Goal: Task Accomplishment & Management: Use online tool/utility

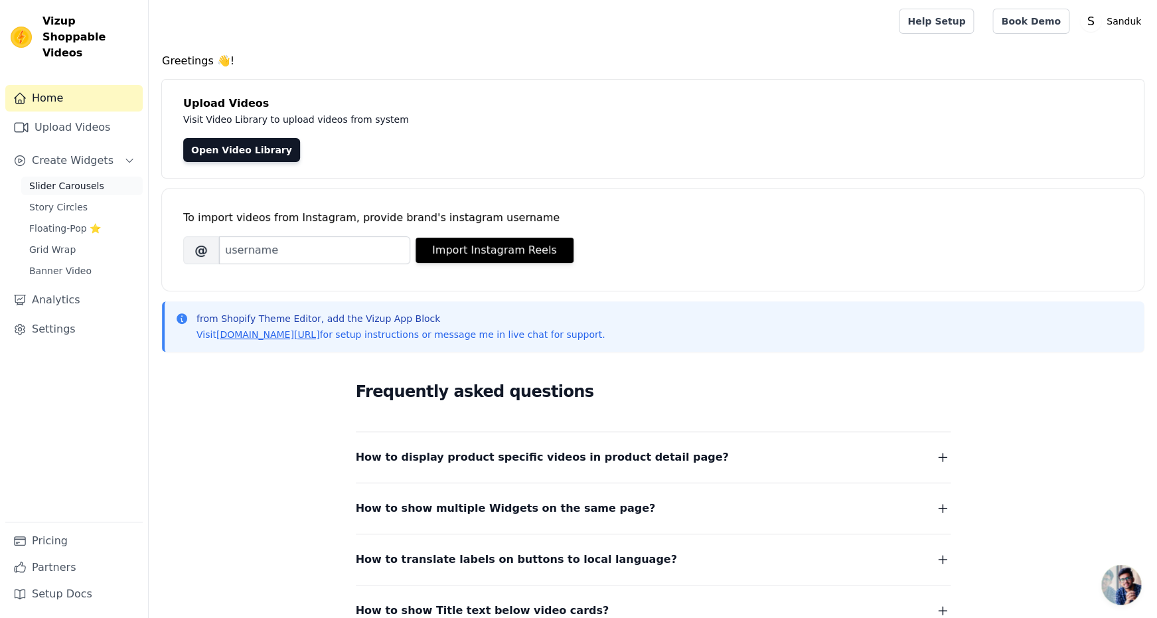
click at [86, 189] on span "Slider Carousels" at bounding box center [66, 185] width 75 height 13
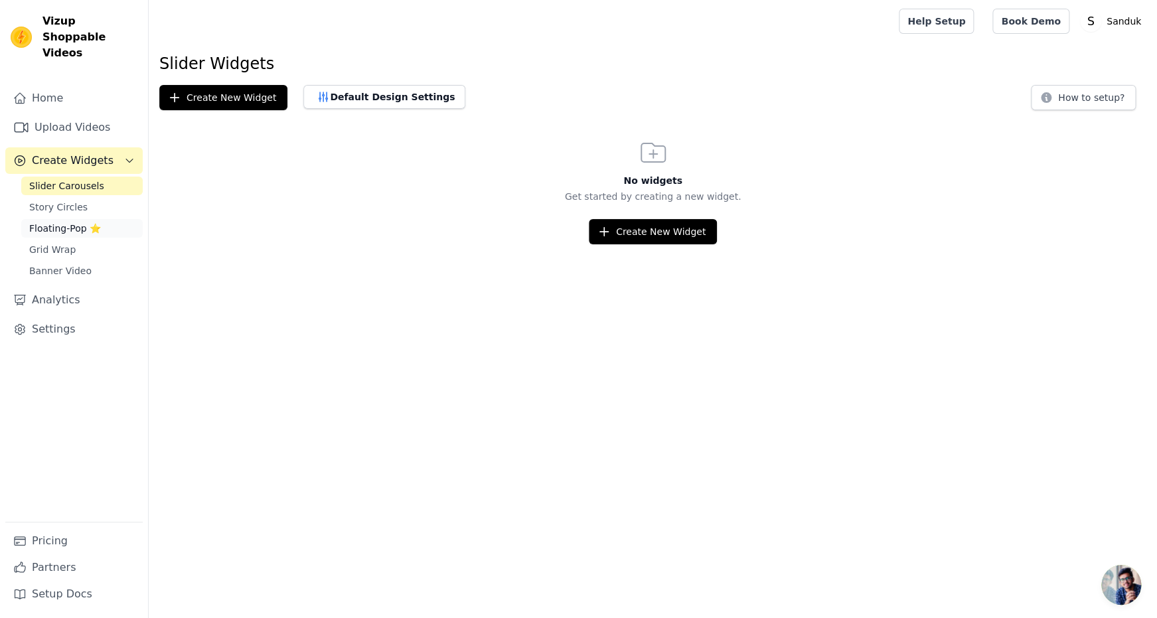
click at [77, 235] on span "Floating-Pop ⭐" at bounding box center [65, 228] width 72 height 13
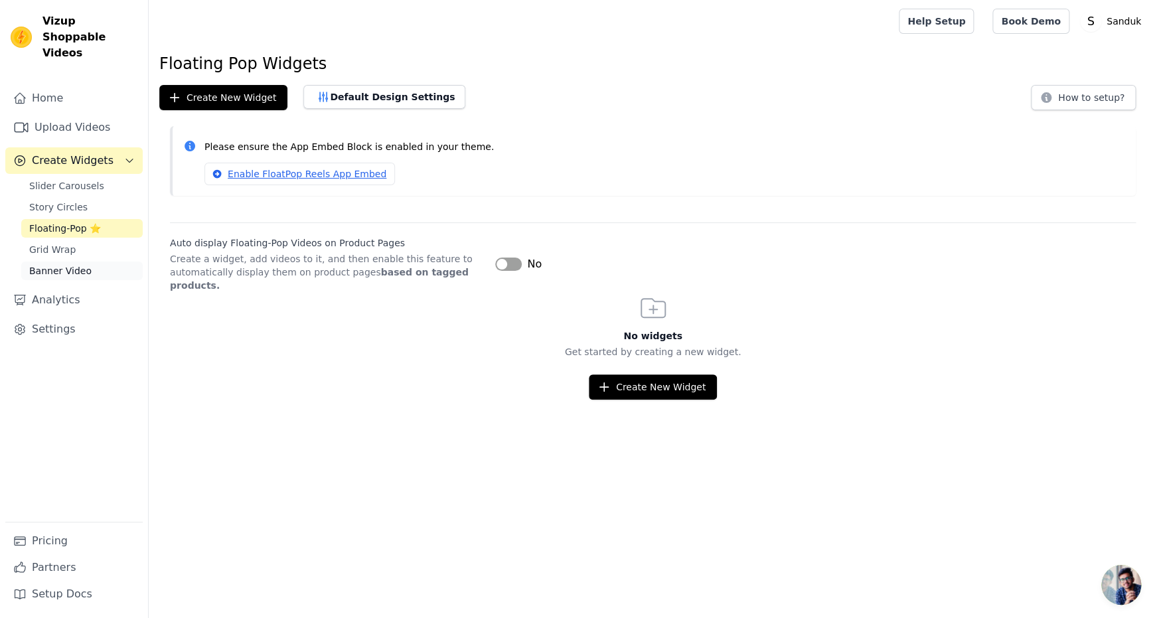
click at [76, 278] on span "Banner Video" at bounding box center [60, 270] width 62 height 13
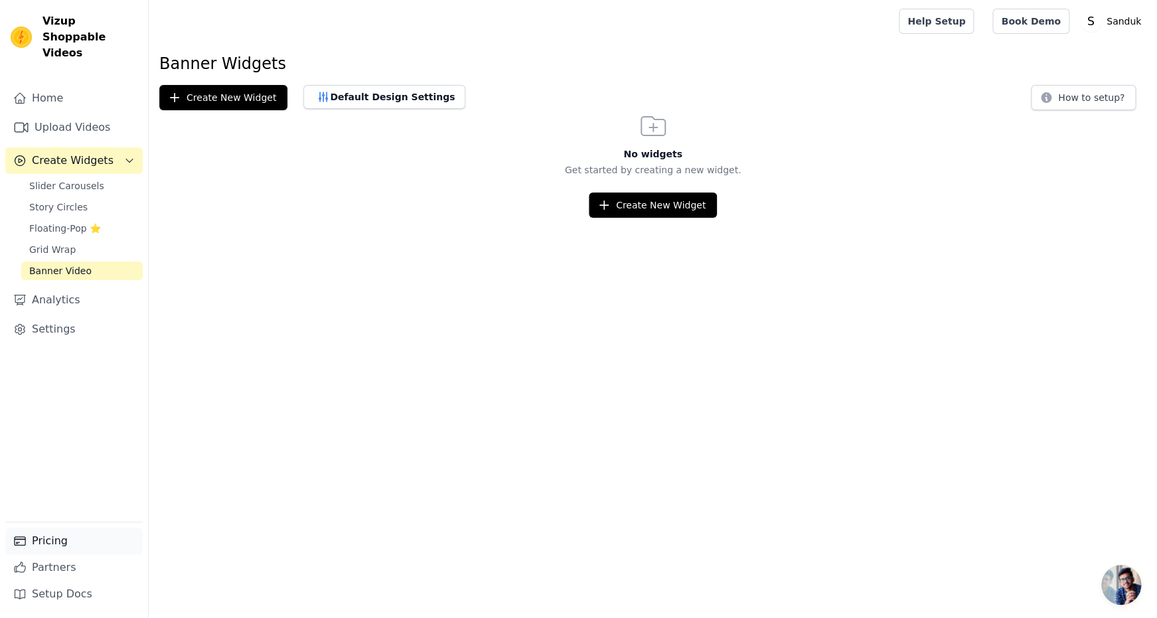
click at [68, 529] on link "Pricing" at bounding box center [73, 541] width 137 height 27
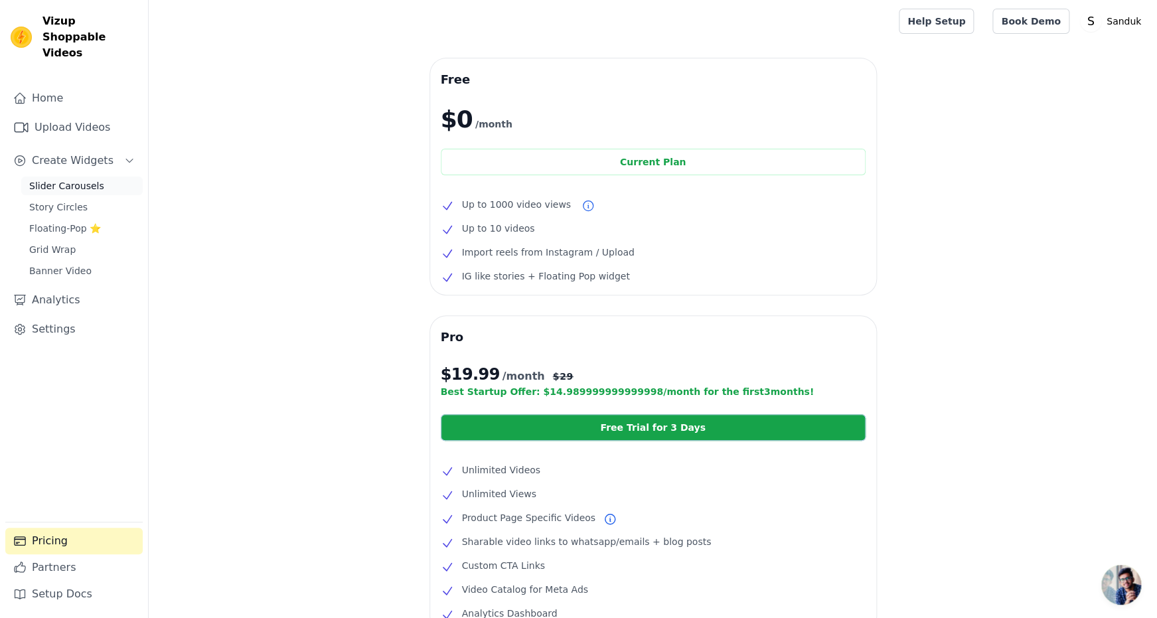
click at [94, 187] on span "Slider Carousels" at bounding box center [66, 185] width 75 height 13
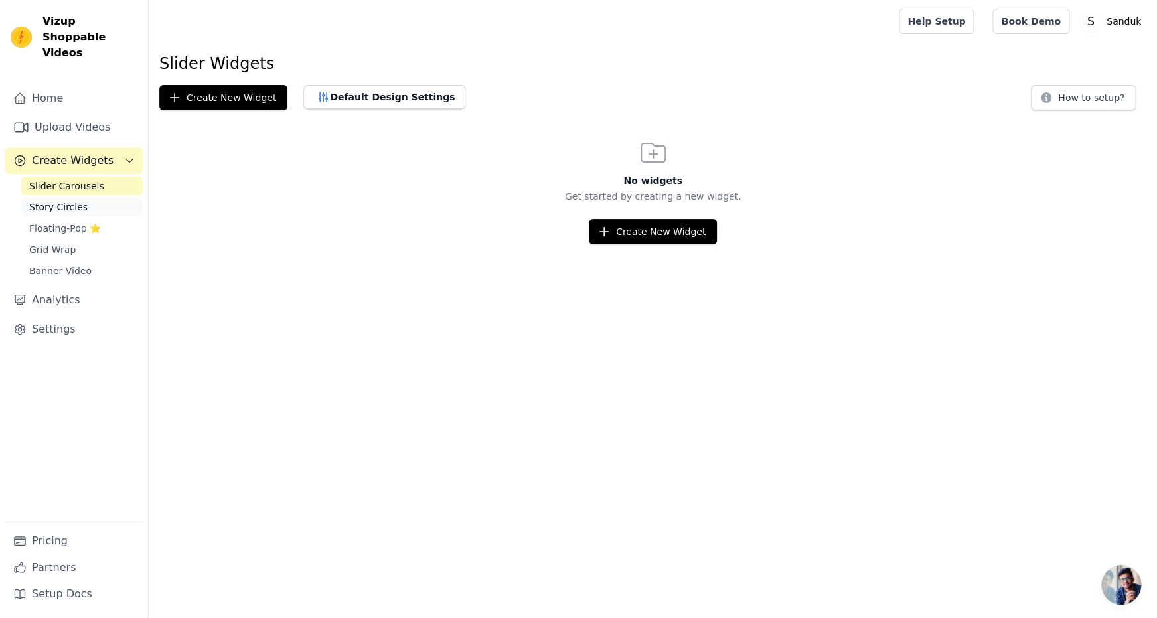
click at [59, 209] on span "Story Circles" at bounding box center [58, 207] width 58 height 13
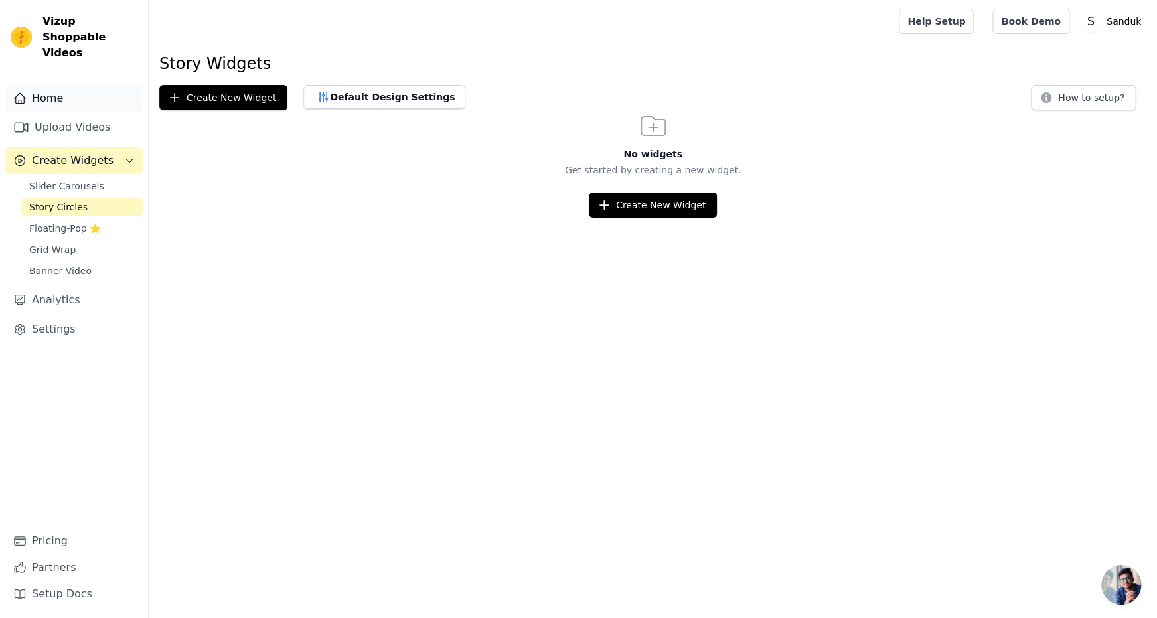
click at [55, 96] on link "Home" at bounding box center [73, 98] width 137 height 27
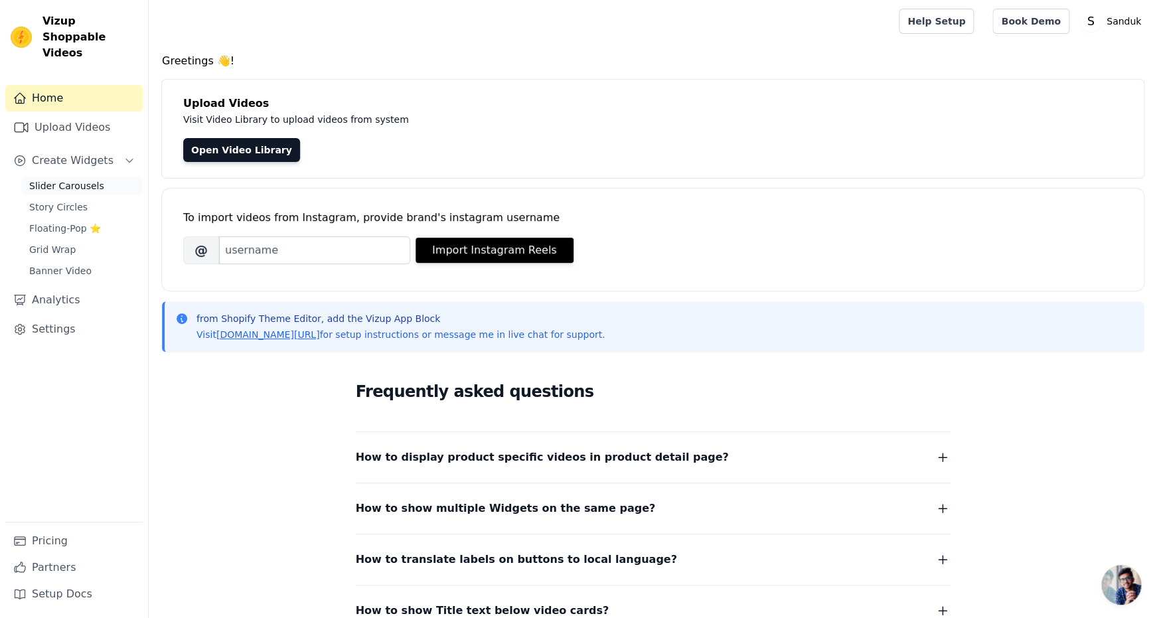
click at [89, 185] on span "Slider Carousels" at bounding box center [66, 185] width 75 height 13
click at [82, 192] on span "Slider Carousels" at bounding box center [66, 185] width 75 height 13
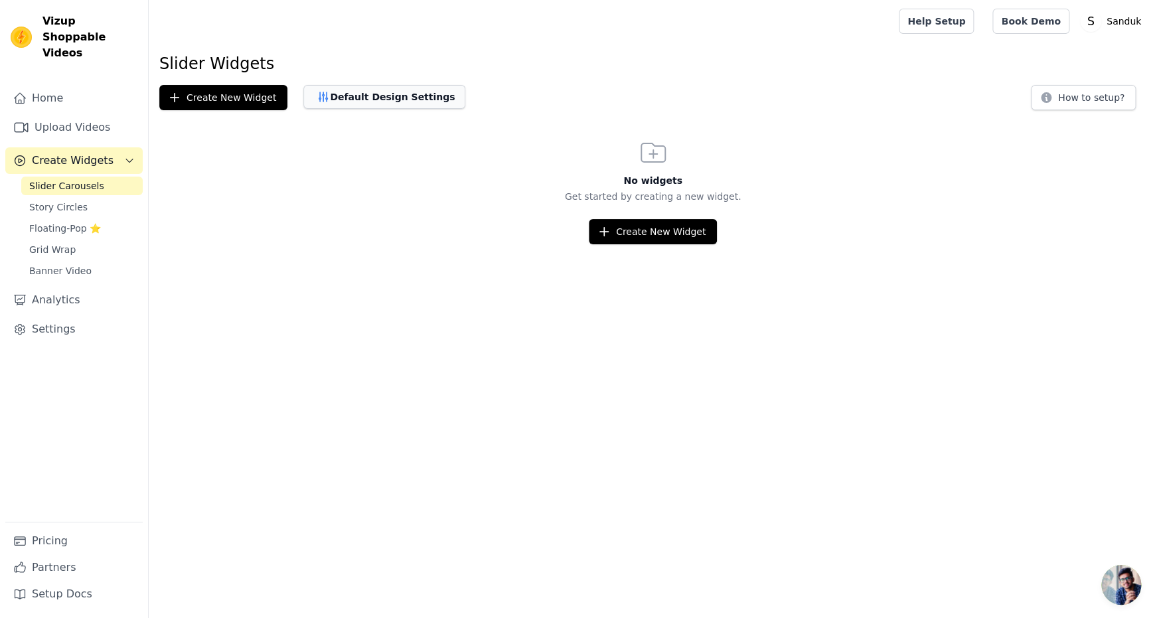
click at [434, 109] on button "Default Design Settings" at bounding box center [384, 97] width 162 height 24
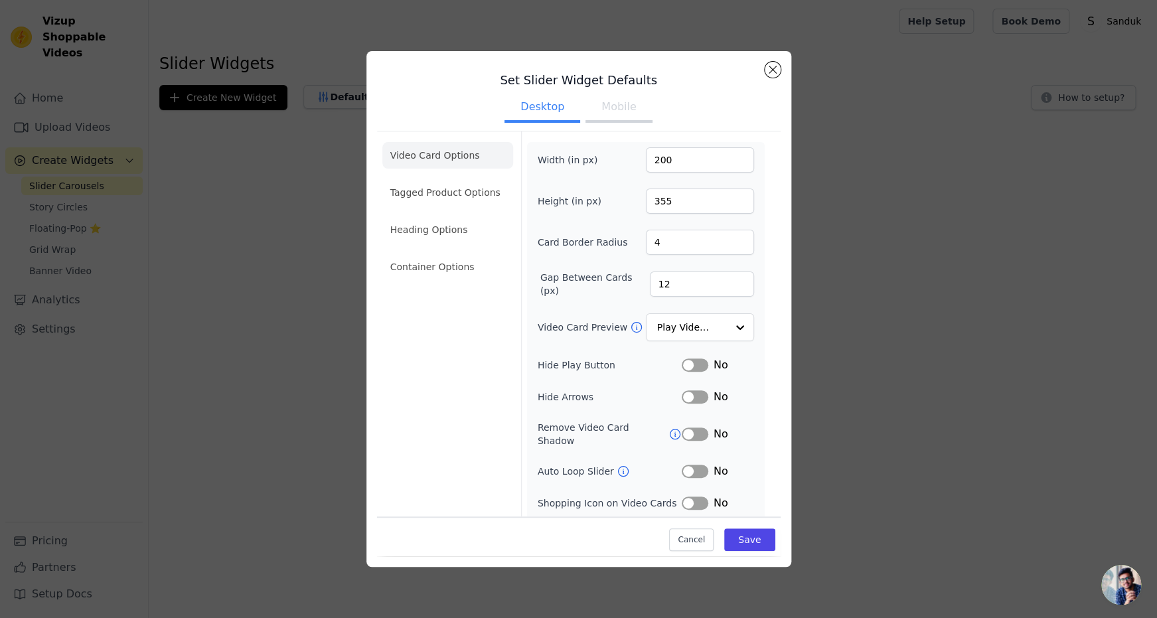
click at [622, 123] on button "Mobile" at bounding box center [619, 108] width 66 height 29
click at [538, 117] on button "Desktop" at bounding box center [543, 108] width 76 height 29
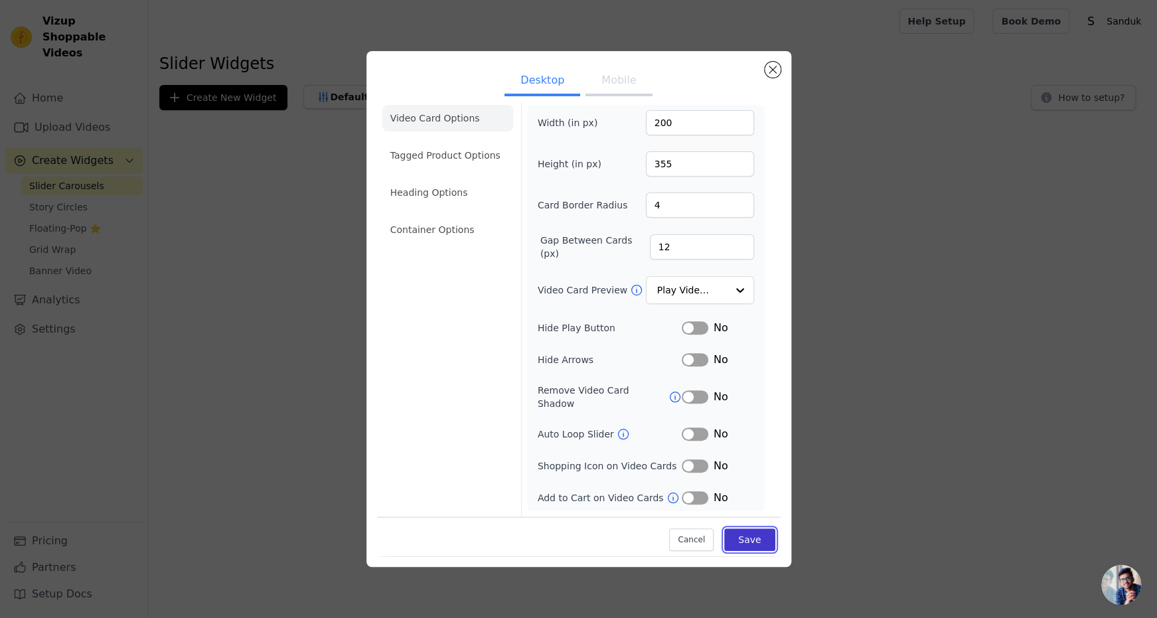
click at [775, 541] on button "Save" at bounding box center [749, 540] width 50 height 23
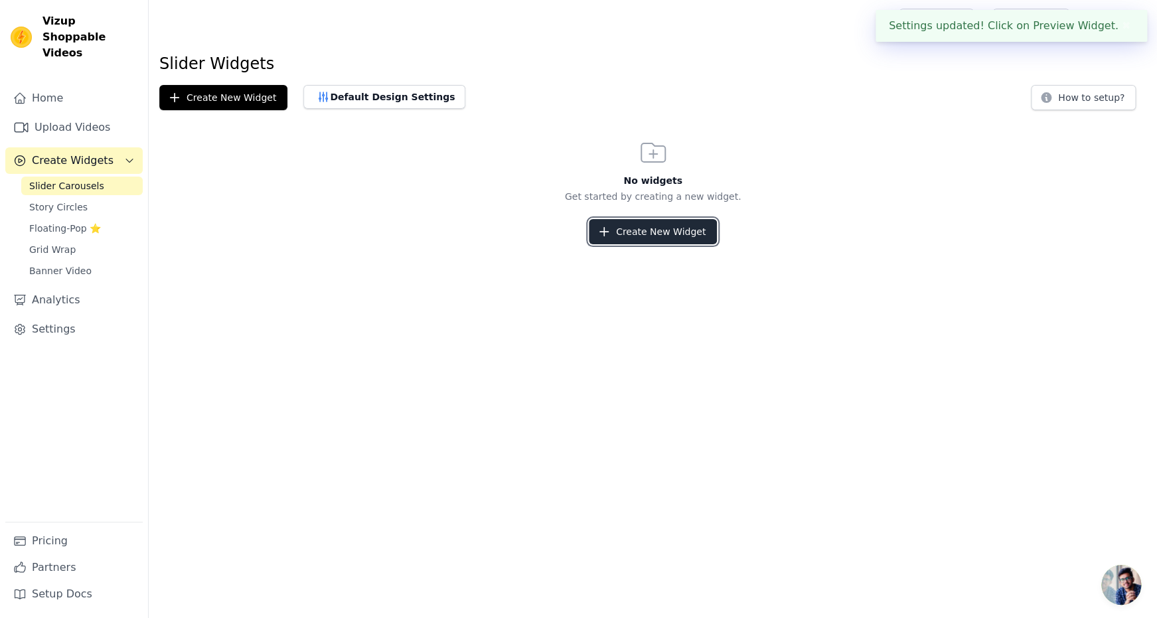
click at [676, 244] on button "Create New Widget" at bounding box center [653, 231] width 128 height 25
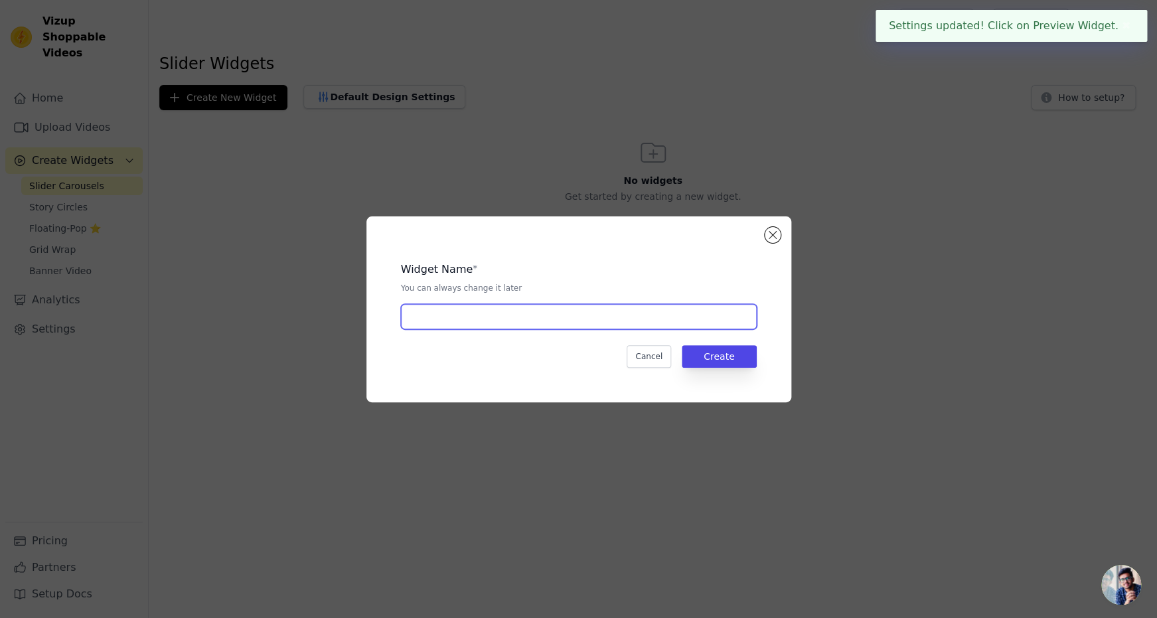
click at [597, 317] on input "text" at bounding box center [579, 316] width 356 height 25
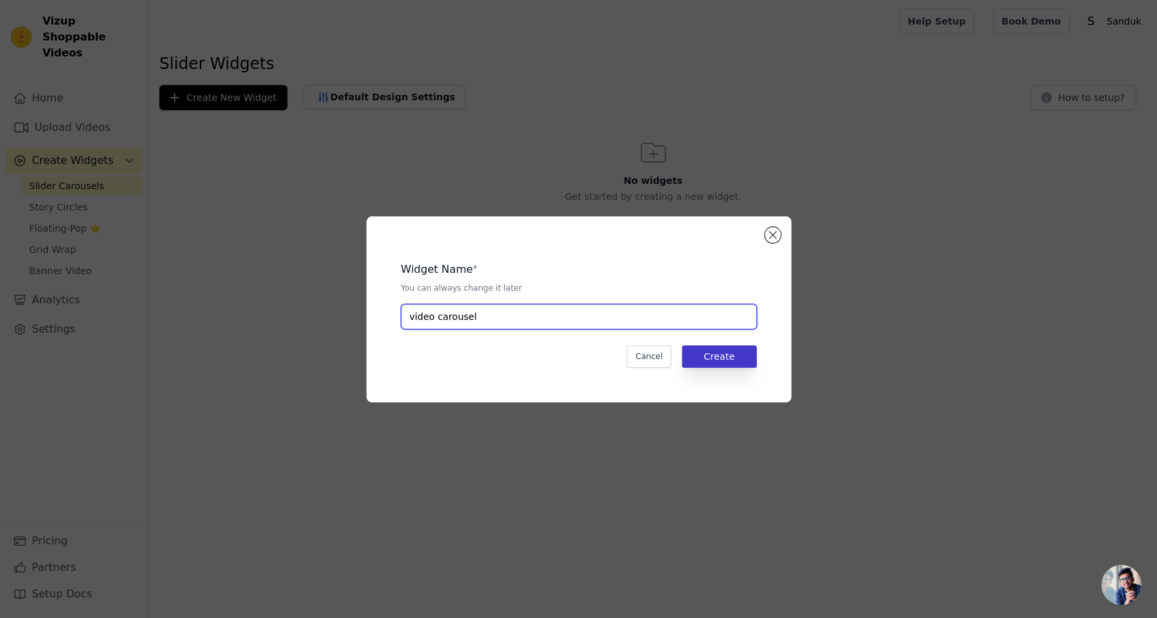
type input "video carousel"
click at [741, 361] on button "Create" at bounding box center [719, 356] width 75 height 23
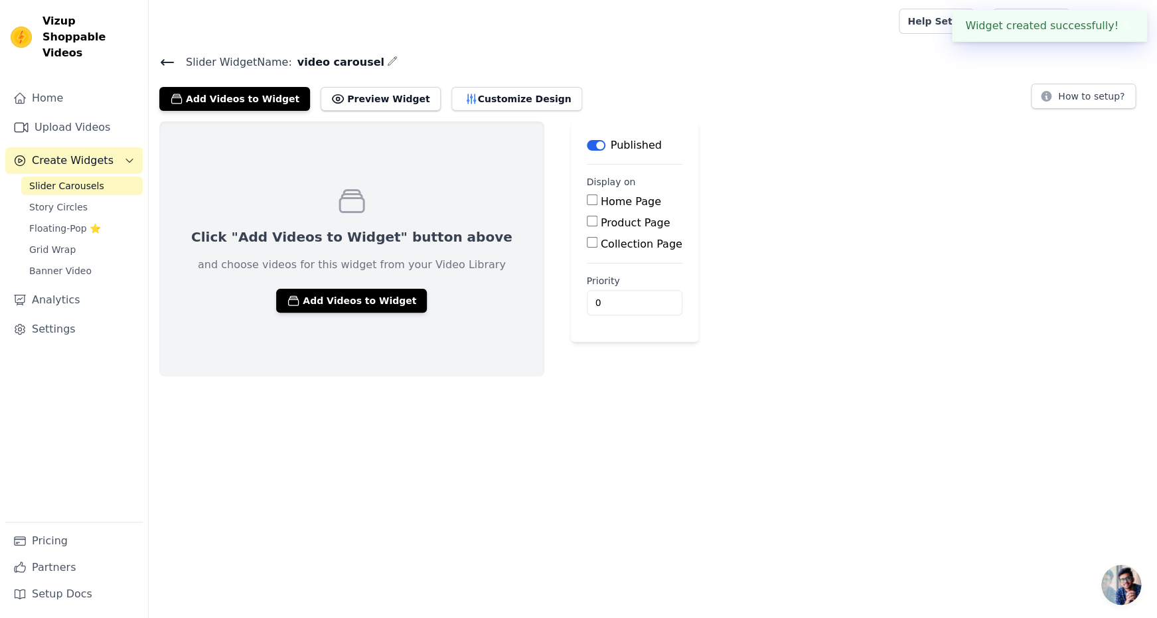
click at [598, 205] on input "Home Page" at bounding box center [592, 200] width 11 height 11
checkbox input "true"
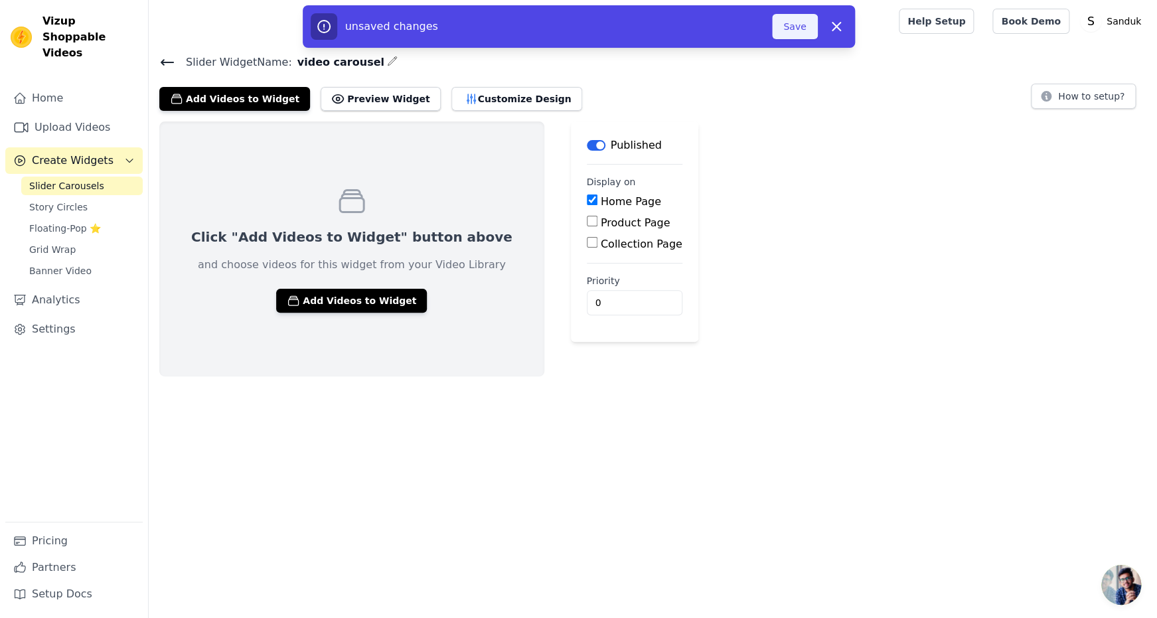
click at [815, 39] on button "Save" at bounding box center [794, 26] width 45 height 25
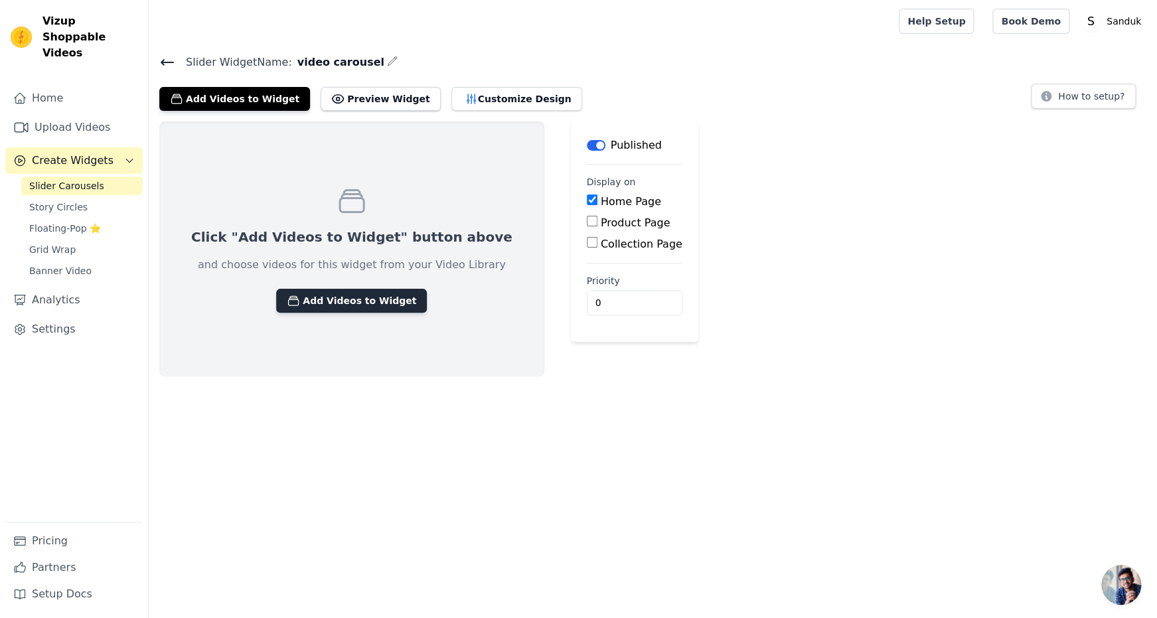
click at [400, 313] on button "Add Videos to Widget" at bounding box center [351, 301] width 151 height 24
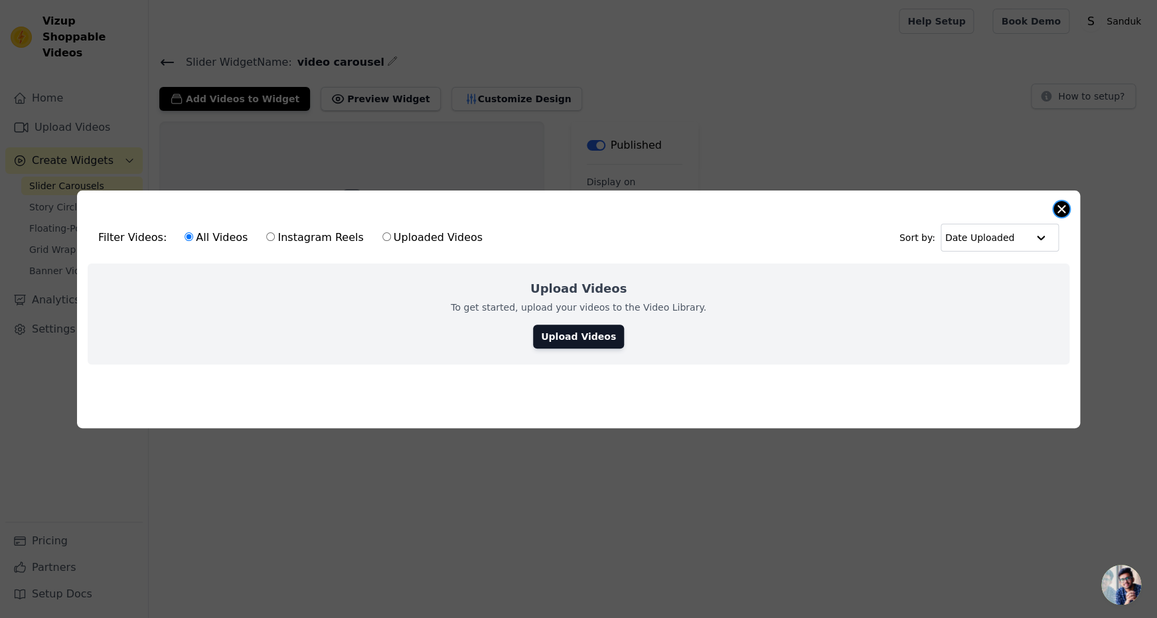
click at [1062, 201] on button "Close modal" at bounding box center [1062, 209] width 16 height 16
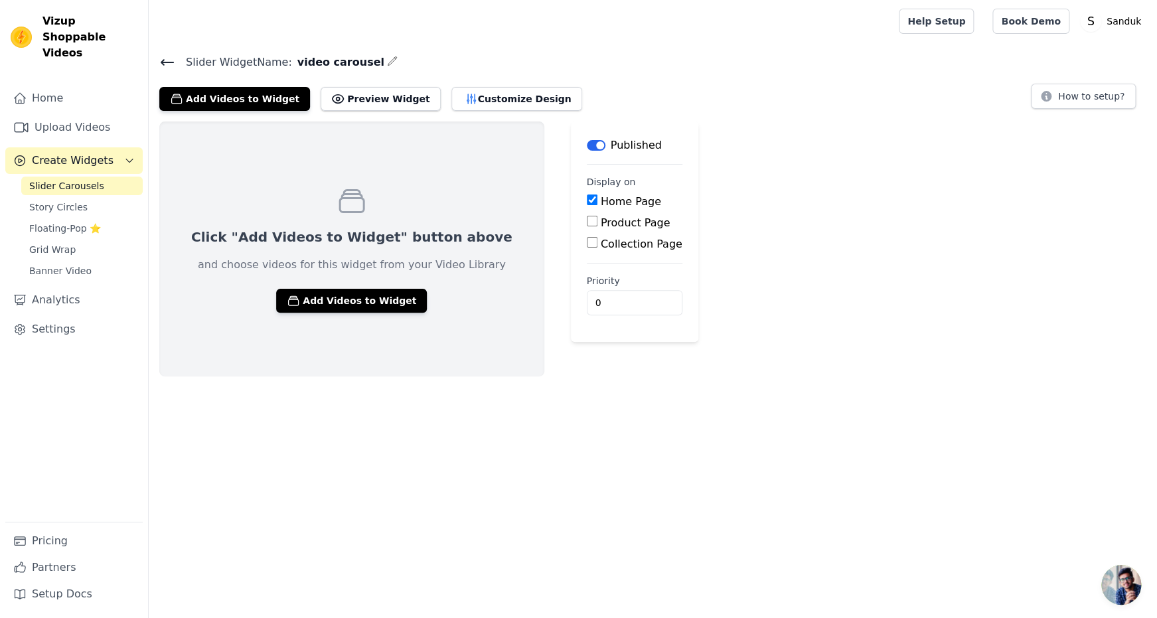
click at [606, 151] on button "Label" at bounding box center [596, 145] width 19 height 11
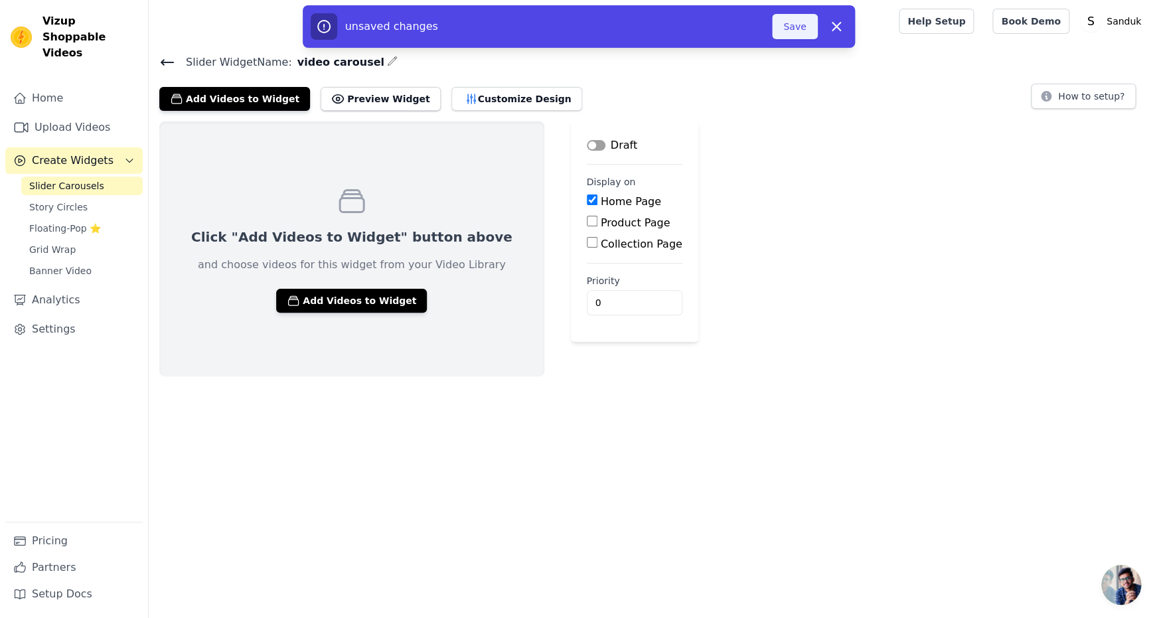
click at [817, 29] on button "Save" at bounding box center [794, 26] width 45 height 25
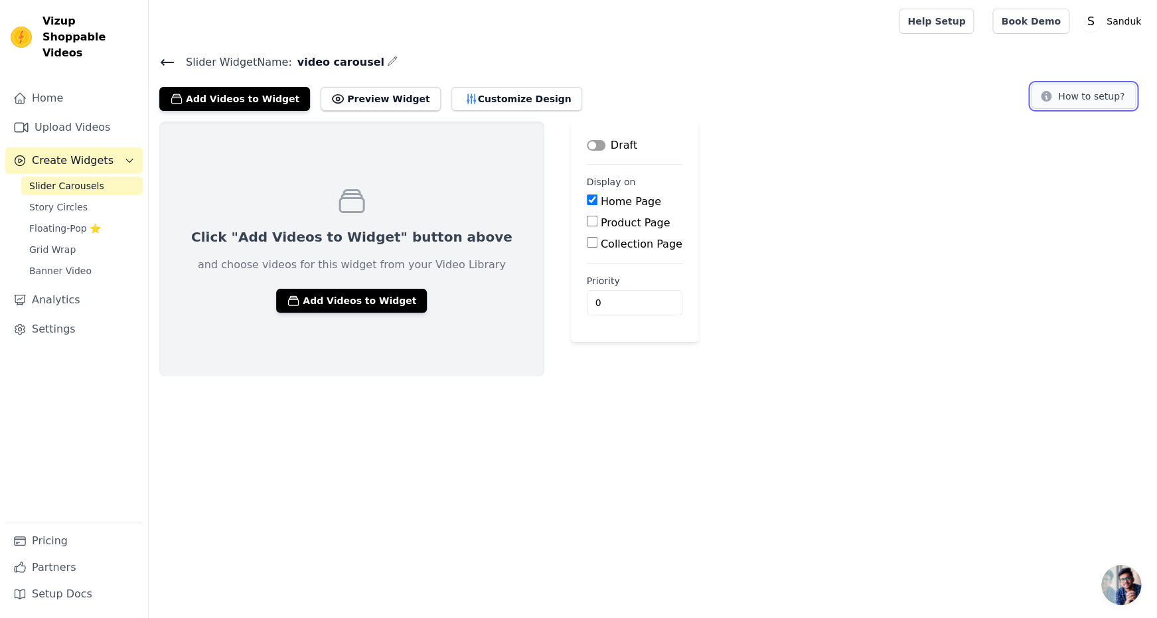
click at [1058, 109] on button "How to setup?" at bounding box center [1083, 96] width 105 height 25
click at [397, 313] on button "Add Videos to Widget" at bounding box center [351, 301] width 151 height 24
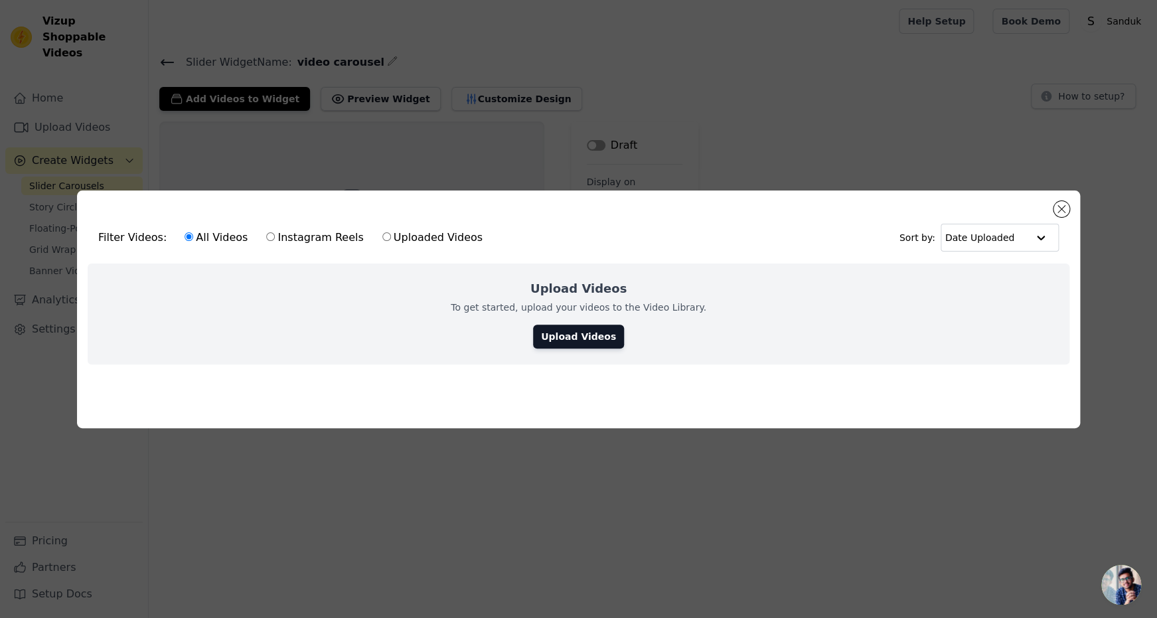
click at [357, 234] on label "Instagram Reels" at bounding box center [315, 237] width 98 height 17
click at [275, 234] on input "Instagram Reels" at bounding box center [270, 236] width 9 height 9
radio input "true"
click at [245, 230] on label "All Videos" at bounding box center [216, 237] width 64 height 17
click at [193, 232] on input "All Videos" at bounding box center [189, 236] width 9 height 9
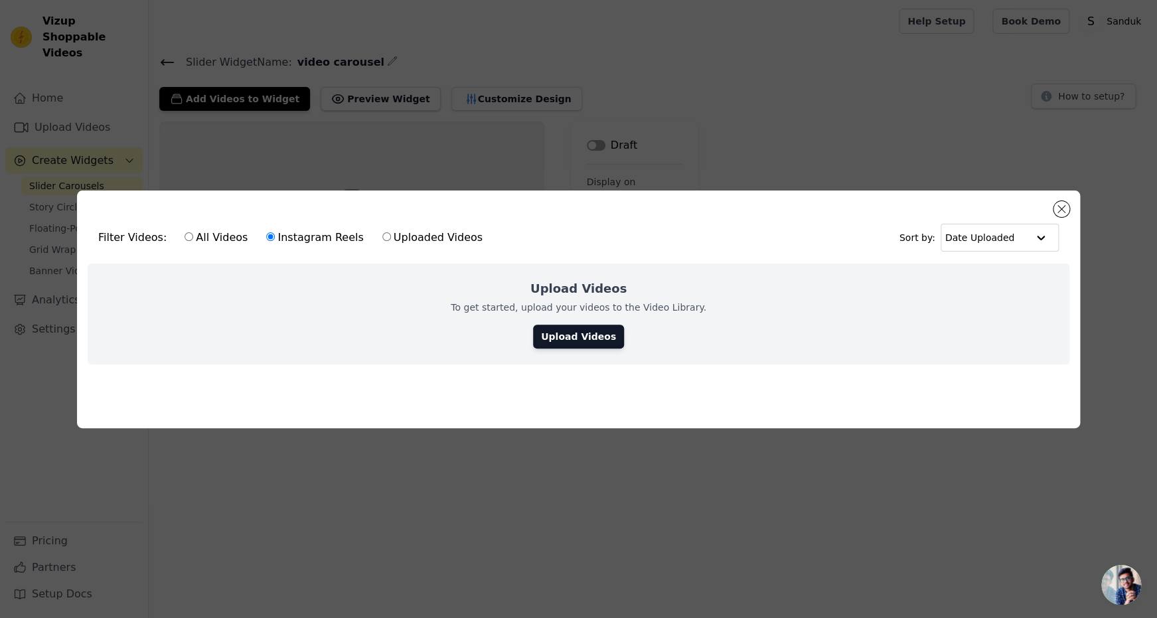
radio input "true"
click at [359, 229] on label "Instagram Reels" at bounding box center [315, 237] width 98 height 17
click at [275, 232] on input "Instagram Reels" at bounding box center [270, 236] width 9 height 9
radio input "true"
click at [747, 124] on div "Filter Videos: All Videos Instagram Reels Uploaded Videos Sort by: Date Uploade…" at bounding box center [578, 309] width 1157 height 618
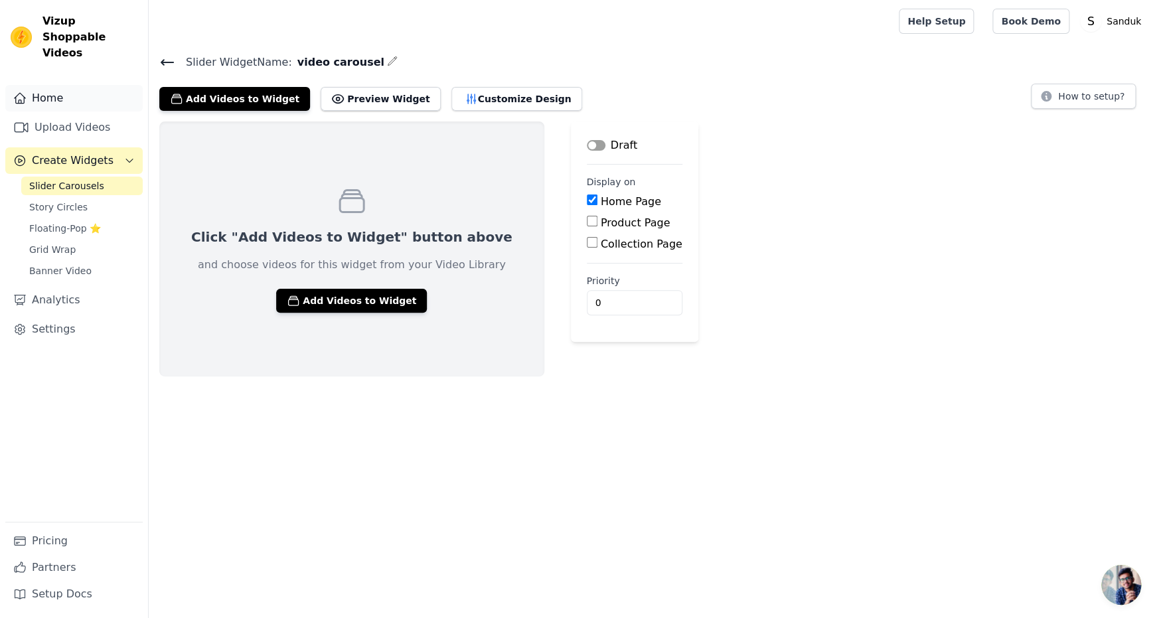
click at [59, 92] on link "Home" at bounding box center [73, 98] width 137 height 27
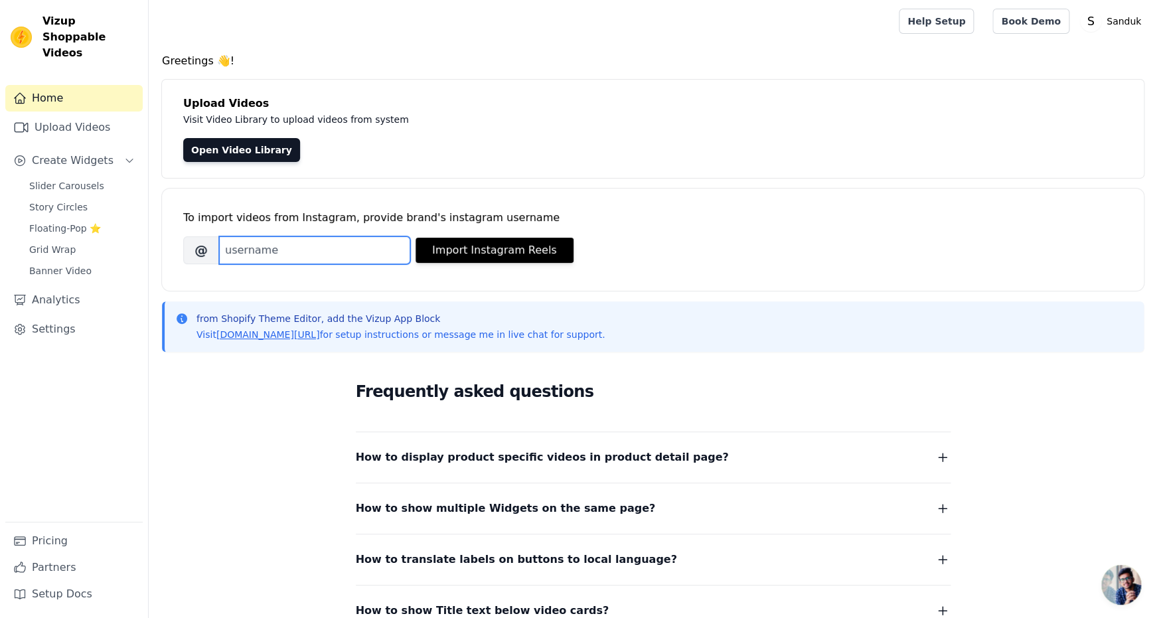
click at [410, 264] on input "Brand's Instagram Username" at bounding box center [314, 250] width 191 height 28
type input "[DOMAIN_NAME]"
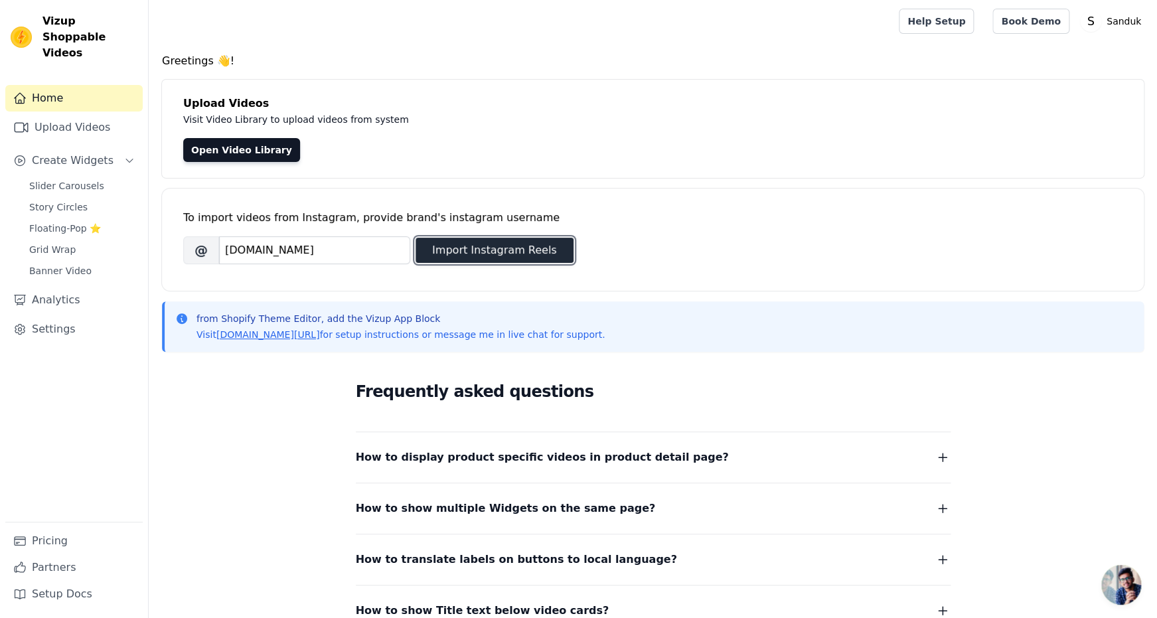
click at [541, 263] on button "Import Instagram Reels" at bounding box center [495, 250] width 158 height 25
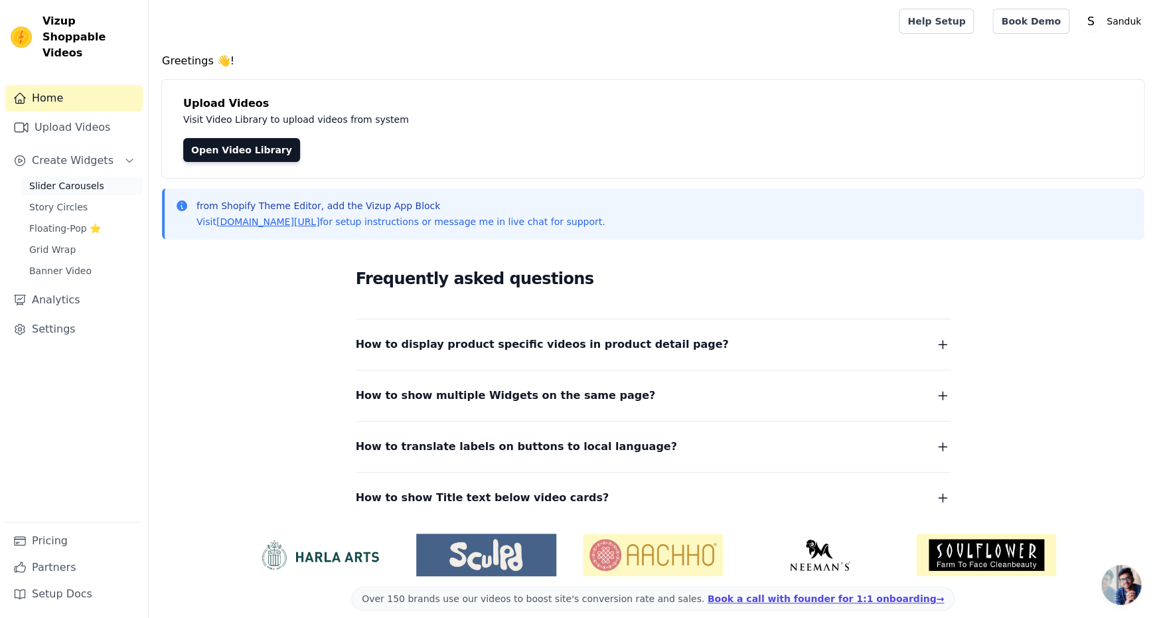
click at [79, 193] on span "Slider Carousels" at bounding box center [66, 185] width 75 height 13
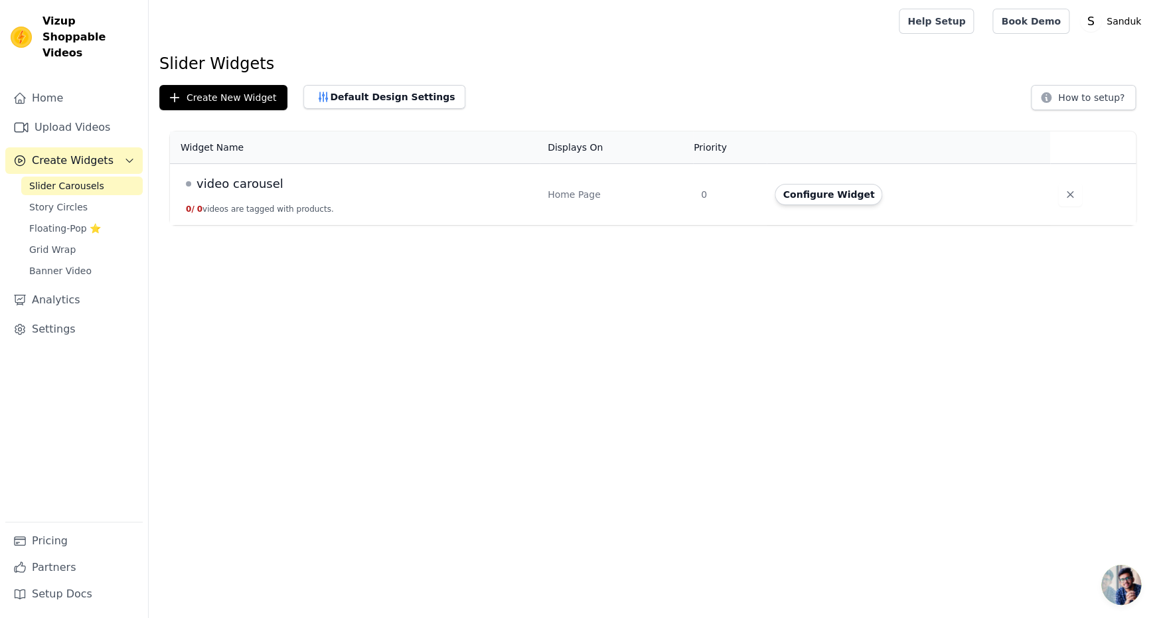
click at [284, 193] on span "video carousel" at bounding box center [240, 184] width 87 height 19
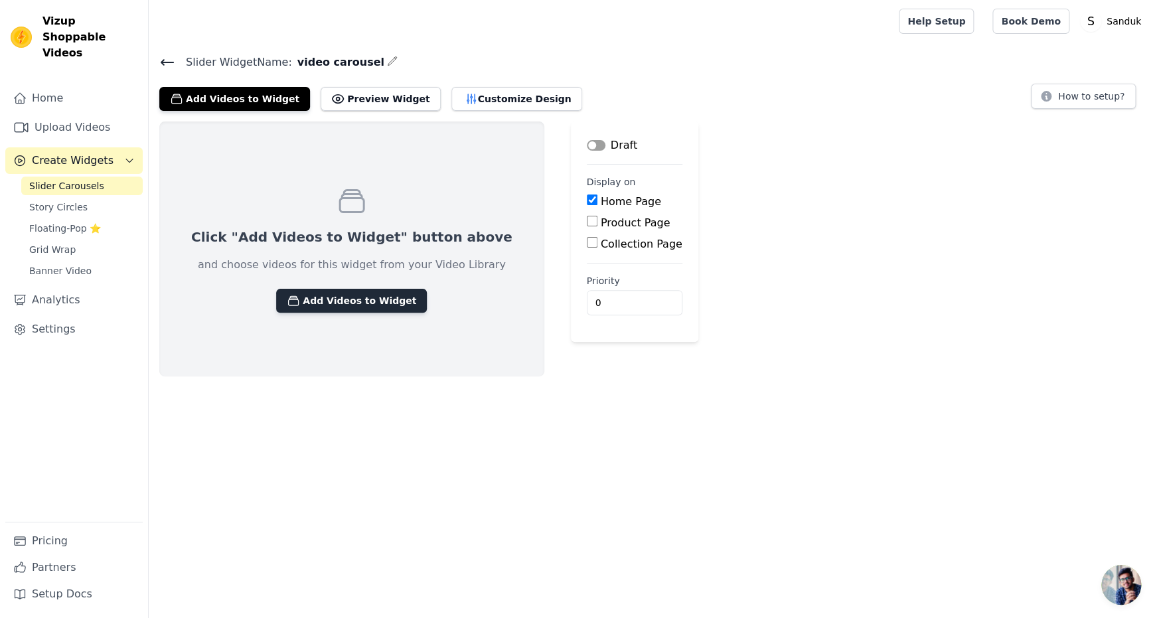
click at [371, 313] on button "Add Videos to Widget" at bounding box center [351, 301] width 151 height 24
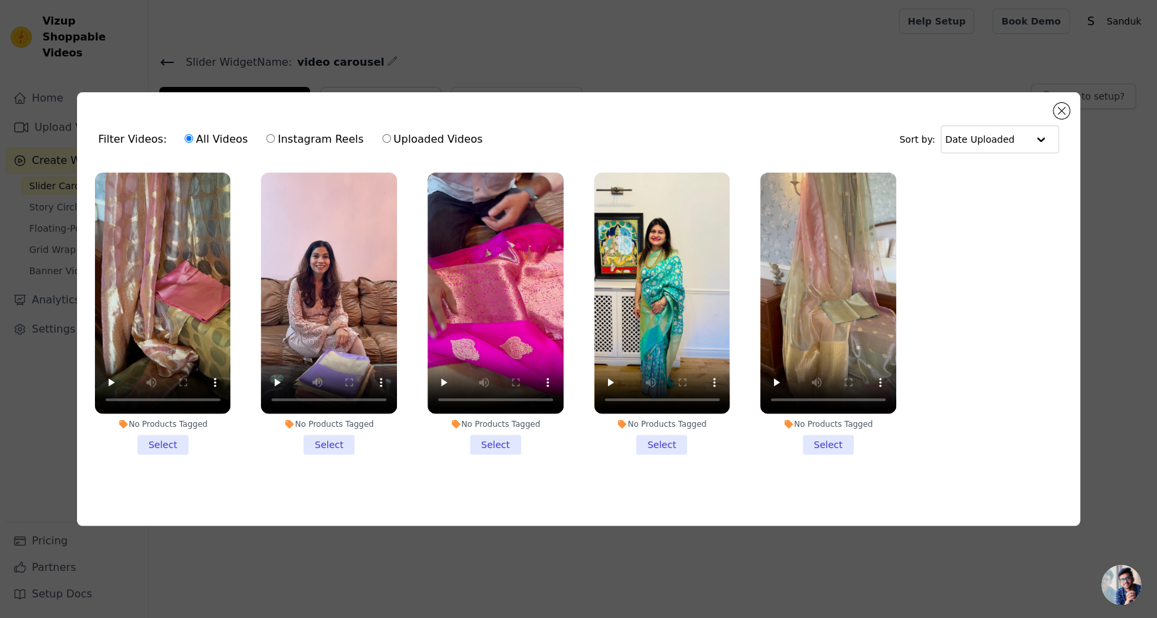
click at [322, 145] on label "Instagram Reels" at bounding box center [315, 139] width 98 height 17
click at [275, 143] on input "Instagram Reels" at bounding box center [270, 138] width 9 height 9
radio input "true"
click at [193, 141] on input "All Videos" at bounding box center [189, 138] width 9 height 9
radio input "true"
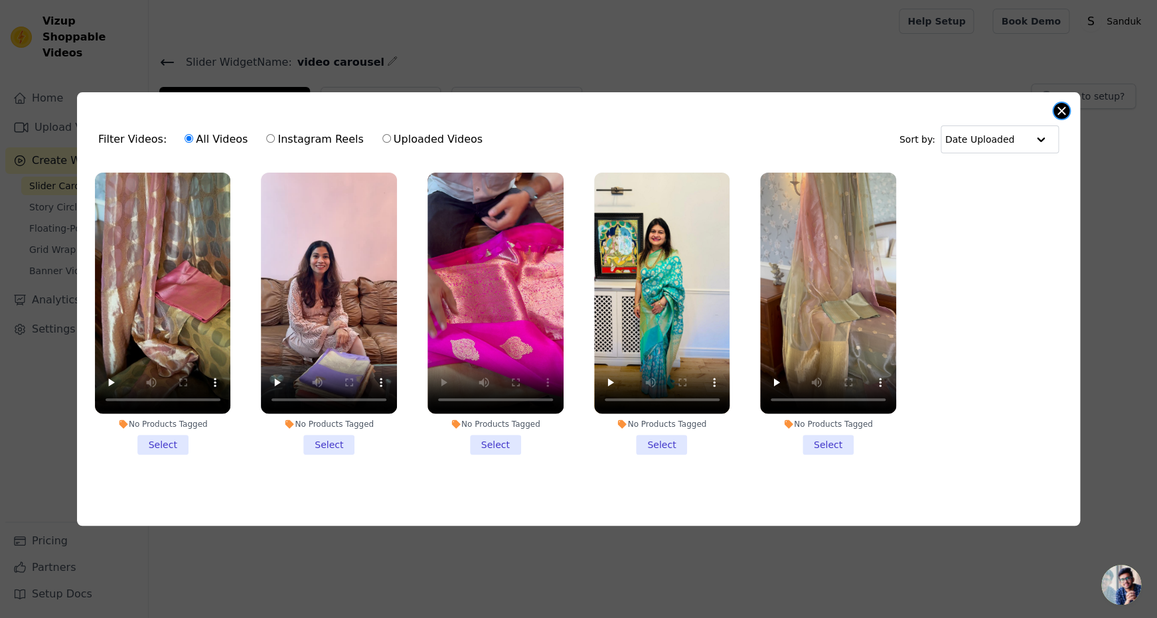
click at [1059, 107] on button "Close modal" at bounding box center [1062, 111] width 16 height 16
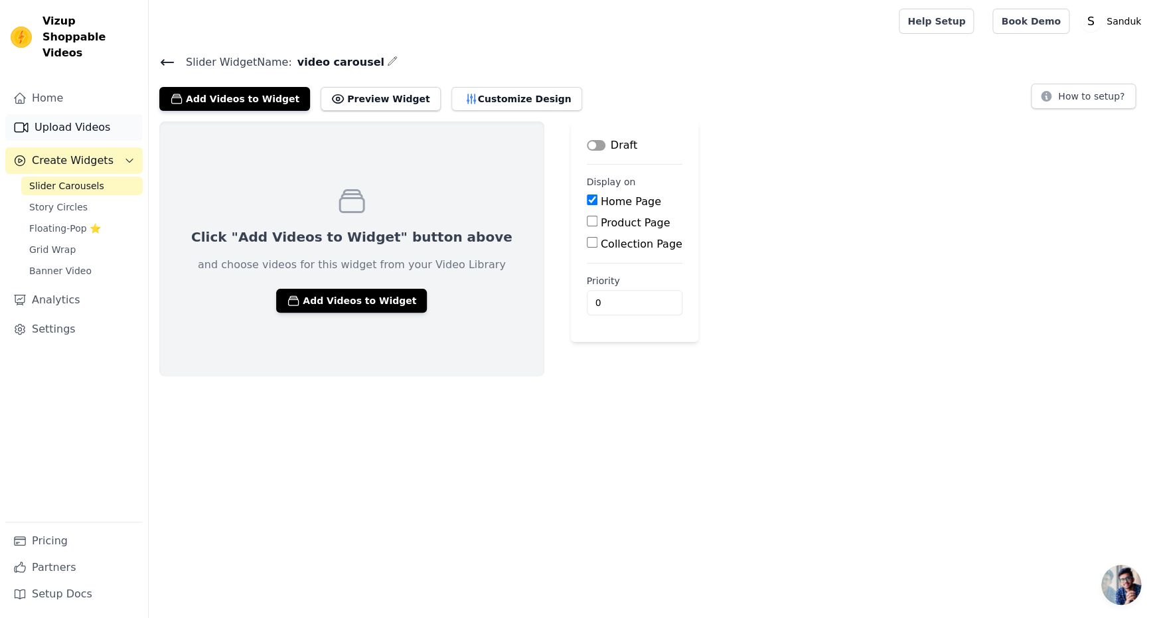
click at [68, 129] on link "Upload Videos" at bounding box center [73, 127] width 137 height 27
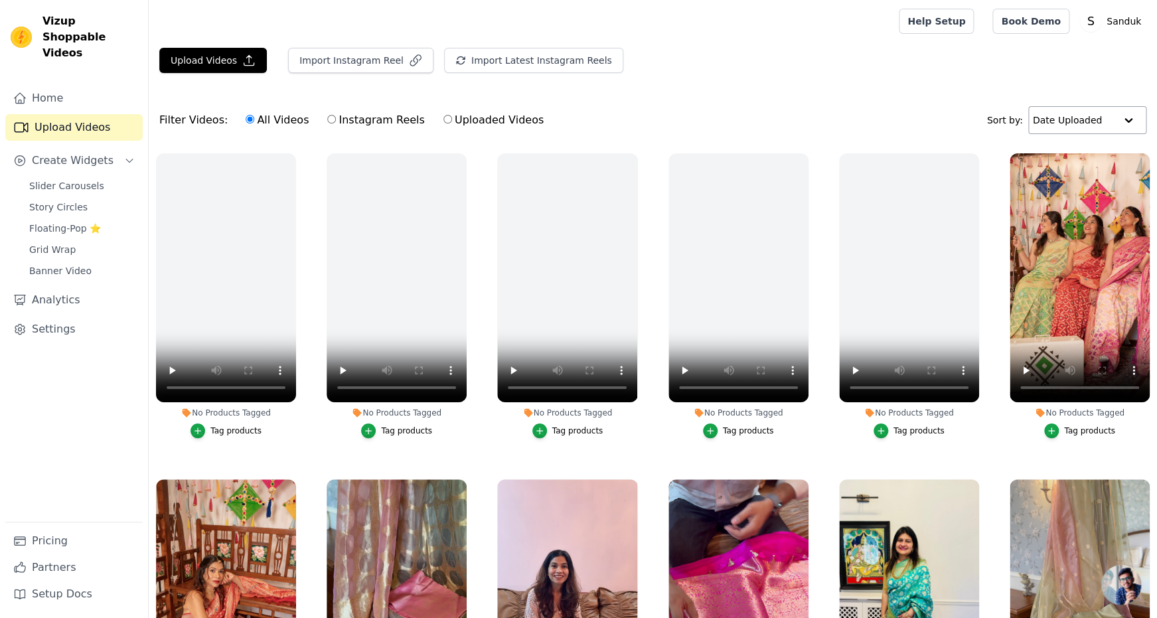
click at [1068, 131] on input "text" at bounding box center [1074, 120] width 82 height 27
click at [871, 127] on div "Filter Videos: All Videos Instagram Reels Uploaded Videos Sort by: Option Date …" at bounding box center [653, 120] width 1009 height 52
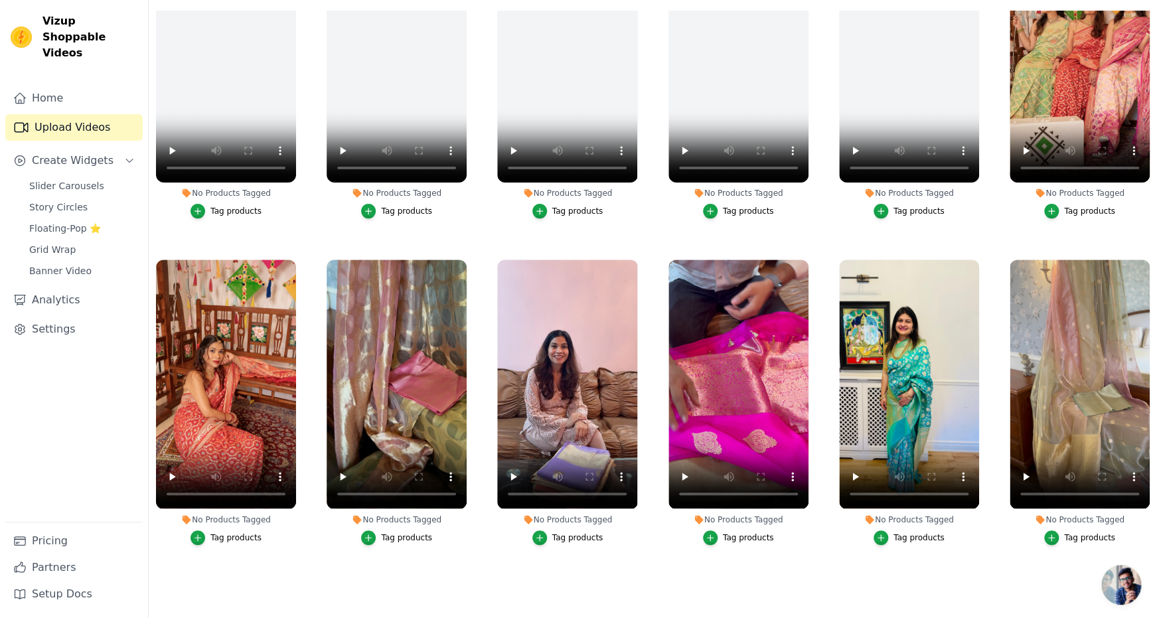
scroll to position [102, 0]
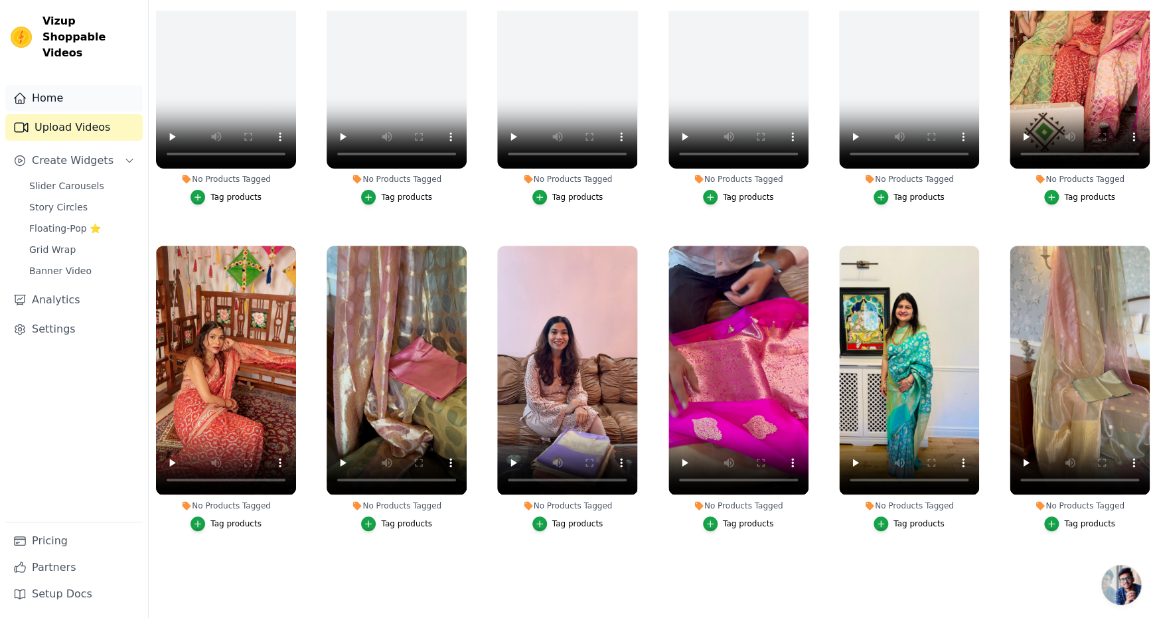
click at [55, 96] on link "Home" at bounding box center [73, 98] width 137 height 27
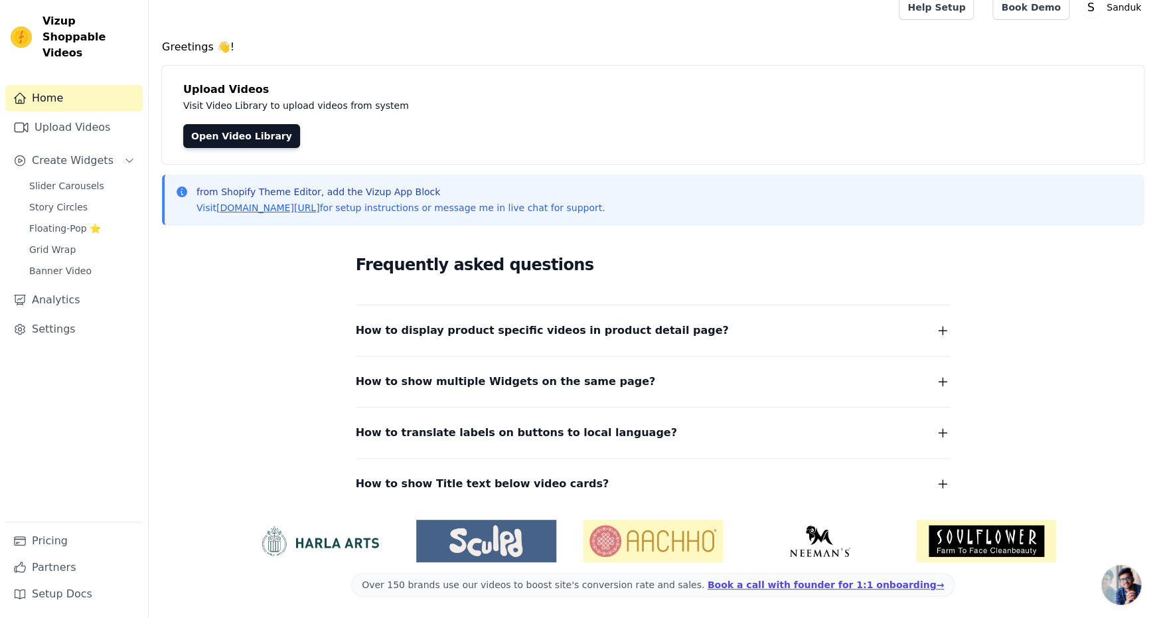
scroll to position [93, 0]
click at [64, 126] on link "Upload Videos" at bounding box center [73, 127] width 137 height 27
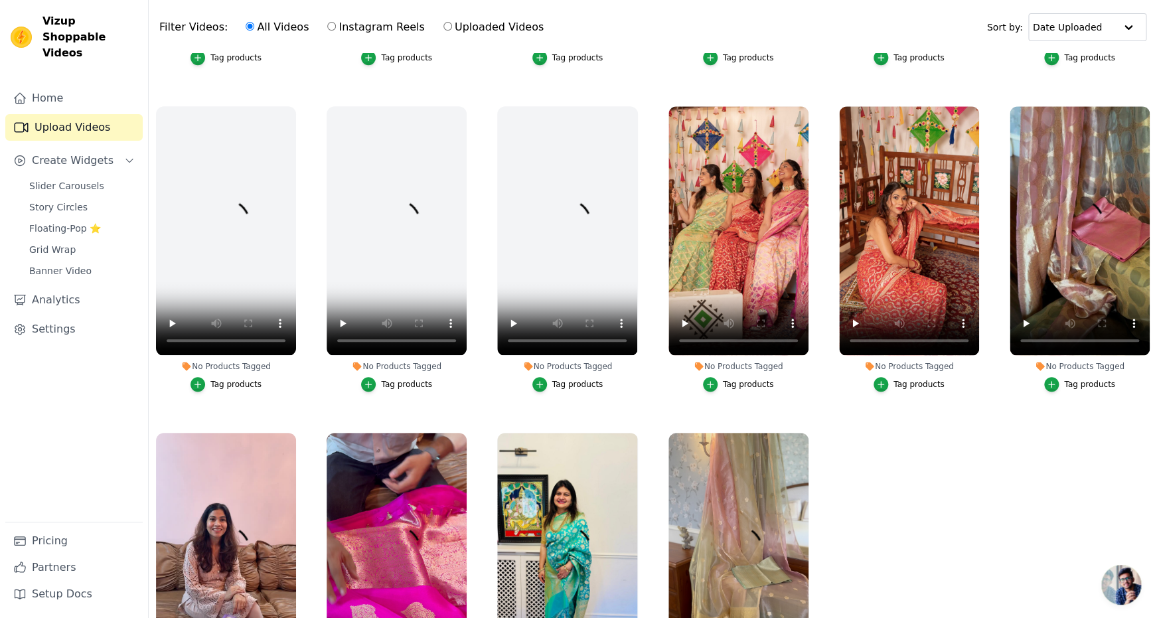
scroll to position [403, 0]
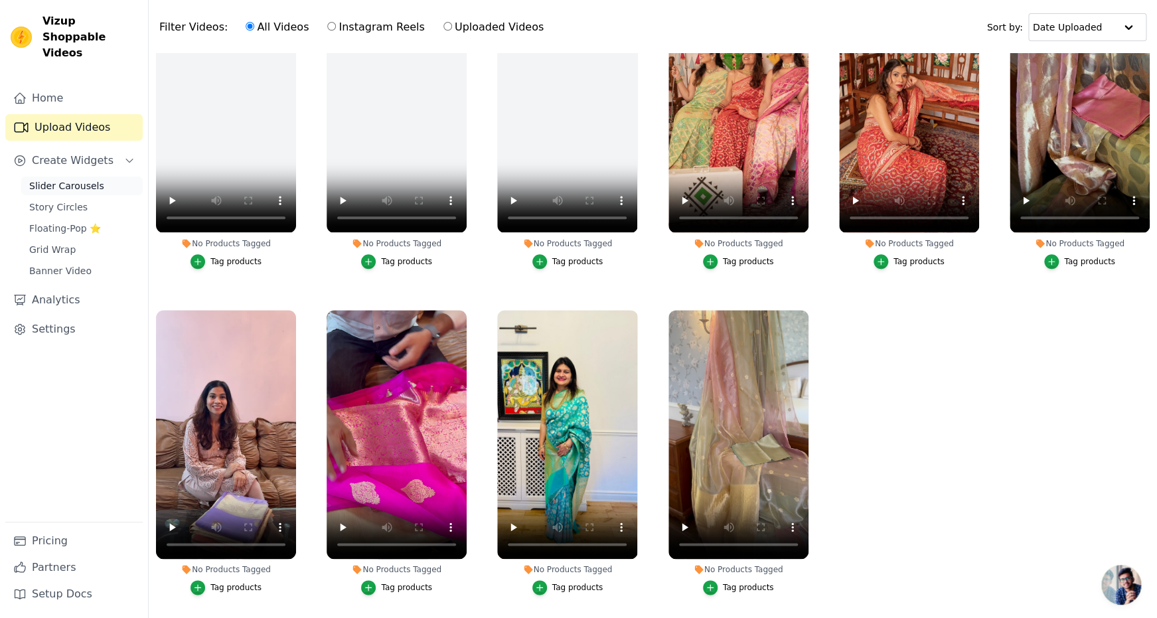
click at [80, 193] on span "Slider Carousels" at bounding box center [66, 185] width 75 height 13
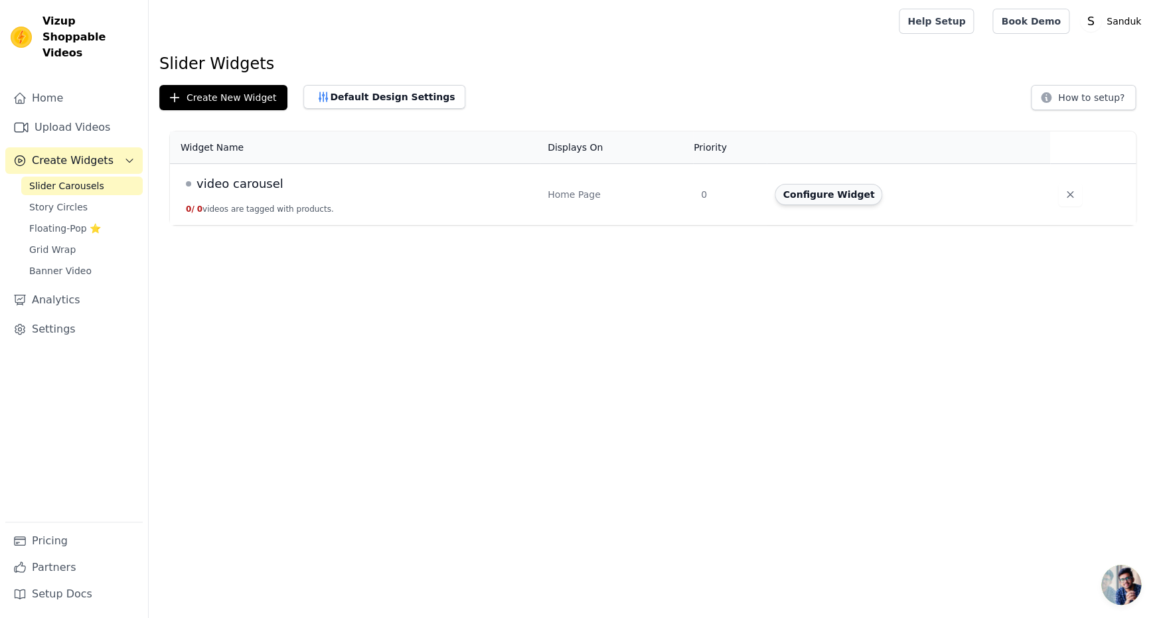
click at [833, 205] on button "Configure Widget" at bounding box center [829, 194] width 108 height 21
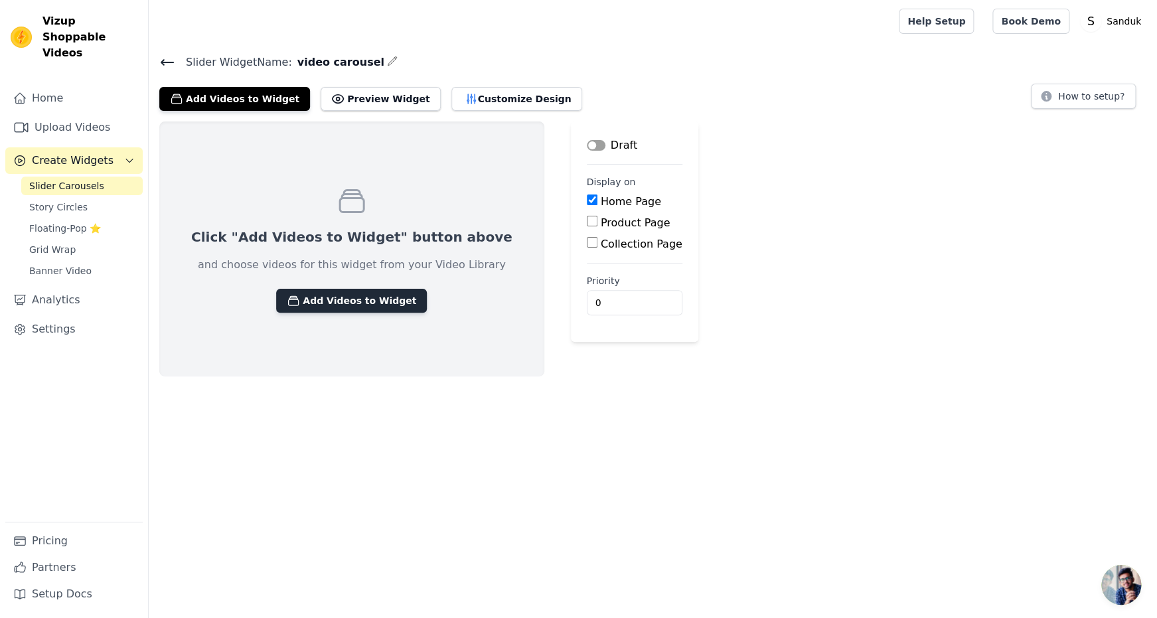
click at [380, 313] on button "Add Videos to Widget" at bounding box center [351, 301] width 151 height 24
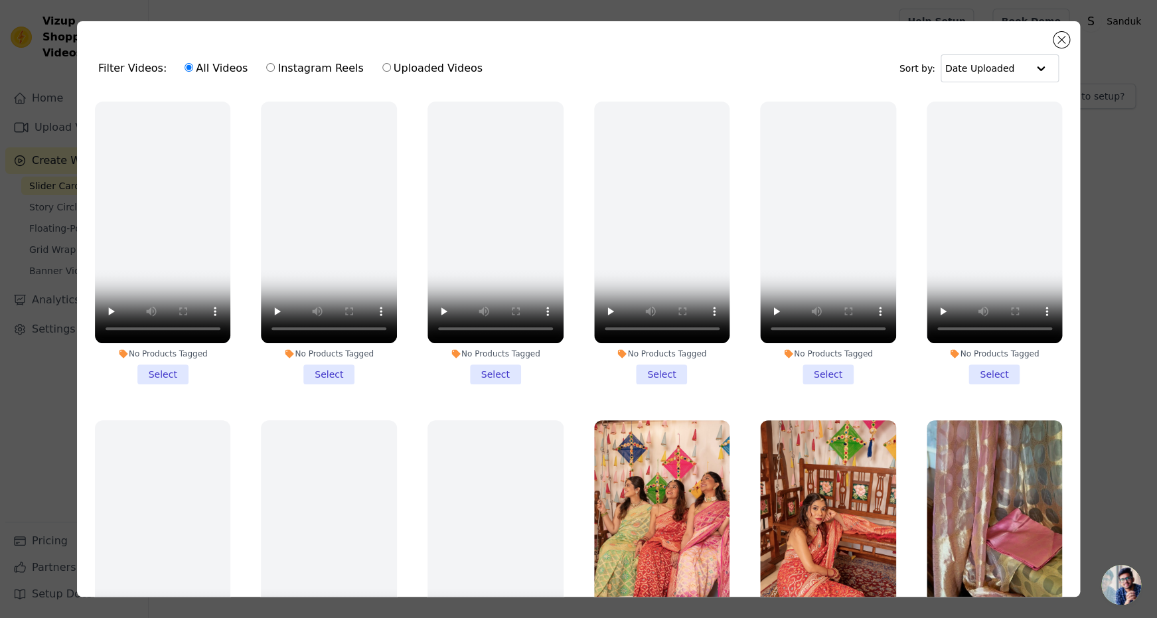
click at [342, 77] on label "Instagram Reels" at bounding box center [315, 68] width 98 height 17
click at [275, 72] on input "Instagram Reels" at bounding box center [270, 67] width 9 height 9
radio input "true"
click at [1054, 48] on button "Close modal" at bounding box center [1062, 40] width 16 height 16
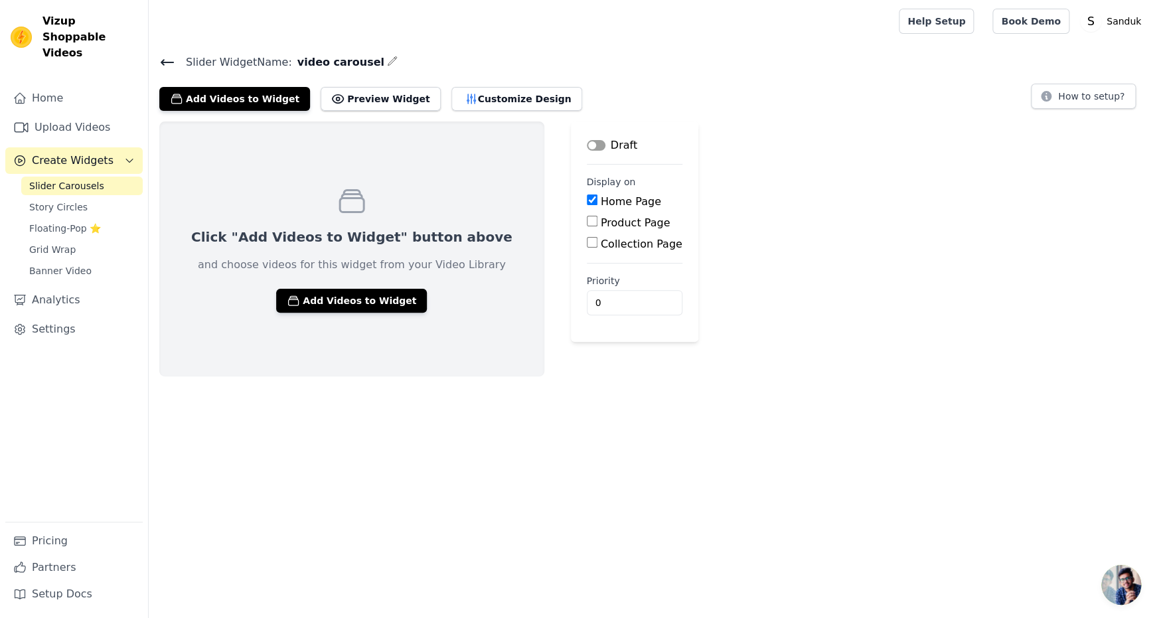
click at [296, 377] on html "Vizup Shoppable Videos Home Upload Videos Create Widgets Slider Carousels Story…" at bounding box center [578, 188] width 1157 height 377
click at [66, 126] on link "Upload Videos" at bounding box center [73, 127] width 137 height 27
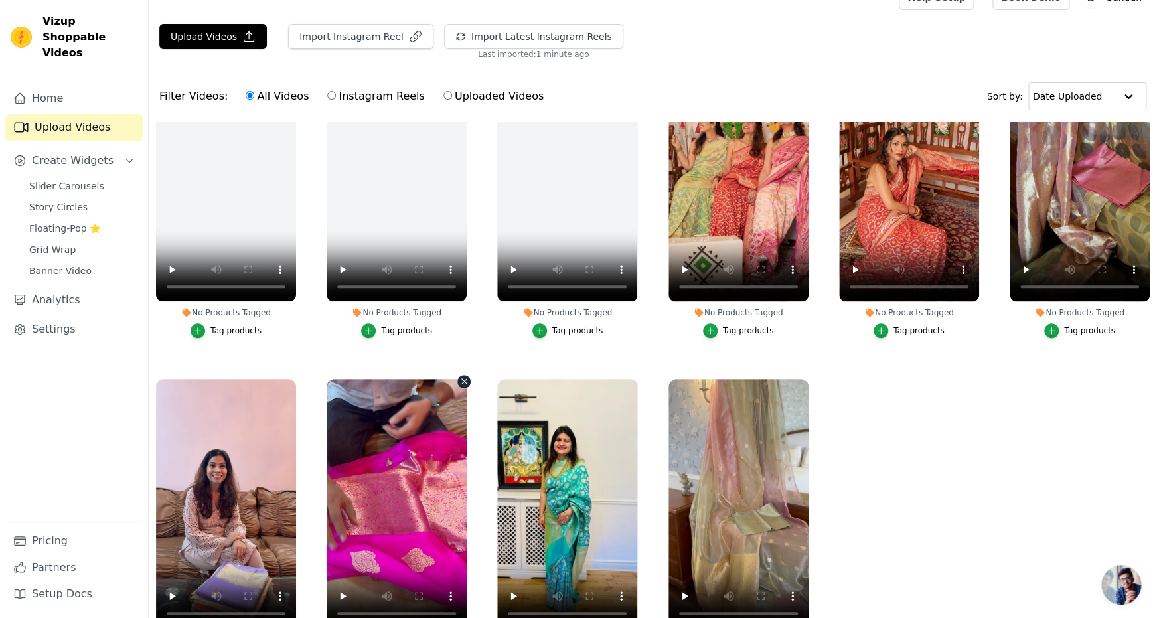
scroll to position [150, 0]
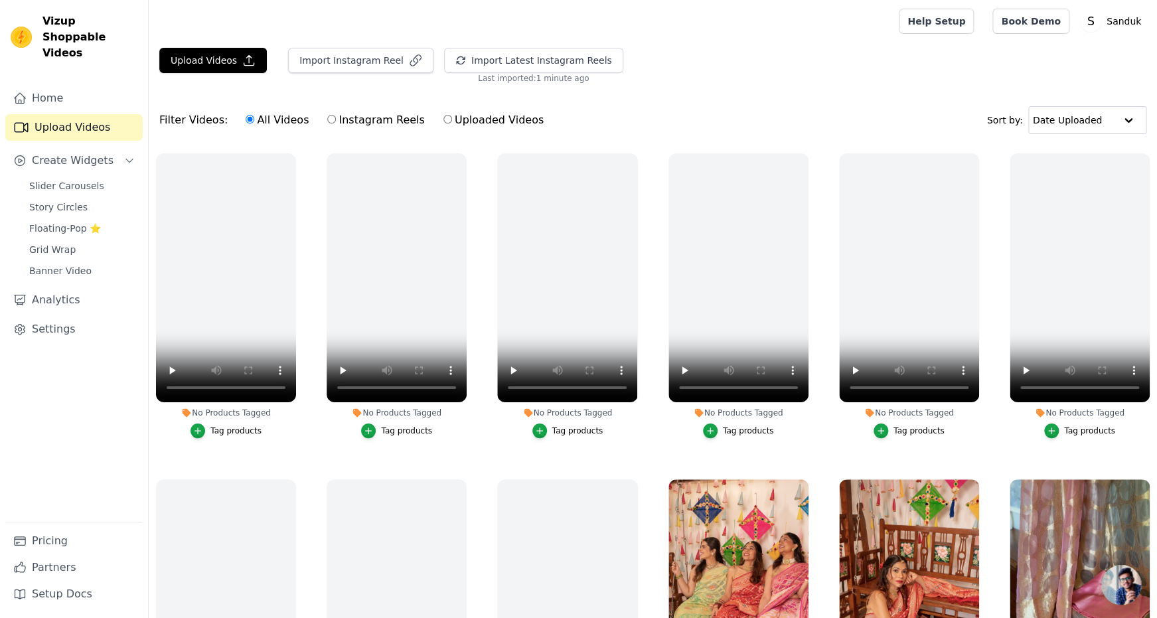
click at [404, 129] on label "Instagram Reels" at bounding box center [376, 120] width 98 height 17
click at [336, 124] on input "Instagram Reels" at bounding box center [331, 119] width 9 height 9
radio input "true"
click at [466, 66] on icon "button" at bounding box center [461, 60] width 11 height 11
click at [1084, 127] on input "text" at bounding box center [1074, 120] width 82 height 27
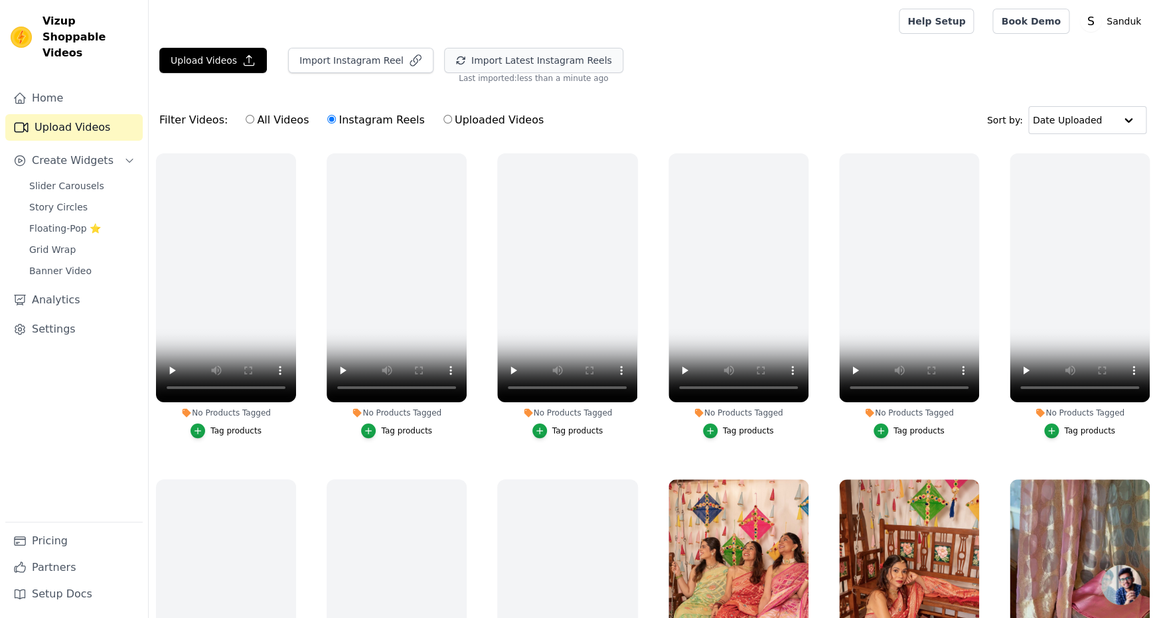
click at [777, 70] on div "Upload Videos Import Instagram Reel Import Latest Instagram Reels Import Latest…" at bounding box center [653, 66] width 1009 height 36
click at [65, 85] on link "Home" at bounding box center [73, 98] width 137 height 27
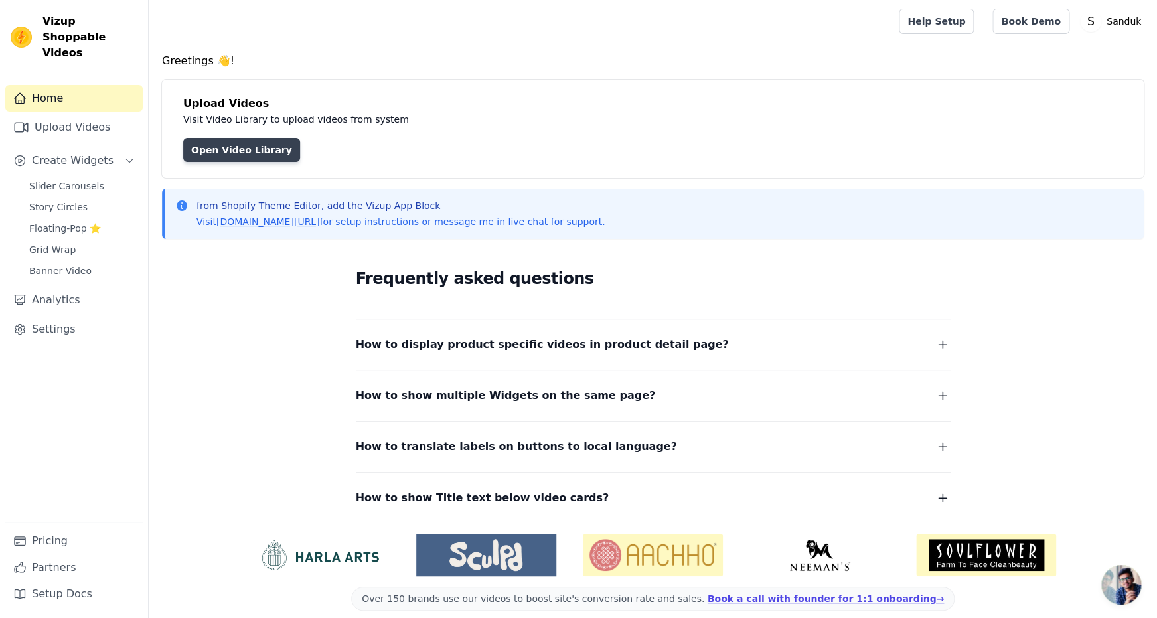
click at [295, 162] on link "Open Video Library" at bounding box center [241, 150] width 117 height 24
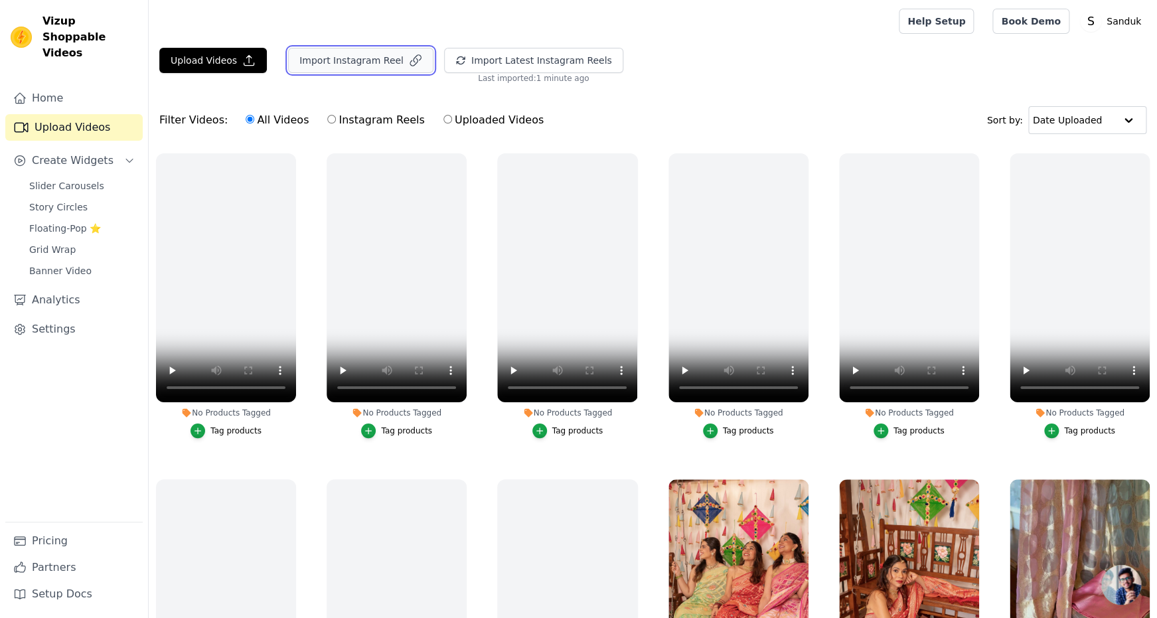
click at [428, 73] on button "Import Instagram Reel" at bounding box center [360, 60] width 145 height 25
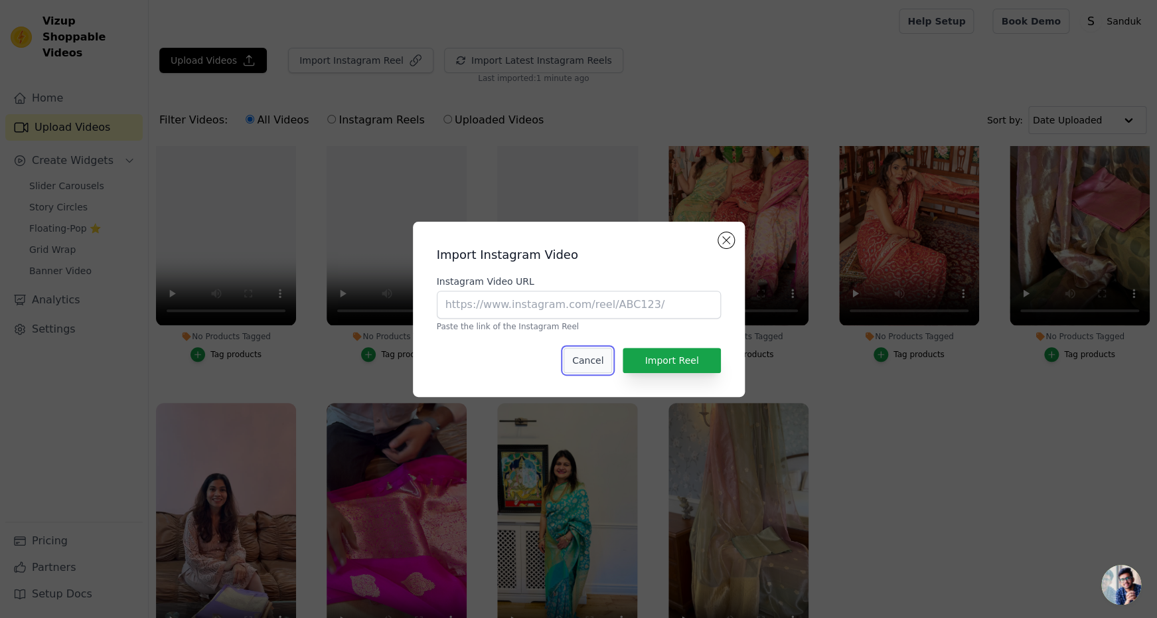
click at [564, 373] on button "Cancel" at bounding box center [588, 360] width 48 height 25
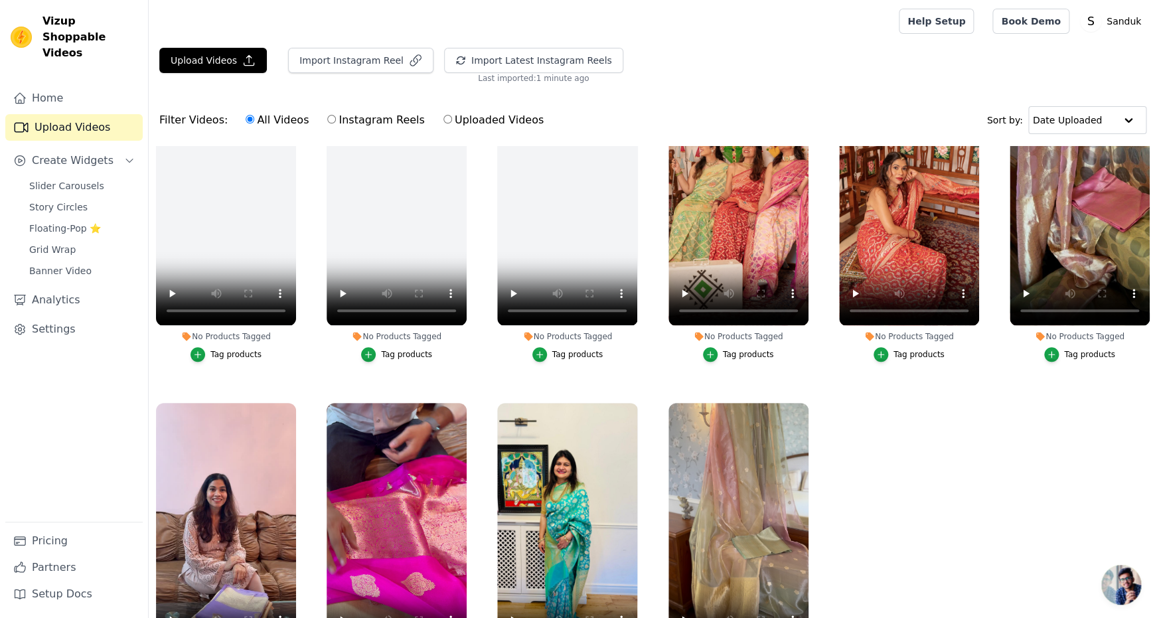
scroll to position [0, 0]
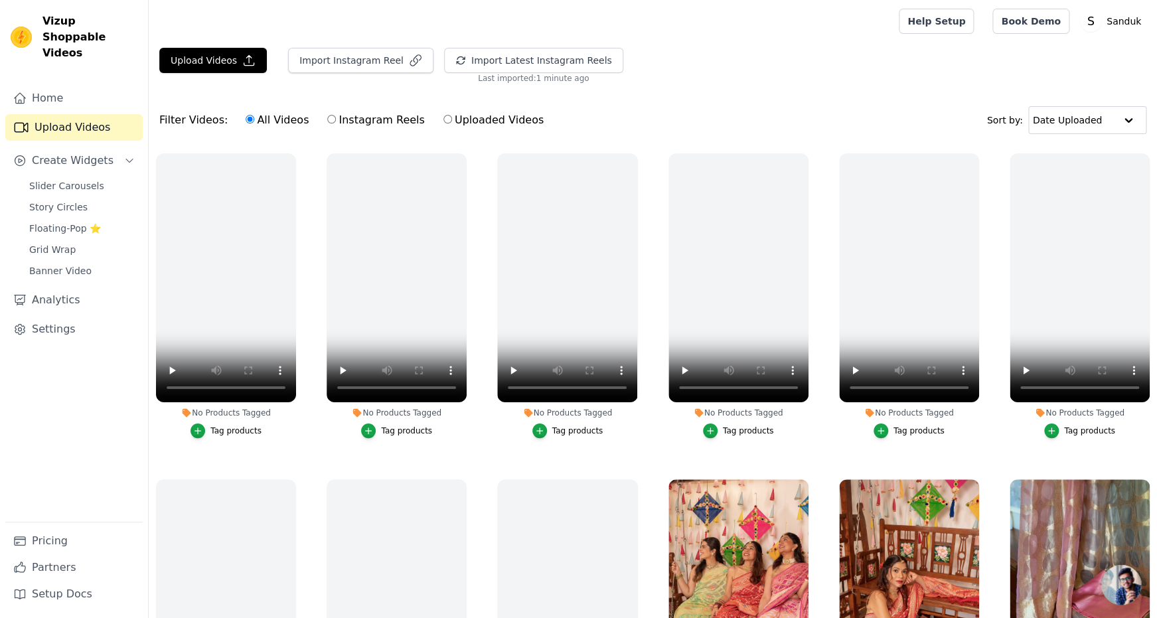
click at [384, 129] on label "Instagram Reels" at bounding box center [376, 120] width 98 height 17
click at [336, 124] on input "Instagram Reels" at bounding box center [331, 119] width 9 height 9
radio input "true"
click at [299, 161] on icon "button" at bounding box center [294, 156] width 10 height 10
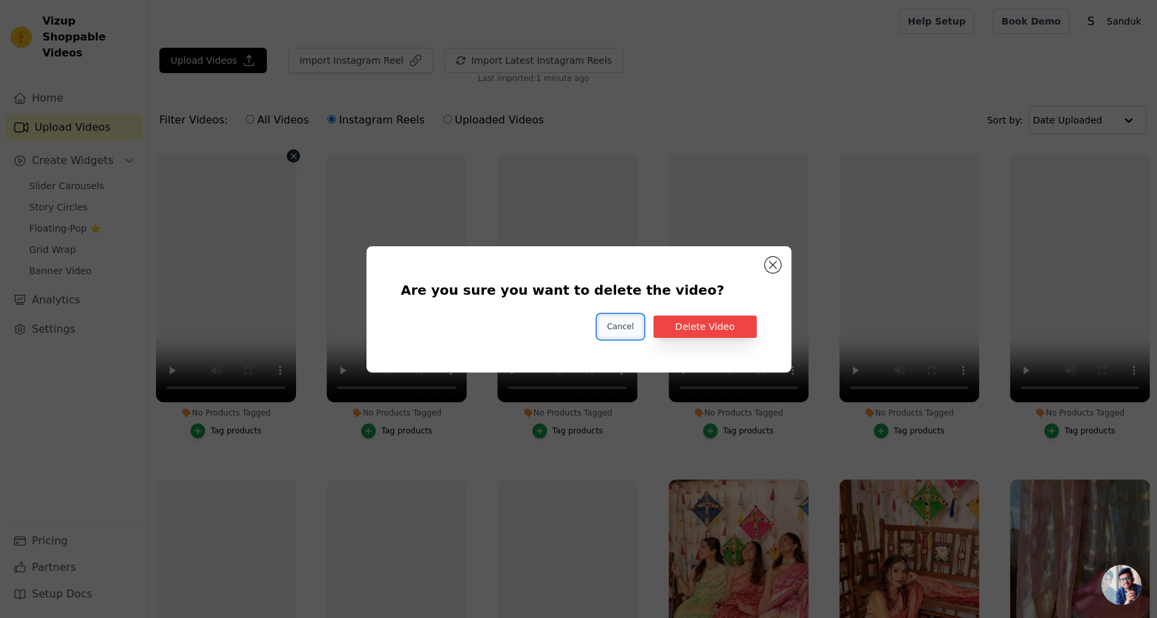
click at [617, 338] on button "Cancel" at bounding box center [620, 326] width 44 height 23
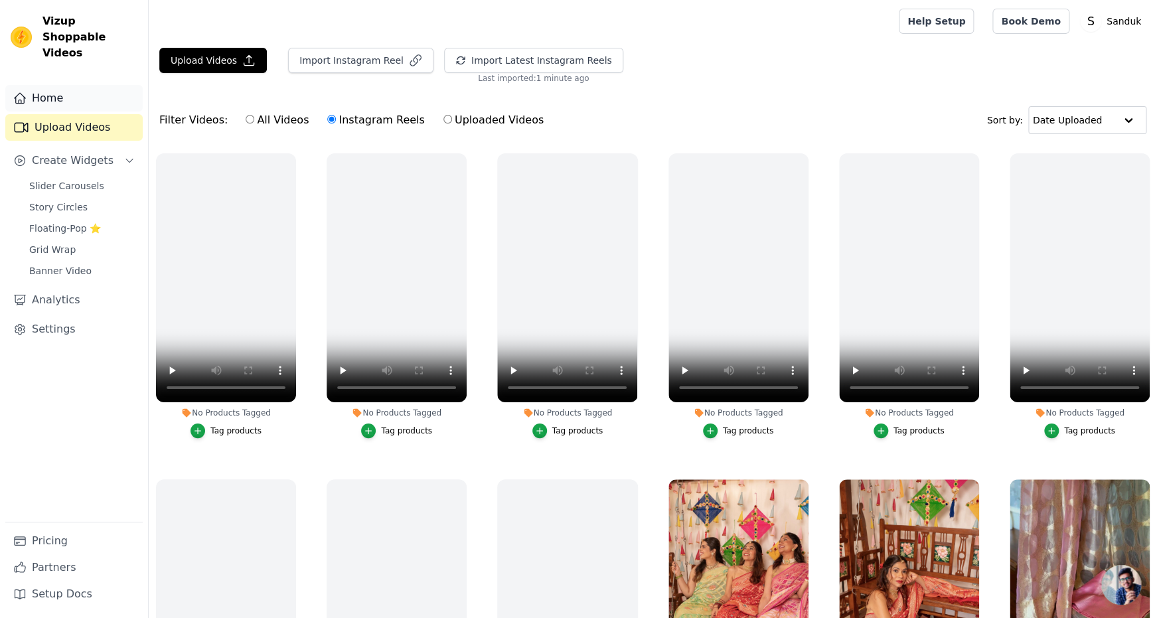
click at [46, 90] on link "Home" at bounding box center [73, 98] width 137 height 27
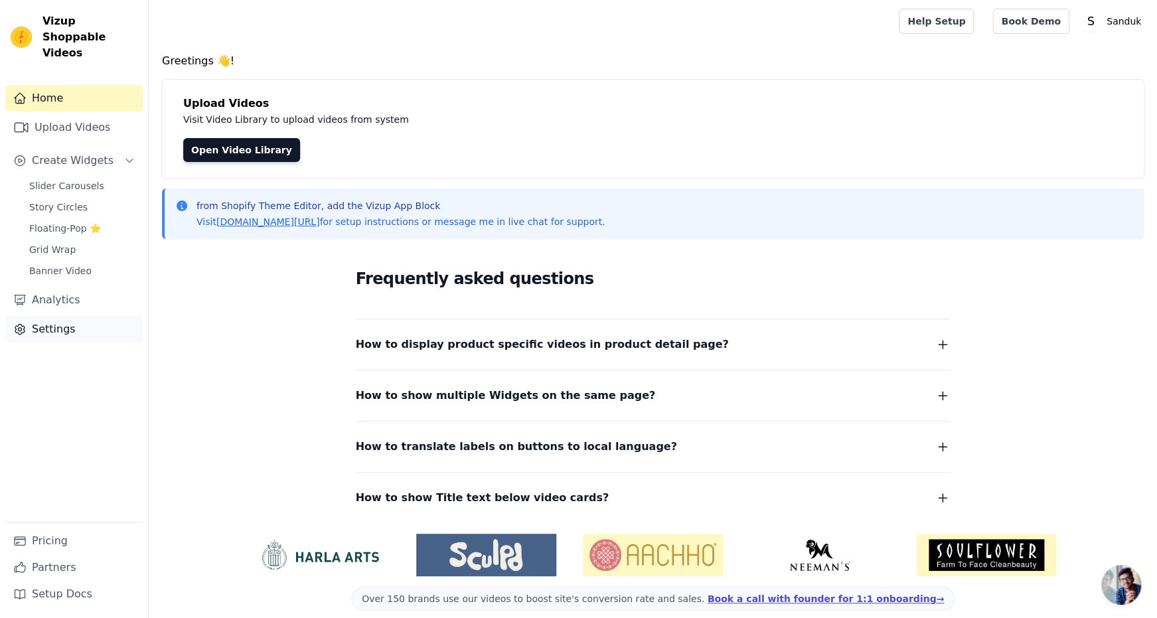
click at [78, 343] on link "Settings" at bounding box center [73, 329] width 137 height 27
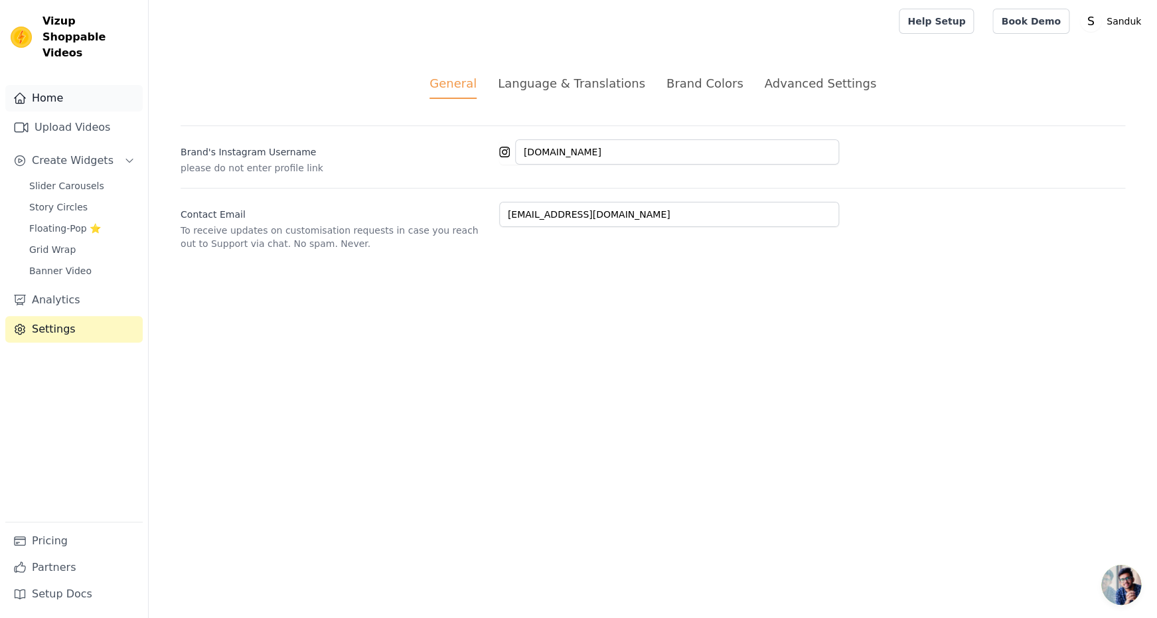
click at [54, 99] on link "Home" at bounding box center [73, 98] width 137 height 27
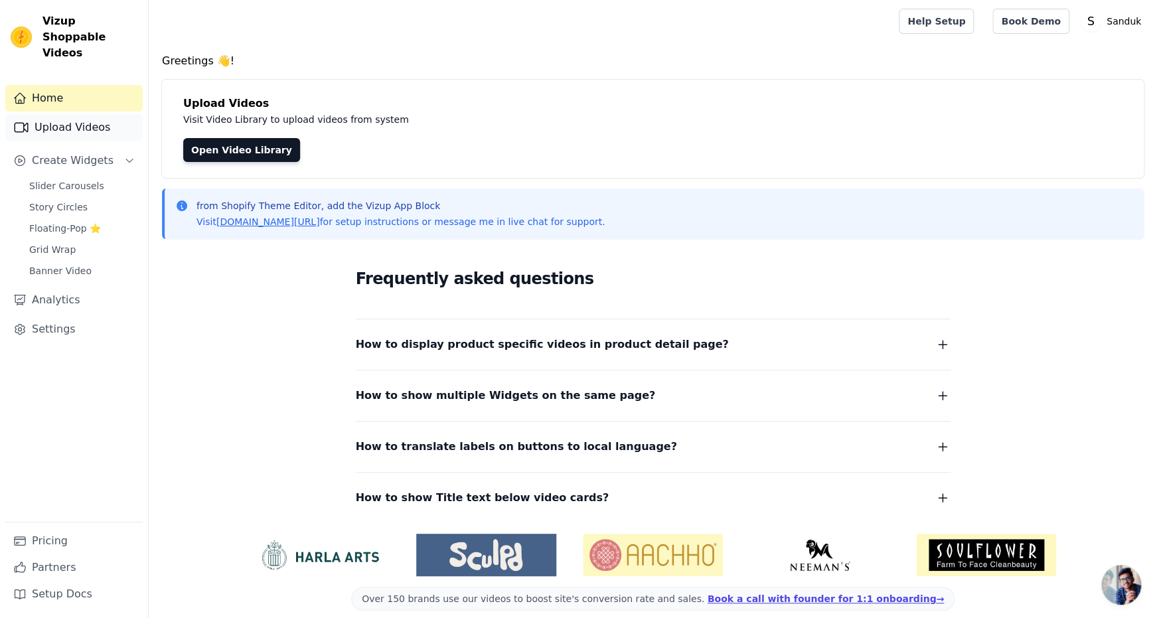
click at [60, 133] on link "Upload Videos" at bounding box center [73, 127] width 137 height 27
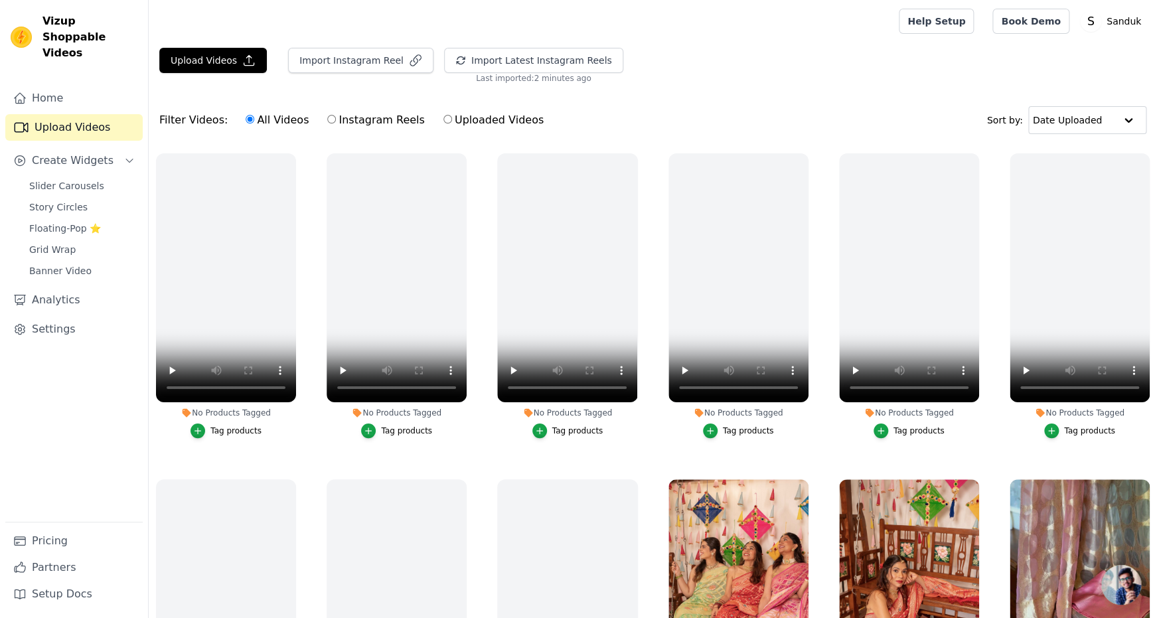
click at [397, 129] on label "Instagram Reels" at bounding box center [376, 120] width 98 height 17
click at [336, 124] on input "Instagram Reels" at bounding box center [331, 119] width 9 height 9
radio input "true"
click at [398, 73] on button "Import Instagram Reel" at bounding box center [360, 60] width 145 height 25
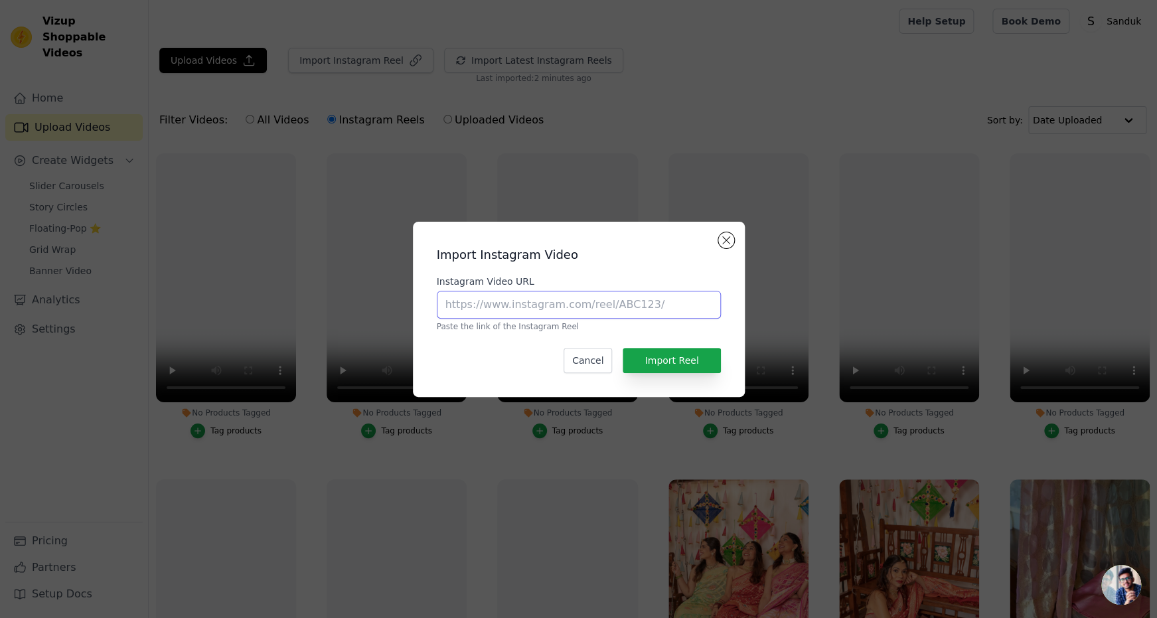
click at [519, 301] on input "Instagram Video URL" at bounding box center [579, 305] width 284 height 28
click at [728, 239] on button "Close modal" at bounding box center [726, 240] width 16 height 16
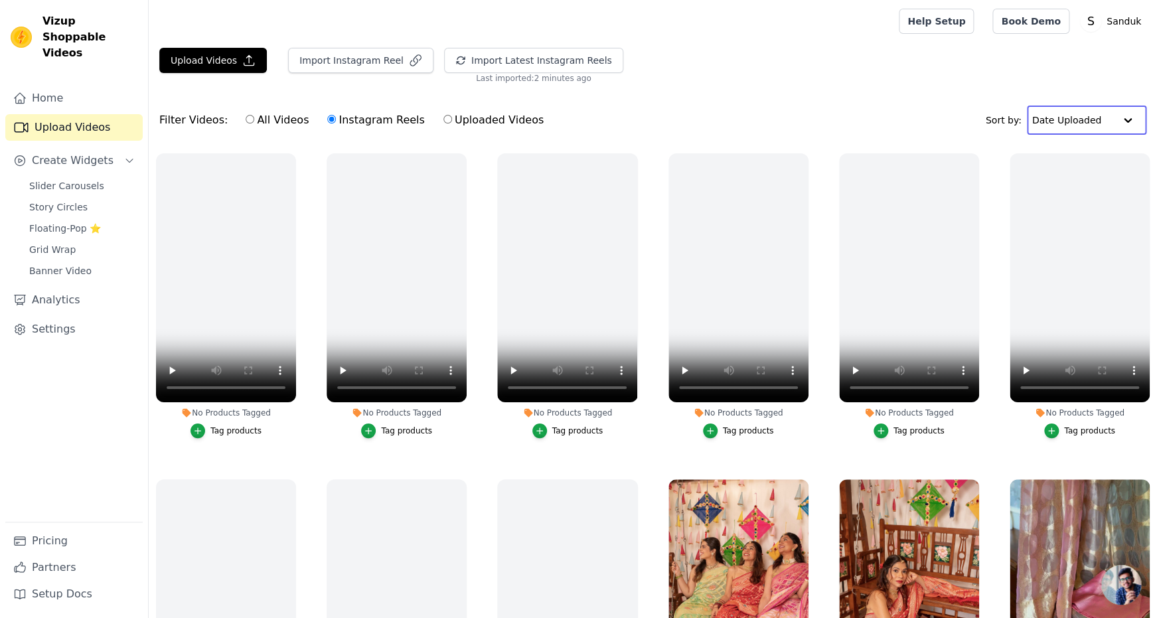
click at [1112, 133] on input "text" at bounding box center [1074, 120] width 82 height 27
click at [1072, 170] on div "Date Created" at bounding box center [1084, 162] width 115 height 16
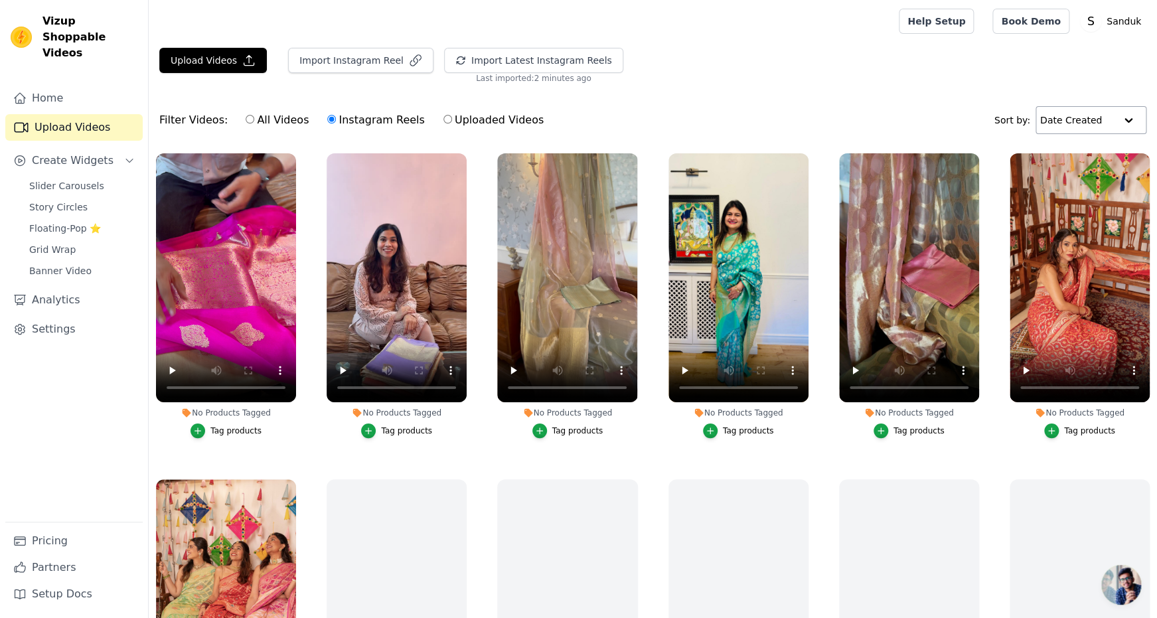
click at [1063, 133] on input "text" at bounding box center [1078, 120] width 75 height 27
click at [1063, 186] on div "Video Duration" at bounding box center [1089, 178] width 108 height 16
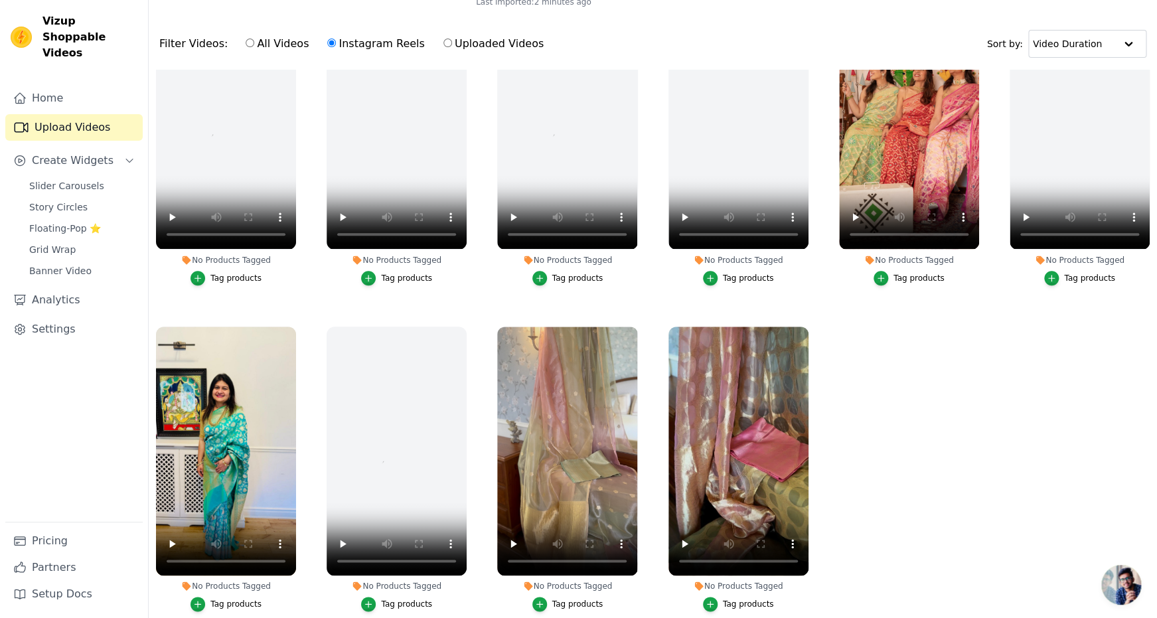
scroll to position [150, 0]
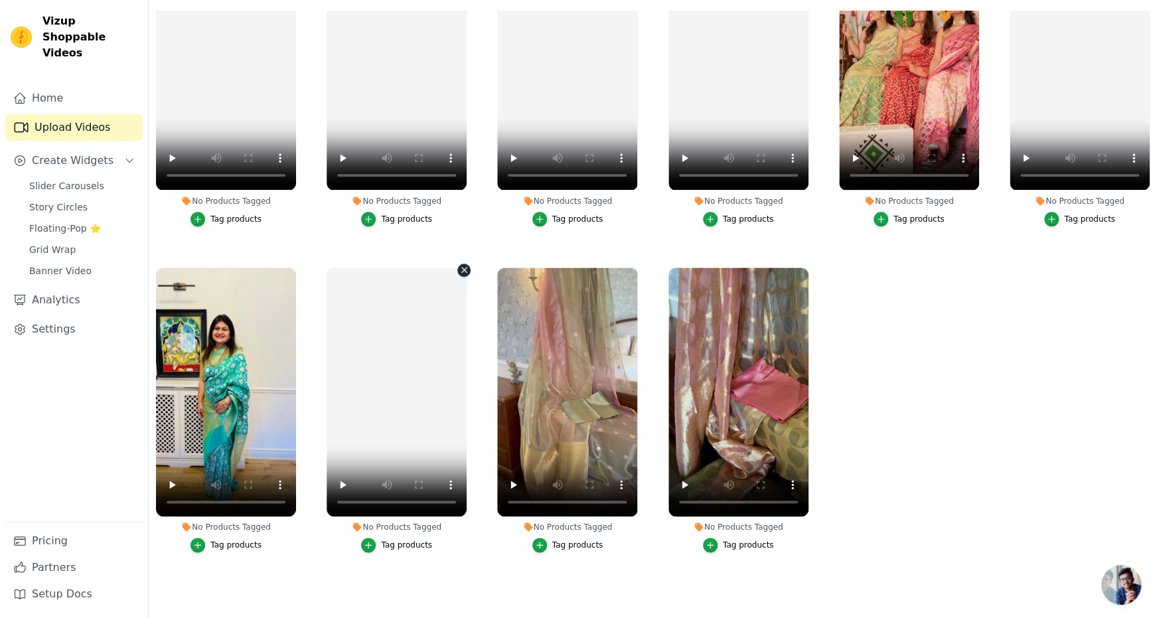
click at [469, 270] on icon "button" at bounding box center [465, 270] width 10 height 10
click at [467, 268] on icon "button" at bounding box center [464, 270] width 5 height 5
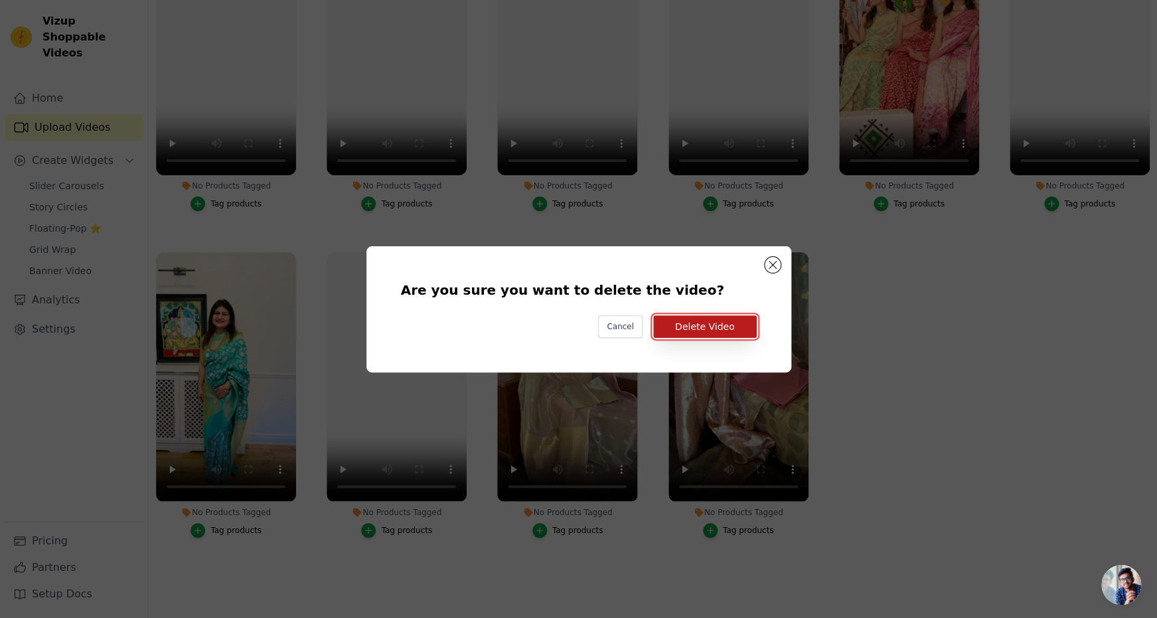
click at [721, 328] on button "Delete Video" at bounding box center [705, 326] width 104 height 23
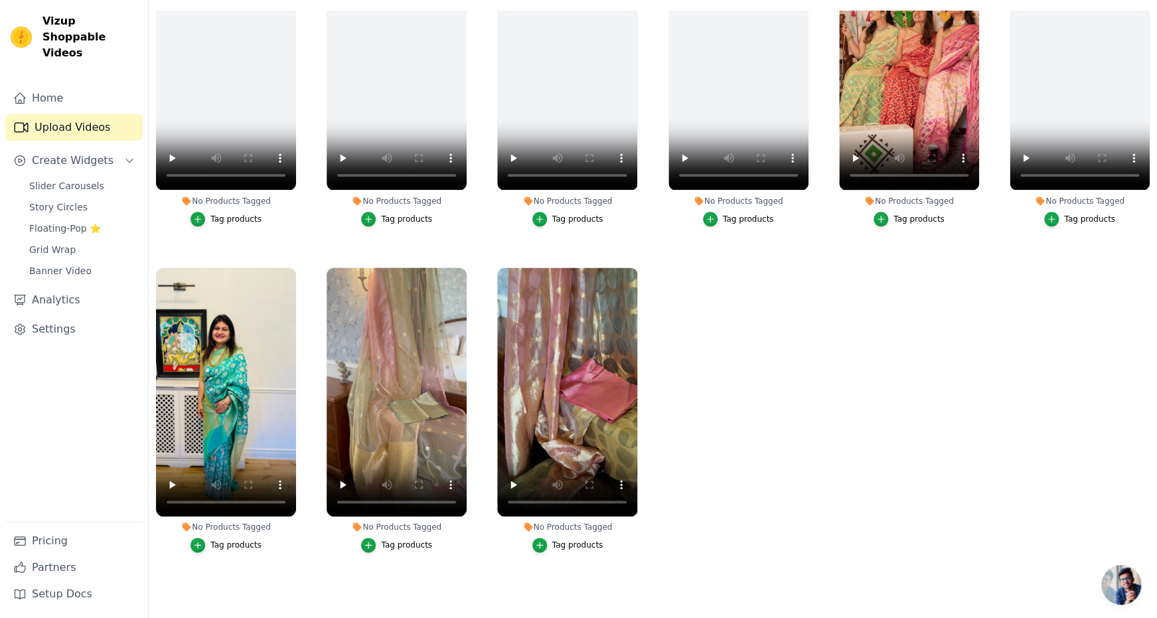
click at [845, 385] on ul "No Products Tagged Tag products No Products Tagged Tag products No Products Tag…" at bounding box center [653, 299] width 1009 height 576
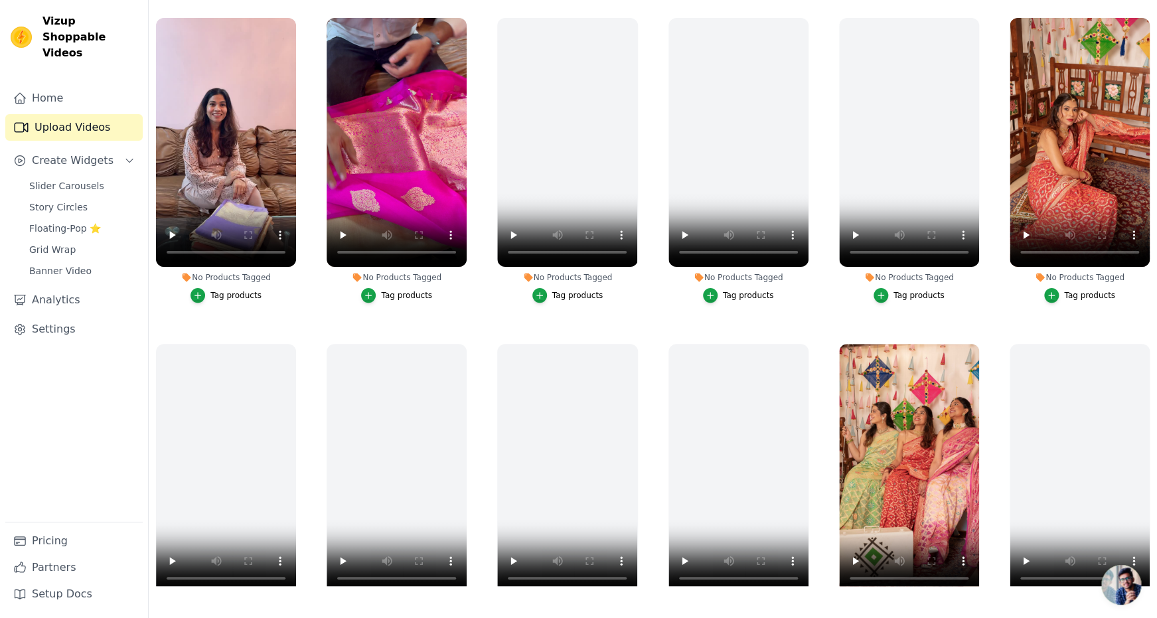
scroll to position [0, 0]
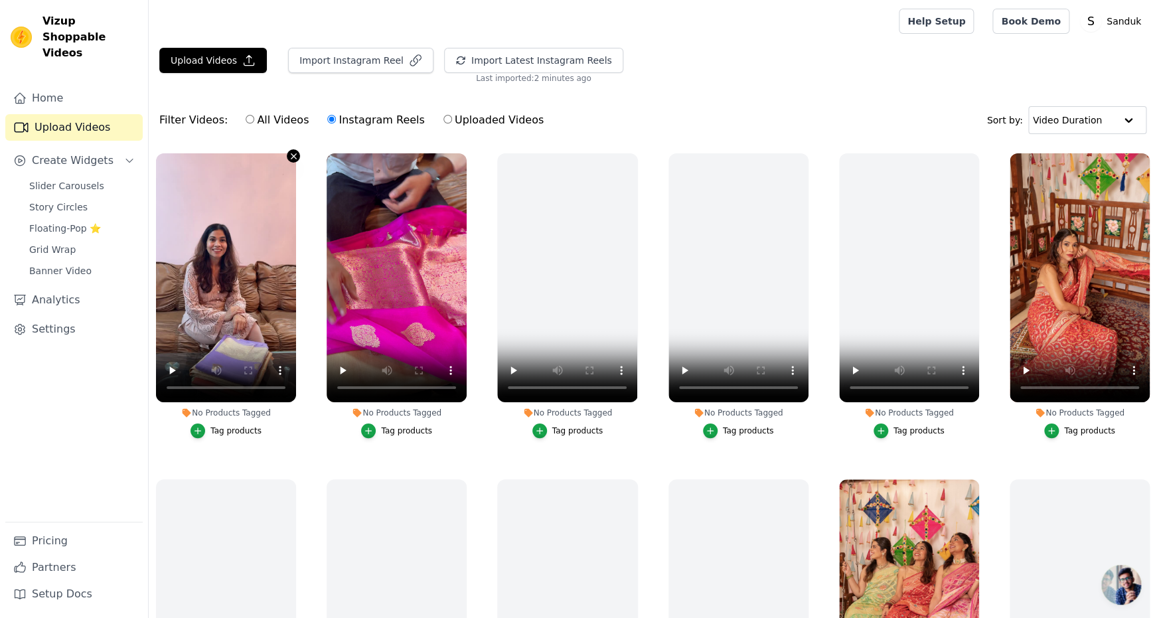
click at [296, 159] on icon "button" at bounding box center [293, 155] width 5 height 5
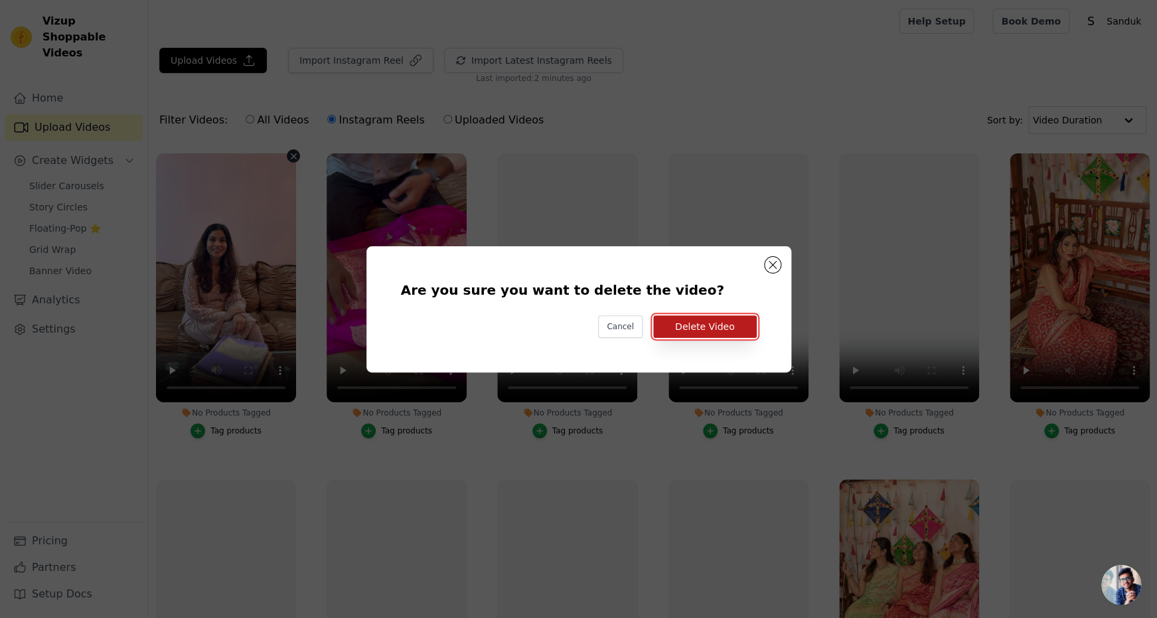
click at [702, 327] on button "Delete Video" at bounding box center [705, 326] width 104 height 23
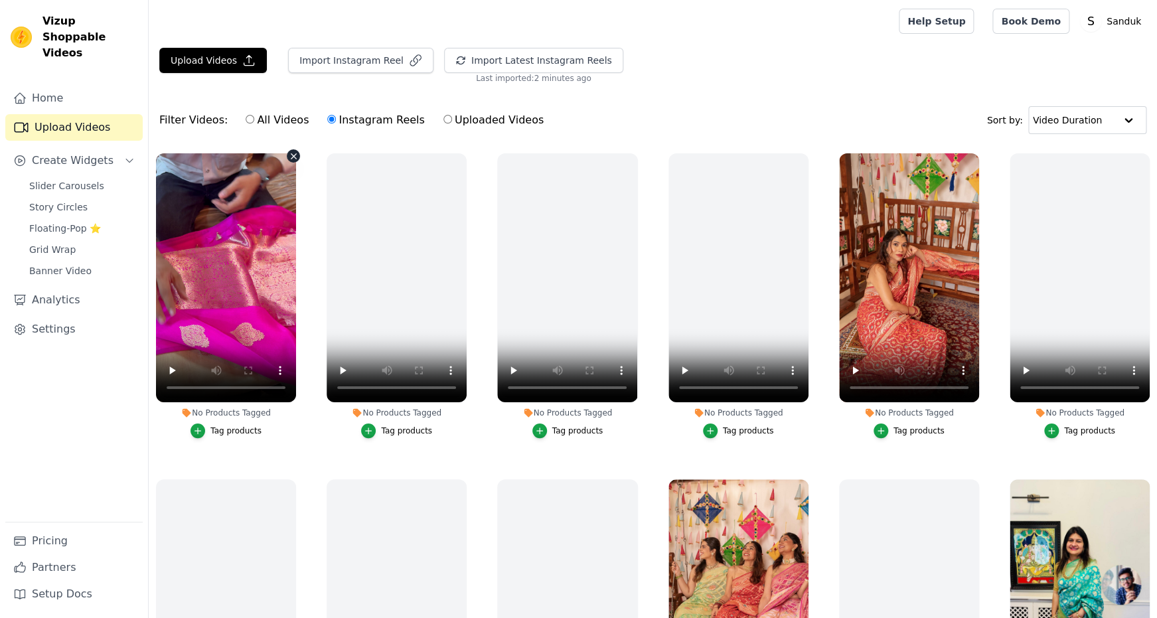
click at [299, 161] on icon "button" at bounding box center [294, 156] width 10 height 10
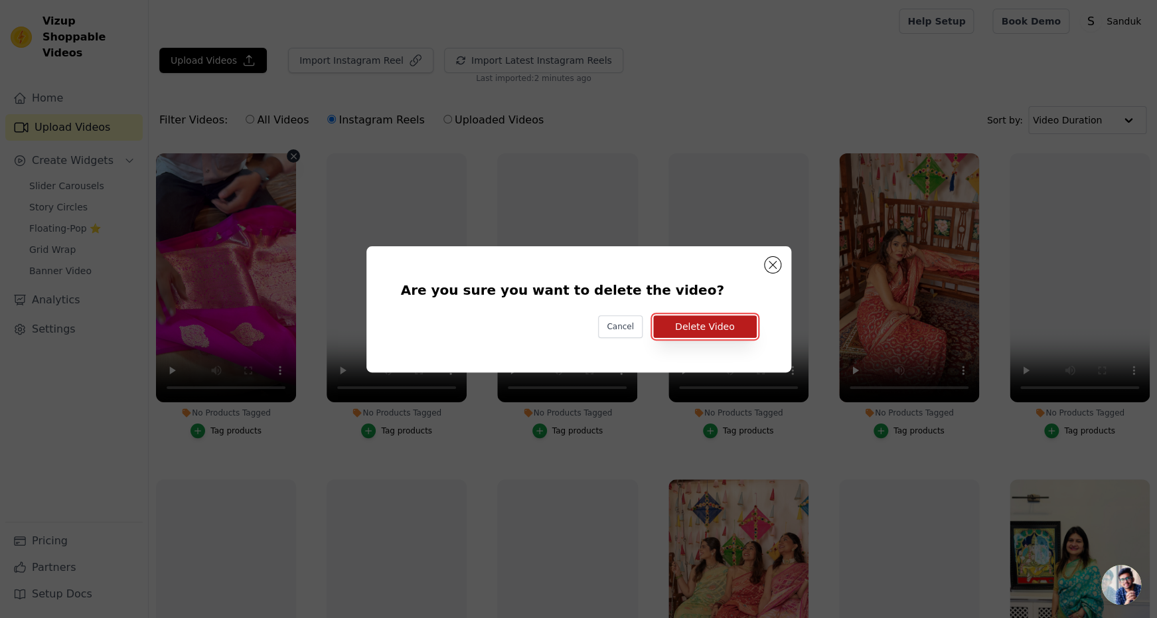
click at [726, 327] on button "Delete Video" at bounding box center [705, 326] width 104 height 23
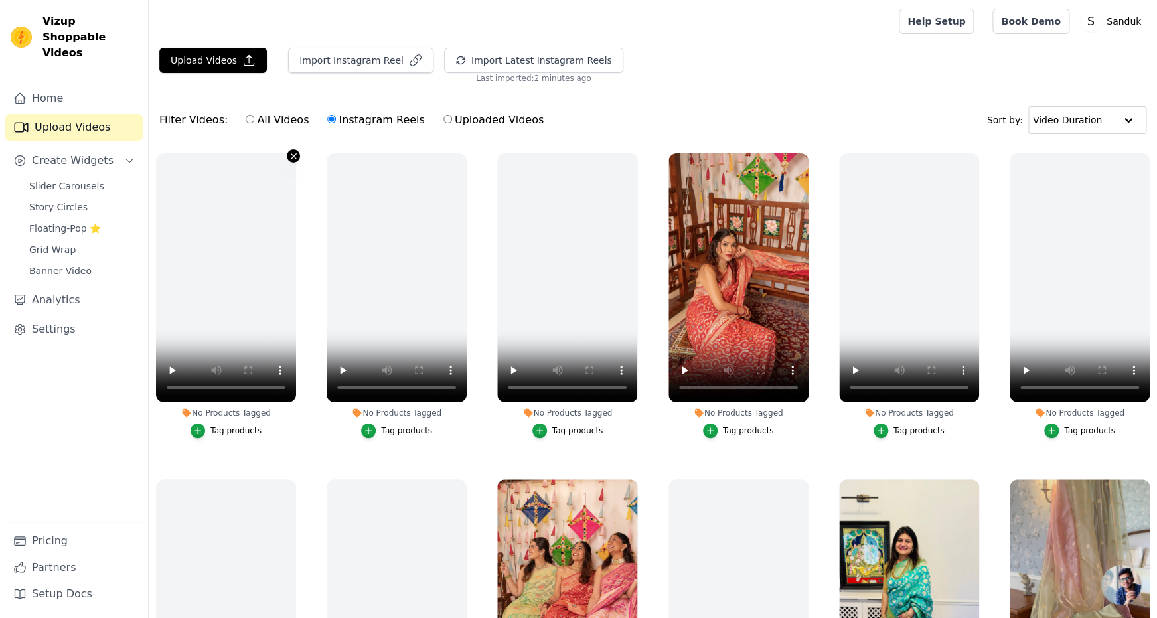
click at [299, 161] on icon "button" at bounding box center [294, 156] width 10 height 10
click at [296, 159] on icon "button" at bounding box center [293, 155] width 5 height 5
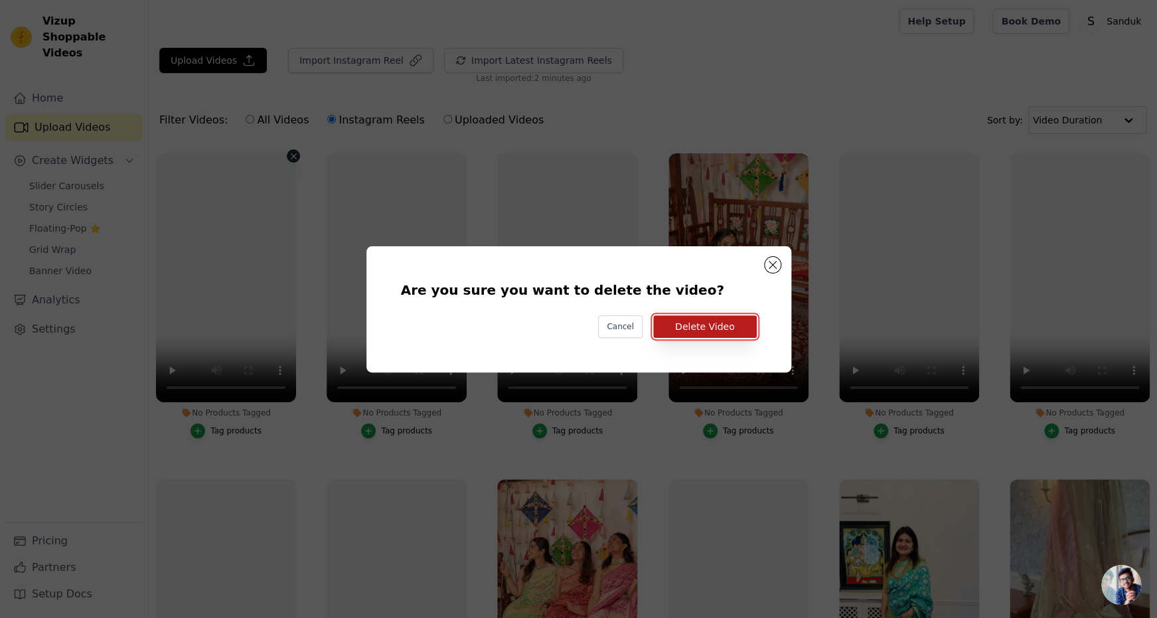
click at [738, 331] on button "Delete Video" at bounding box center [705, 326] width 104 height 23
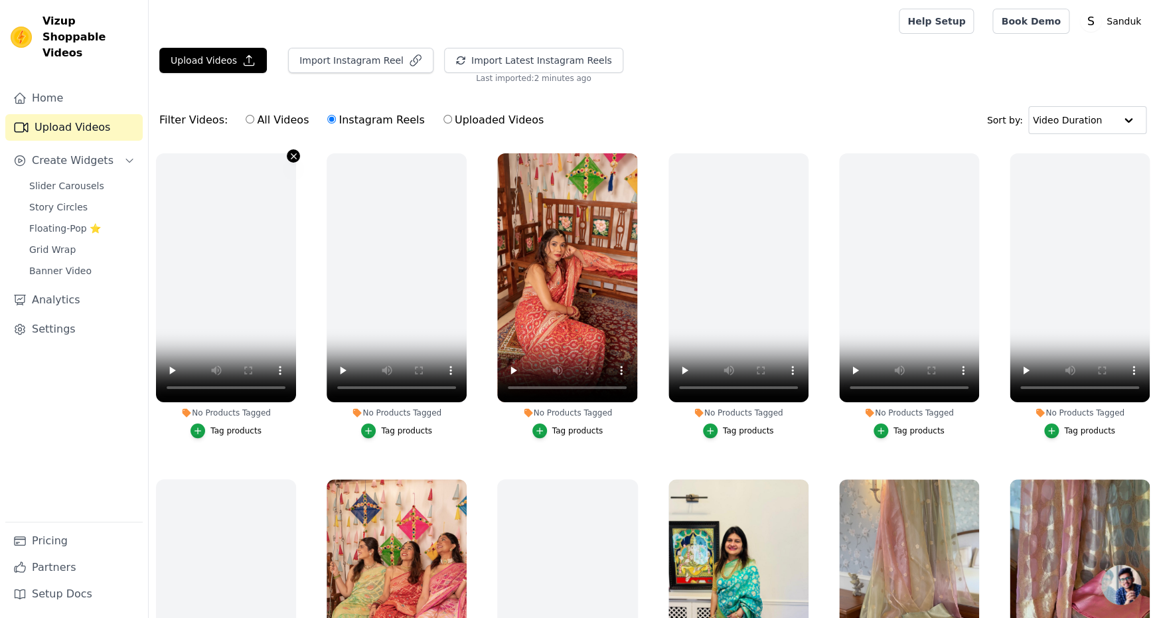
click at [299, 161] on icon "button" at bounding box center [294, 156] width 10 height 10
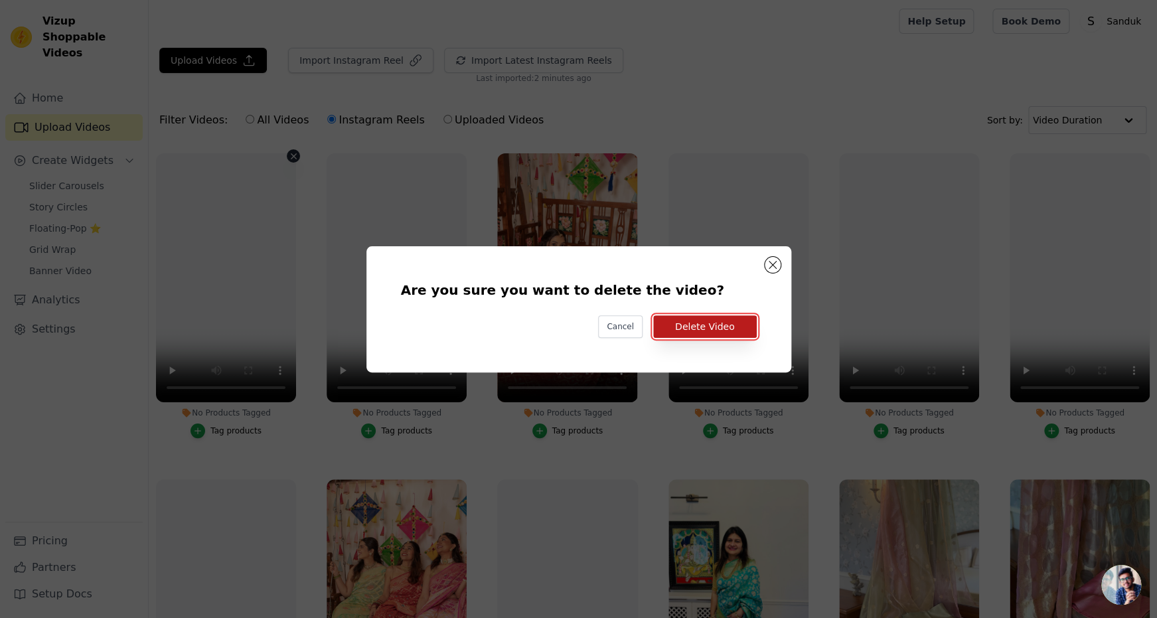
click at [728, 331] on button "Delete Video" at bounding box center [705, 326] width 104 height 23
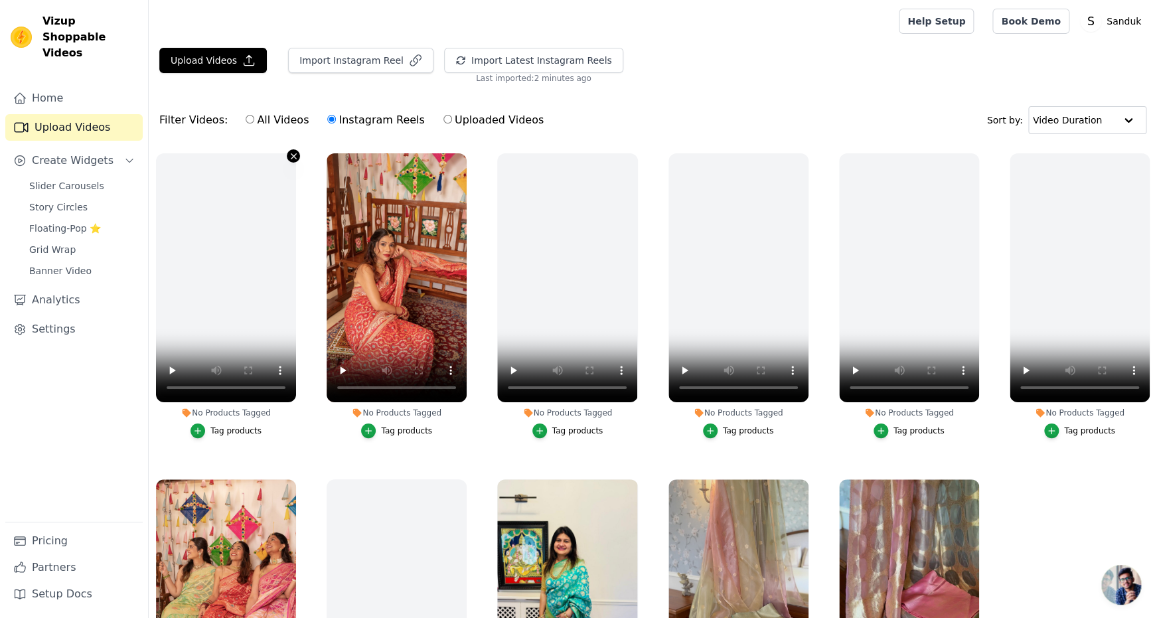
click at [299, 161] on icon "button" at bounding box center [294, 156] width 10 height 10
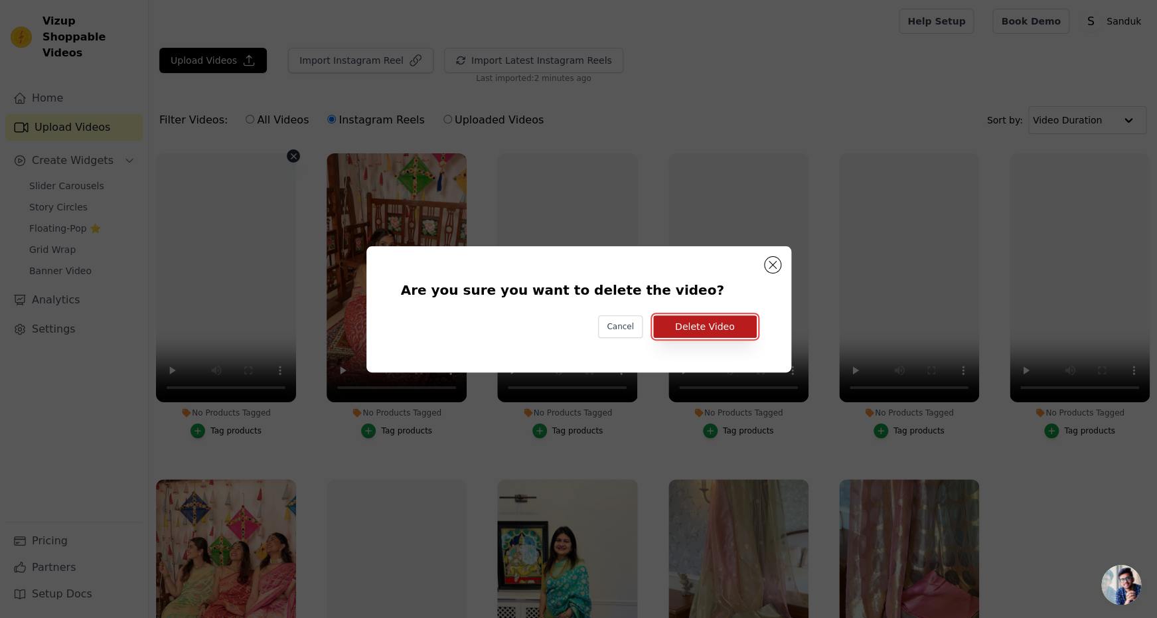
click at [744, 335] on button "Delete Video" at bounding box center [705, 326] width 104 height 23
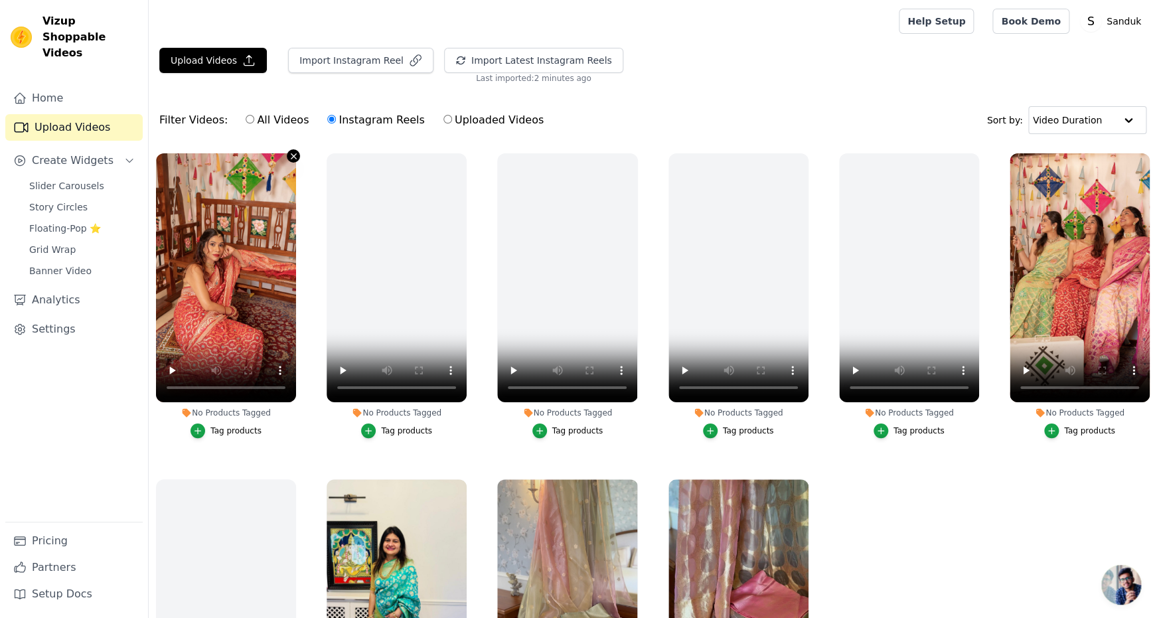
click at [299, 161] on icon "button" at bounding box center [294, 156] width 10 height 10
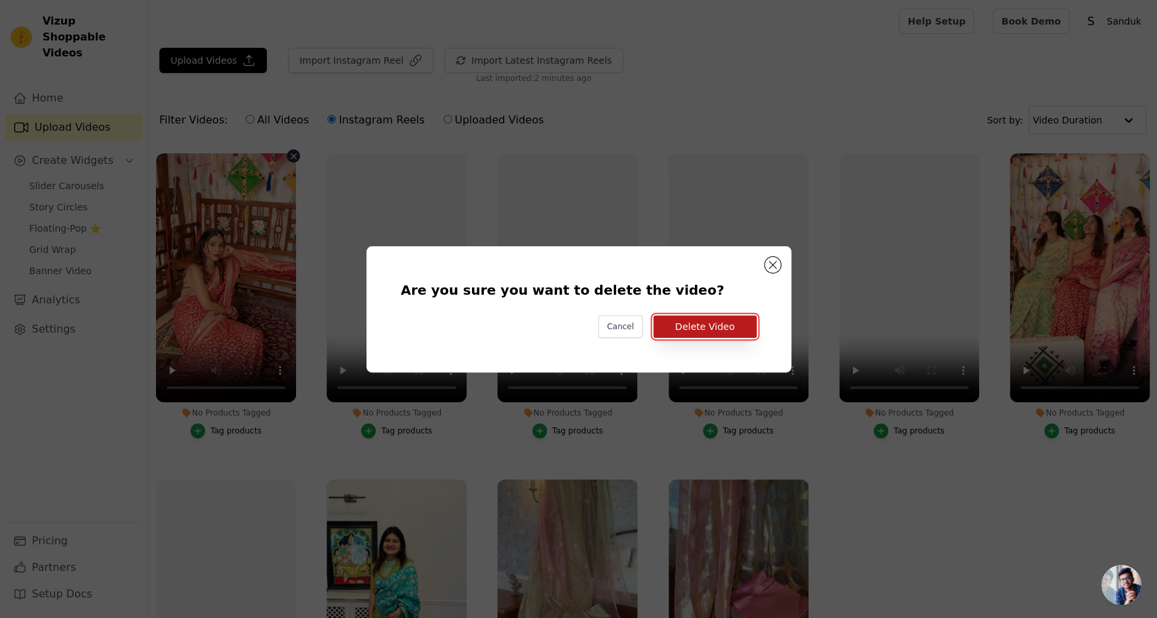
click at [710, 334] on button "Delete Video" at bounding box center [705, 326] width 104 height 23
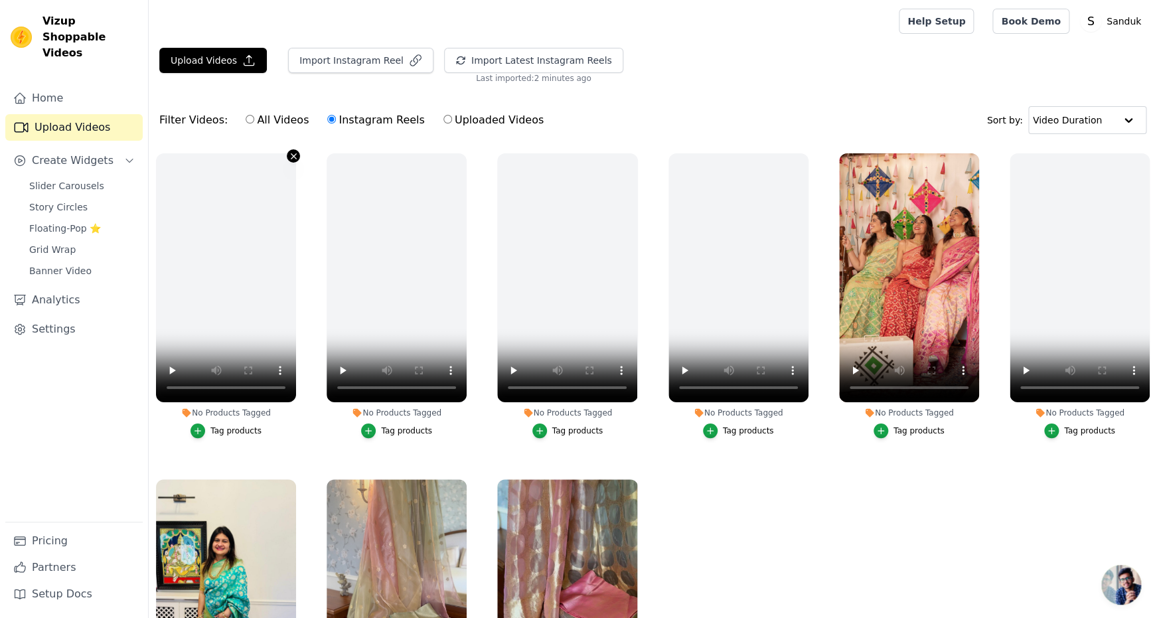
click at [296, 159] on icon "button" at bounding box center [293, 155] width 5 height 5
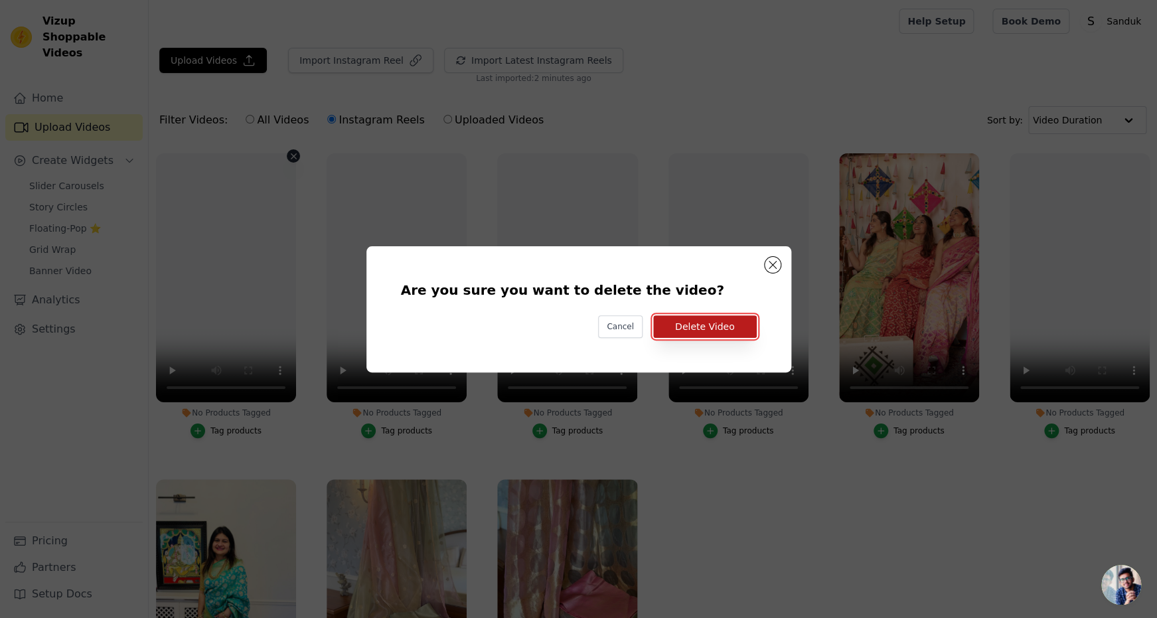
click at [747, 334] on button "Delete Video" at bounding box center [705, 326] width 104 height 23
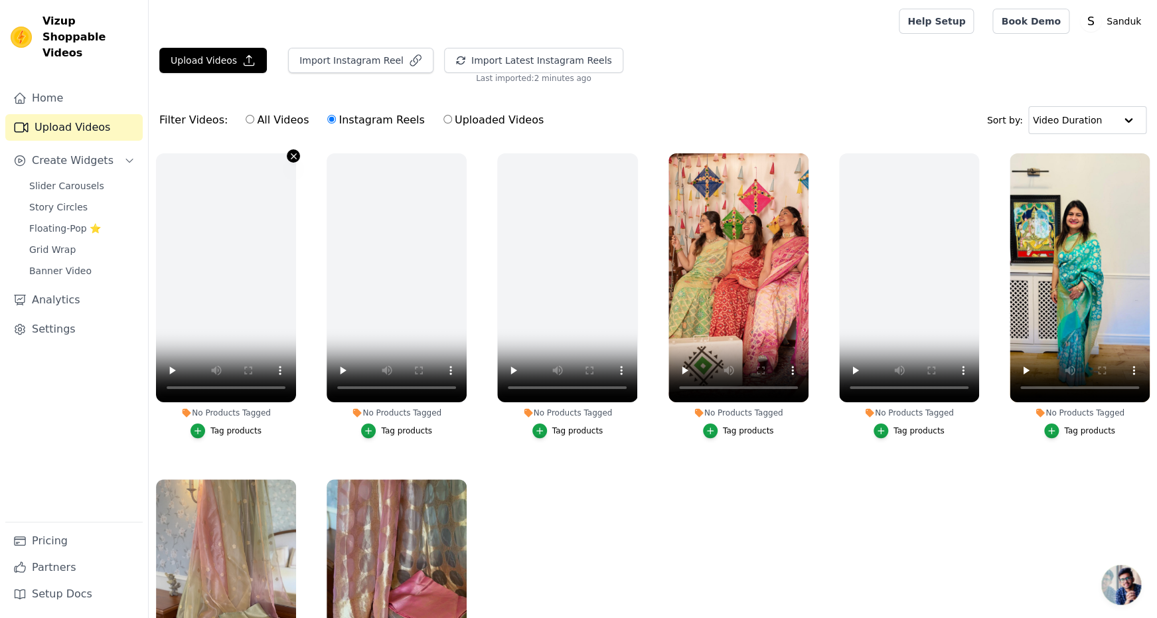
click at [299, 161] on icon "button" at bounding box center [294, 156] width 10 height 10
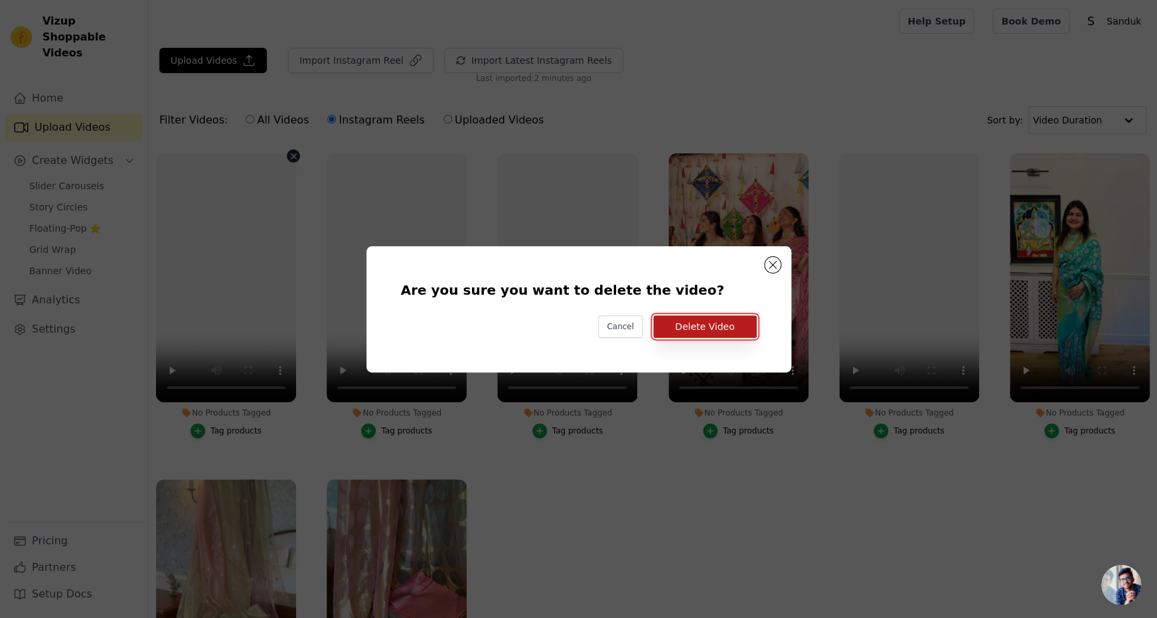
click at [712, 332] on button "Delete Video" at bounding box center [705, 326] width 104 height 23
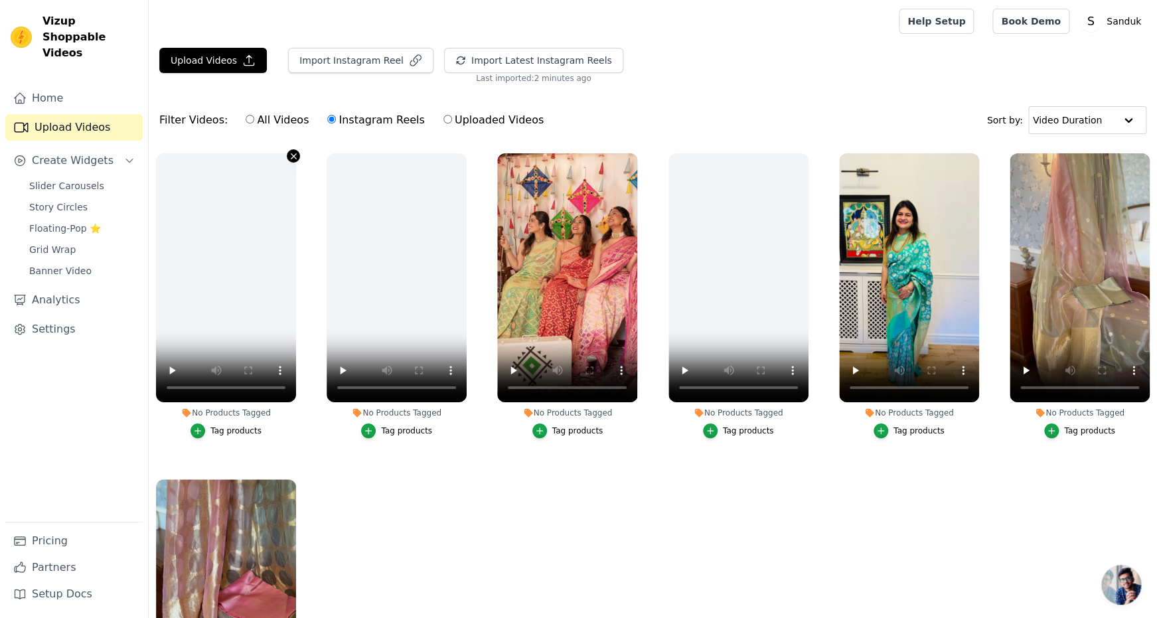
click at [299, 161] on icon "button" at bounding box center [294, 156] width 10 height 10
click at [296, 159] on icon "button" at bounding box center [293, 155] width 5 height 5
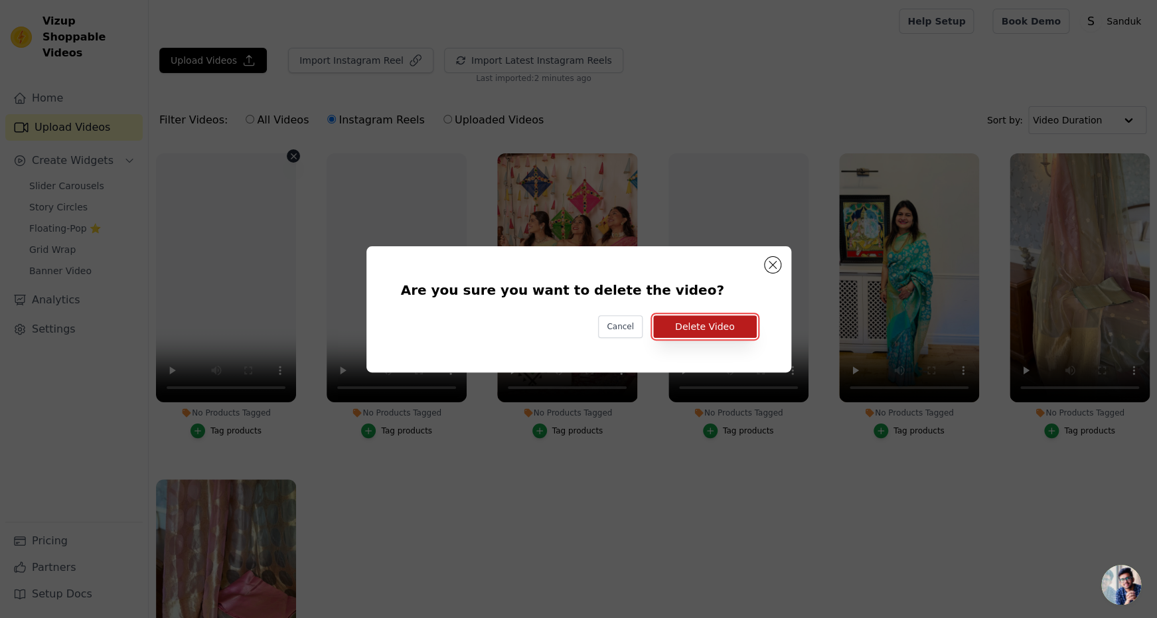
click at [727, 331] on button "Delete Video" at bounding box center [705, 326] width 104 height 23
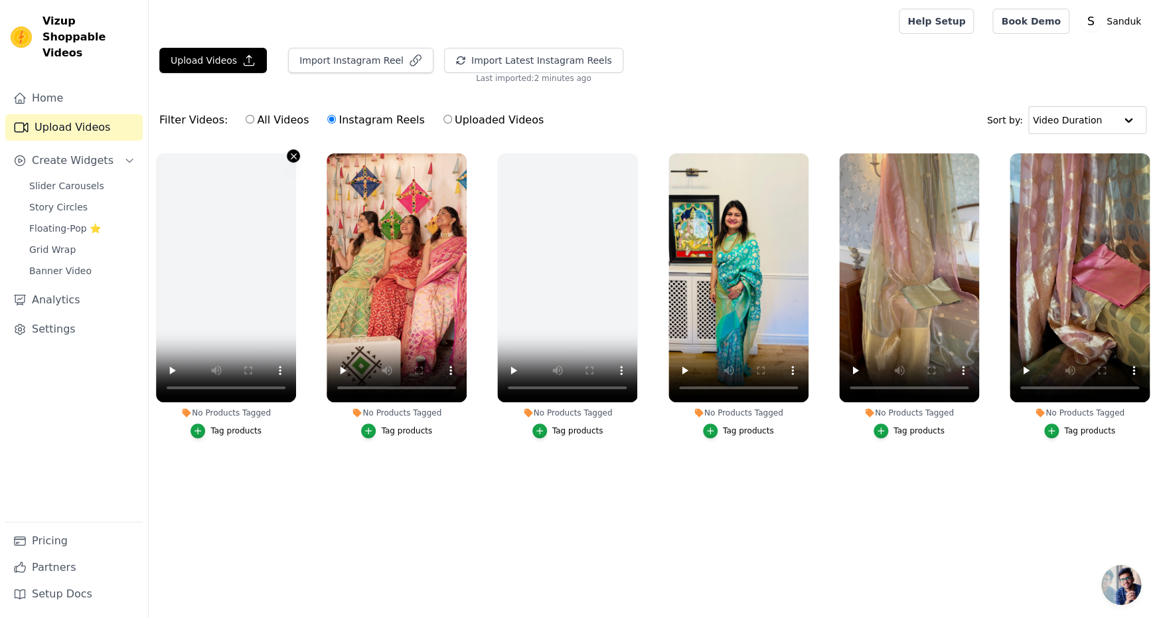
click at [299, 161] on icon "button" at bounding box center [294, 156] width 10 height 10
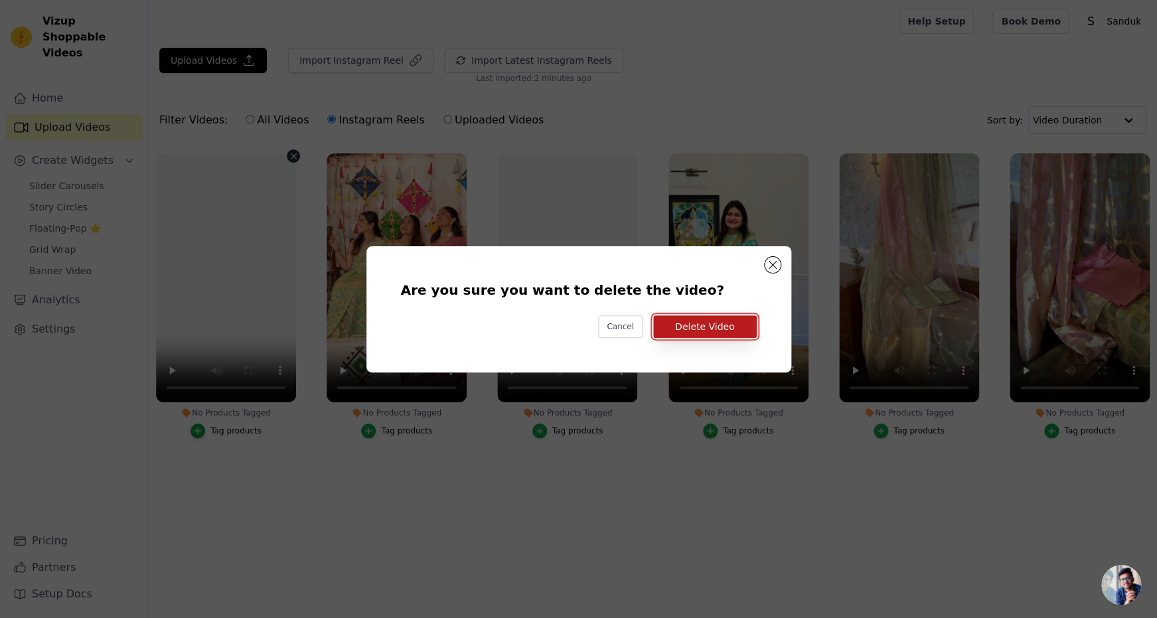
click at [719, 331] on button "Delete Video" at bounding box center [705, 326] width 104 height 23
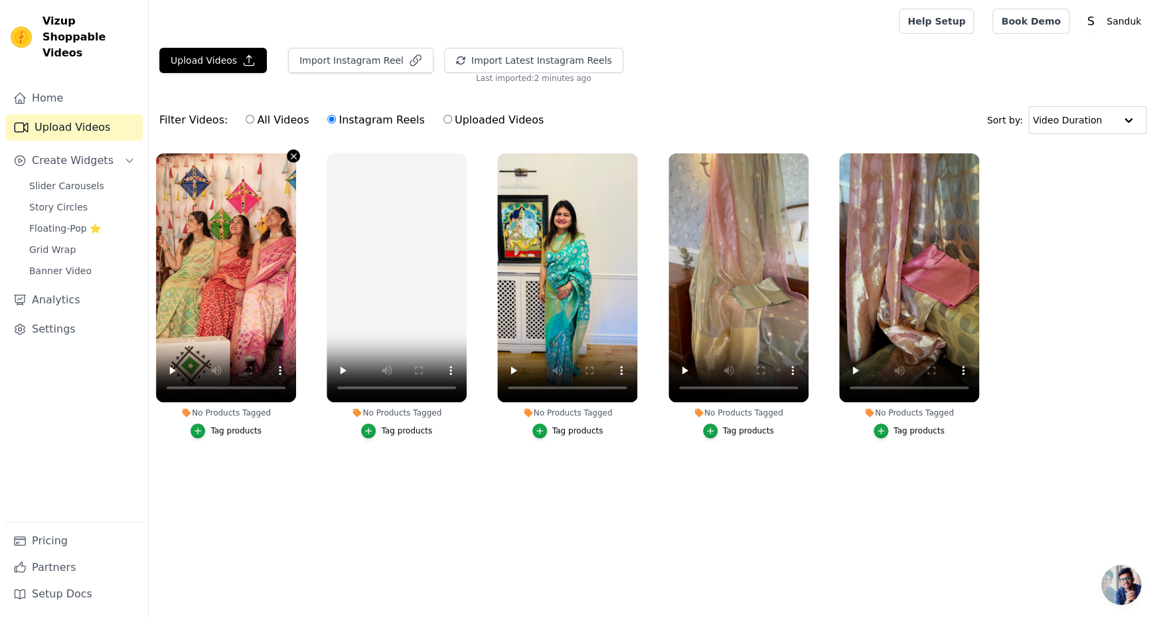
click at [296, 159] on icon "button" at bounding box center [293, 155] width 5 height 5
click at [299, 161] on icon "button" at bounding box center [294, 156] width 10 height 10
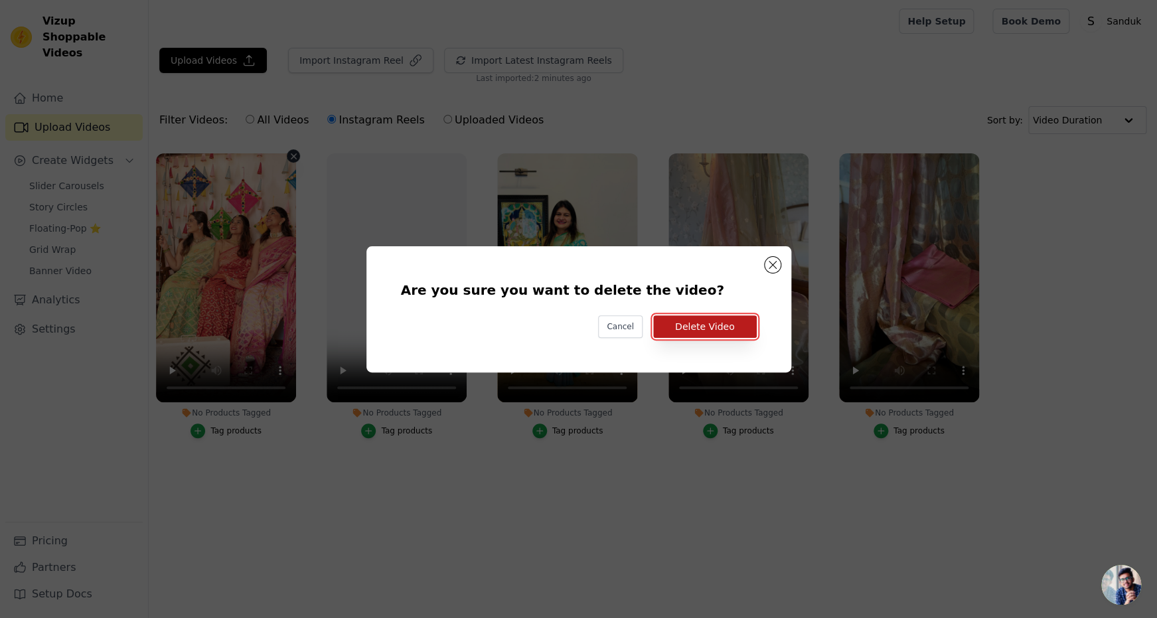
click at [714, 331] on button "Delete Video" at bounding box center [705, 326] width 104 height 23
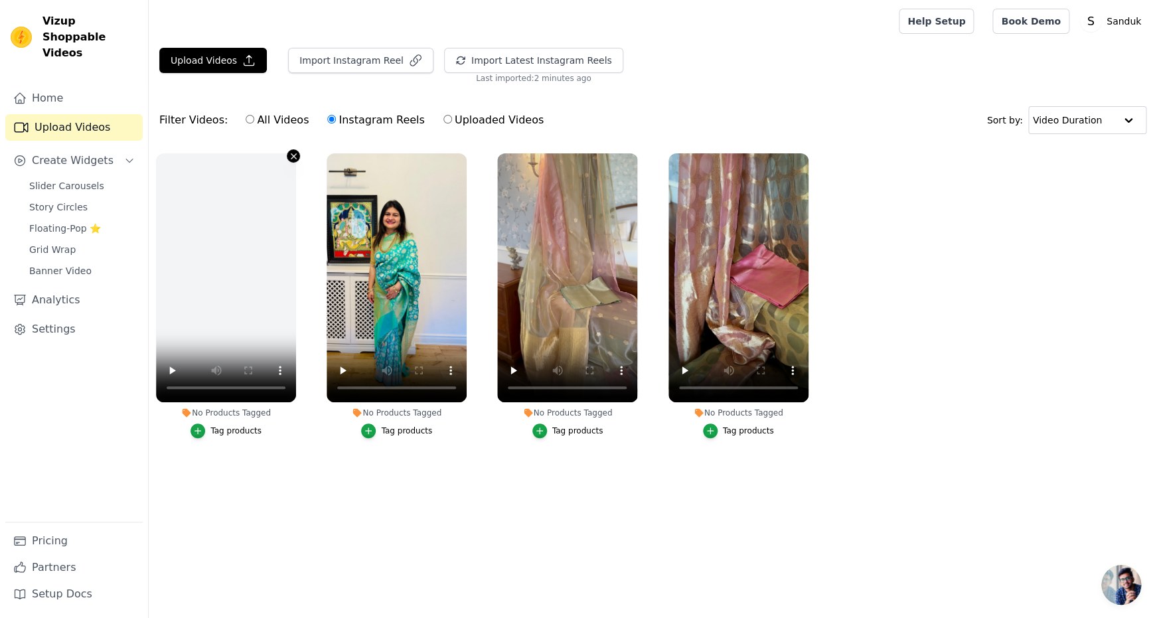
click at [296, 159] on icon "button" at bounding box center [293, 155] width 5 height 5
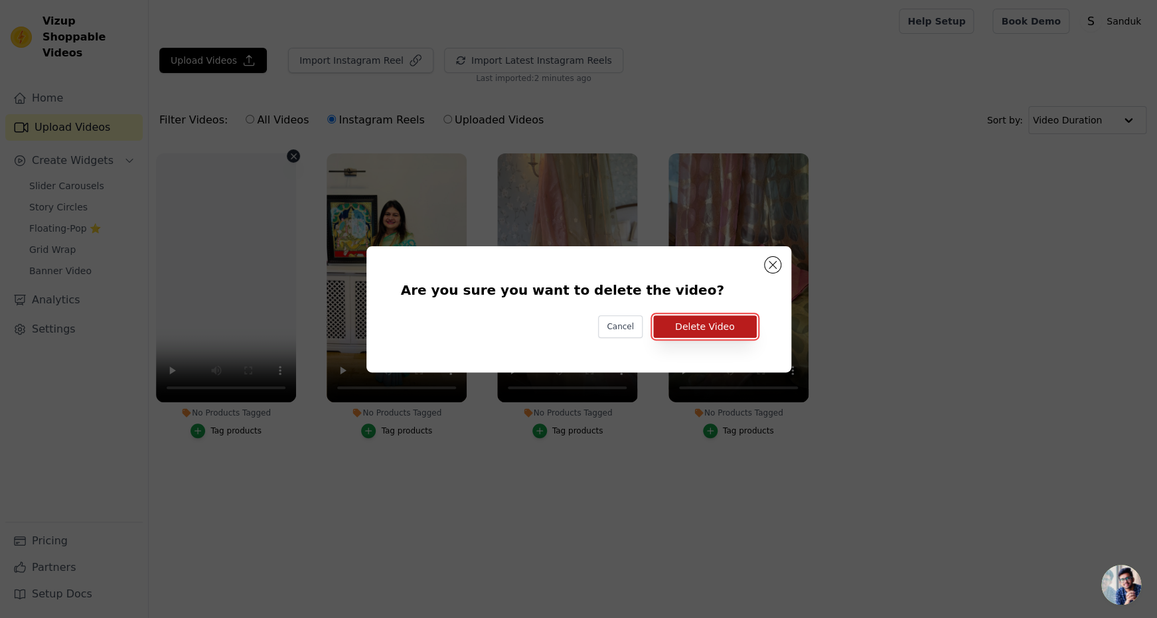
click at [750, 327] on button "Delete Video" at bounding box center [705, 326] width 104 height 23
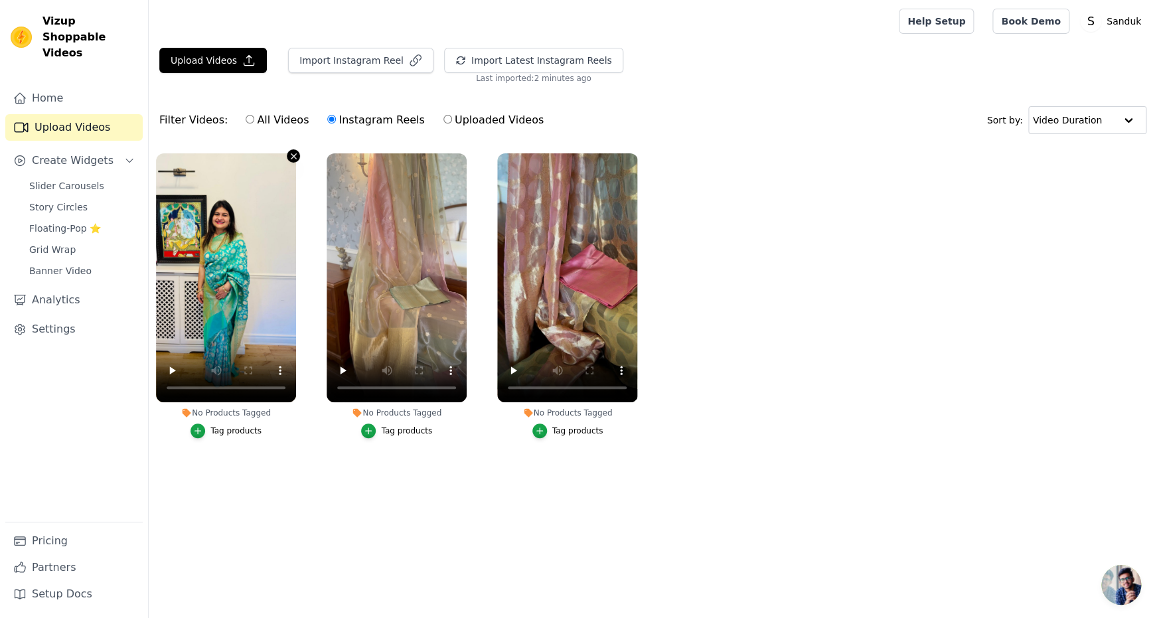
click at [299, 161] on icon "button" at bounding box center [294, 156] width 10 height 10
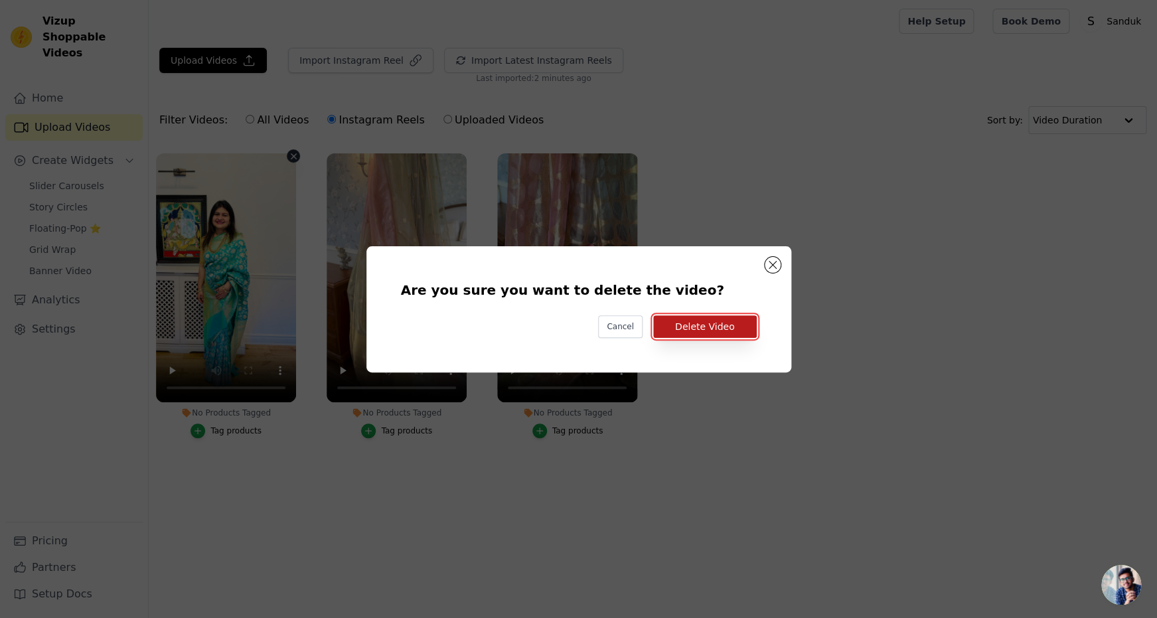
click at [720, 335] on button "Delete Video" at bounding box center [705, 326] width 104 height 23
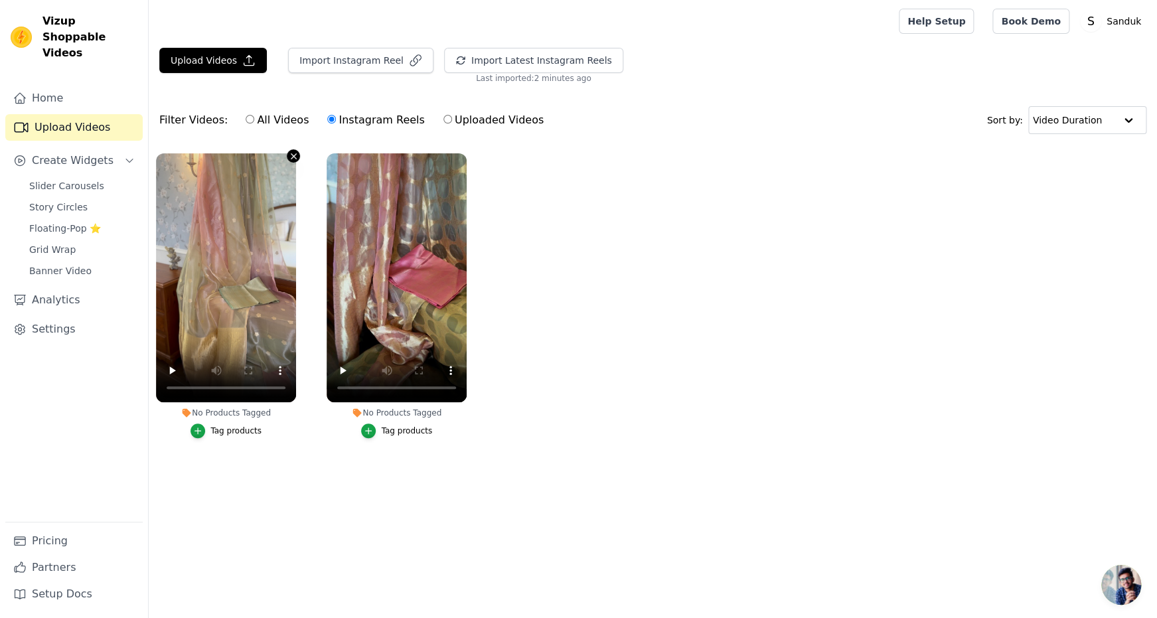
click at [299, 161] on icon "button" at bounding box center [294, 156] width 10 height 10
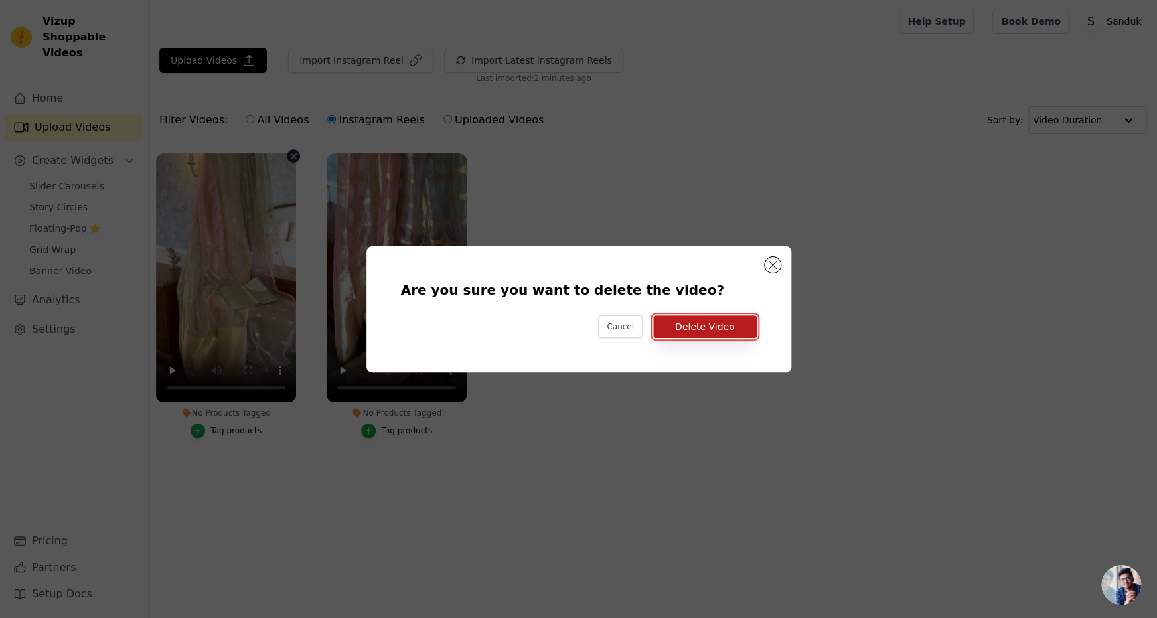
click at [705, 325] on button "Delete Video" at bounding box center [705, 326] width 104 height 23
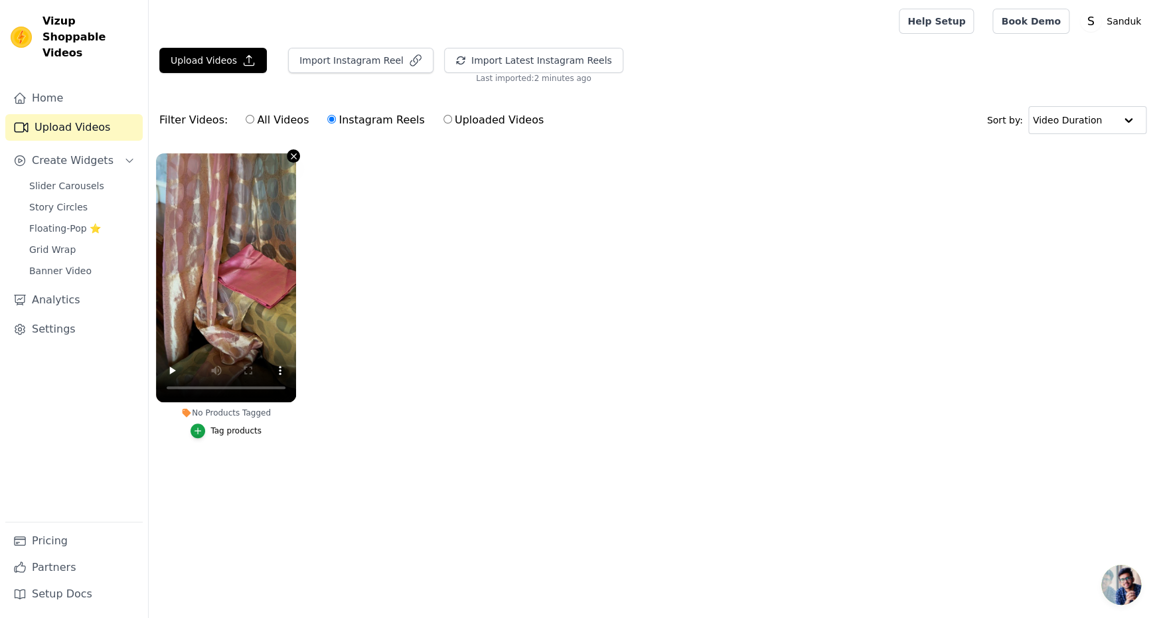
click at [299, 161] on icon "button" at bounding box center [294, 156] width 10 height 10
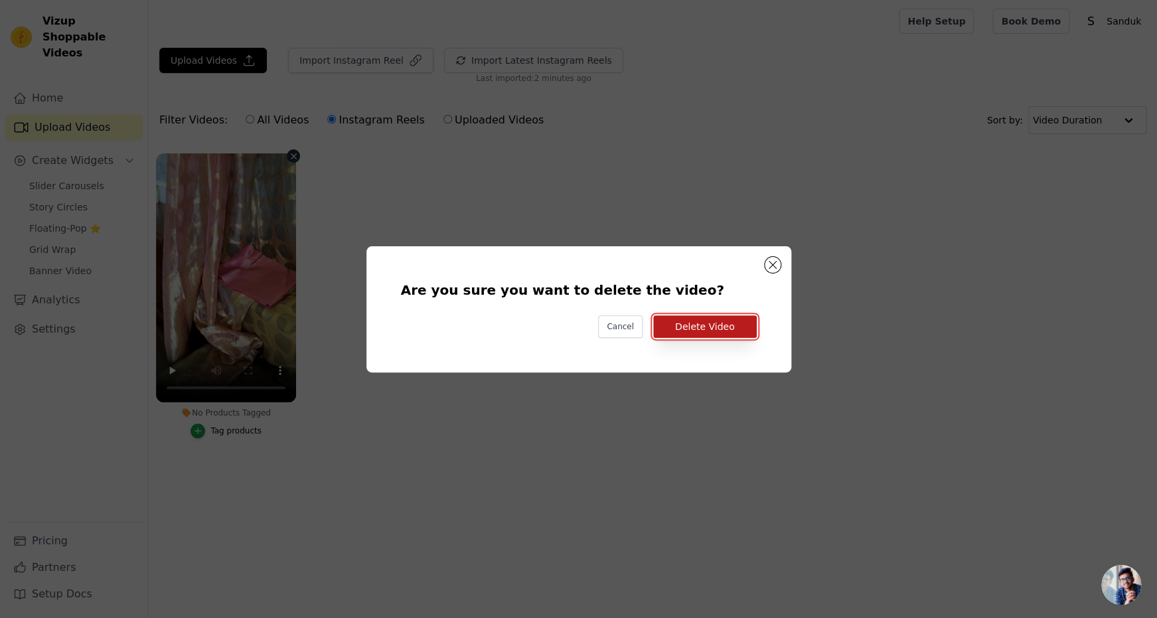
click at [721, 326] on button "Delete Video" at bounding box center [705, 326] width 104 height 23
